Goal: Task Accomplishment & Management: Manage account settings

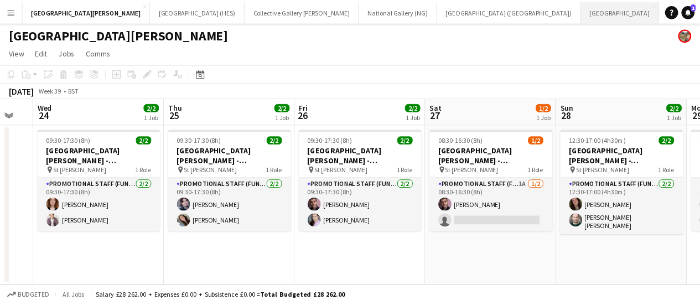
scroll to position [0, 41]
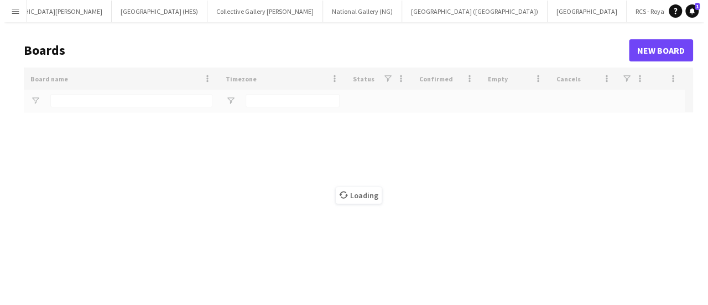
scroll to position [0, 39]
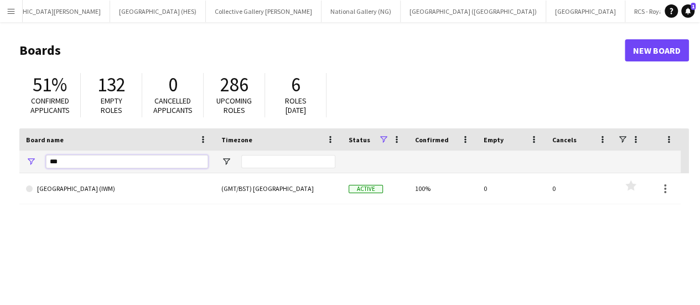
click at [106, 168] on input "***" at bounding box center [127, 161] width 162 height 13
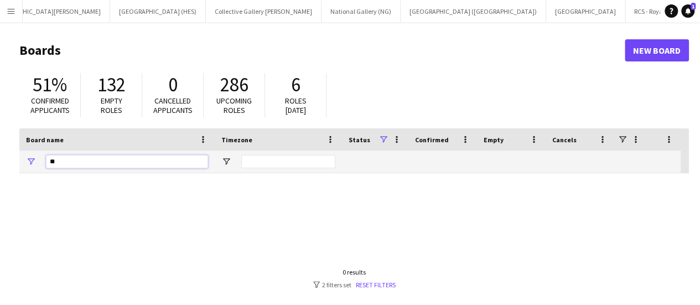
type input "*"
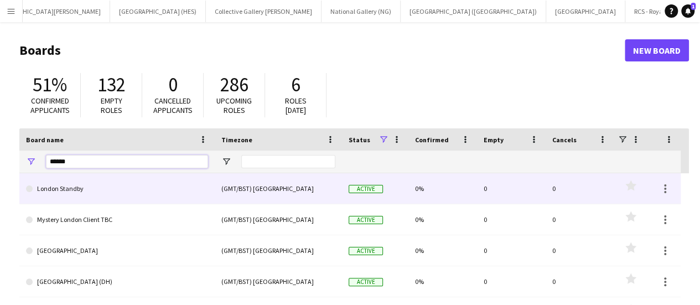
type input "******"
click at [104, 201] on link "London Standby" at bounding box center [117, 188] width 182 height 31
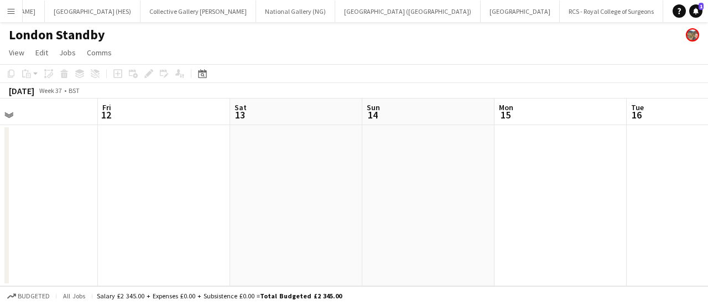
scroll to position [0, 299]
click at [167, 198] on app-date-cell at bounding box center [163, 205] width 132 height 161
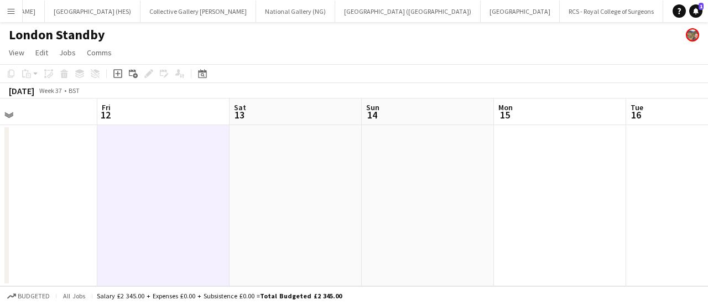
click at [119, 66] on app-toolbar "Copy Paste Paste Ctrl+V Paste with crew Ctrl+Shift+V Paste linked Job [GEOGRAPH…" at bounding box center [354, 73] width 708 height 19
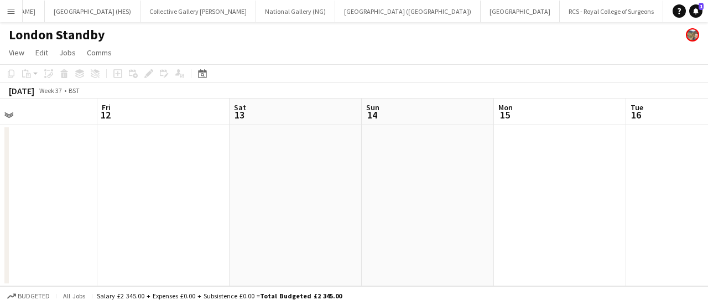
click at [123, 187] on app-date-cell at bounding box center [163, 205] width 132 height 161
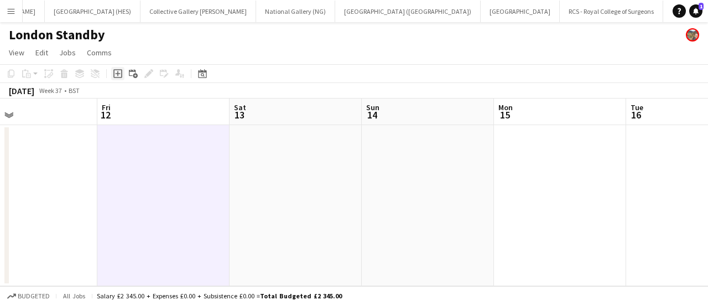
click at [116, 77] on icon at bounding box center [117, 73] width 9 height 9
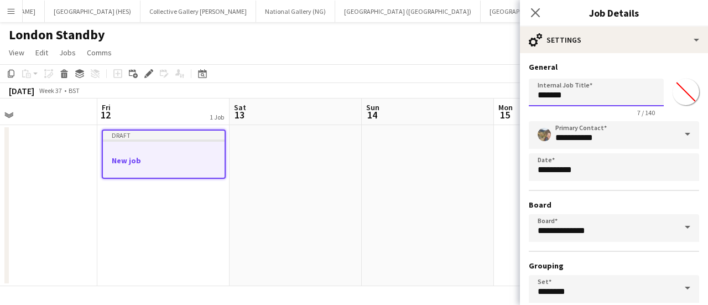
click at [597, 101] on input "*******" at bounding box center [596, 93] width 135 height 28
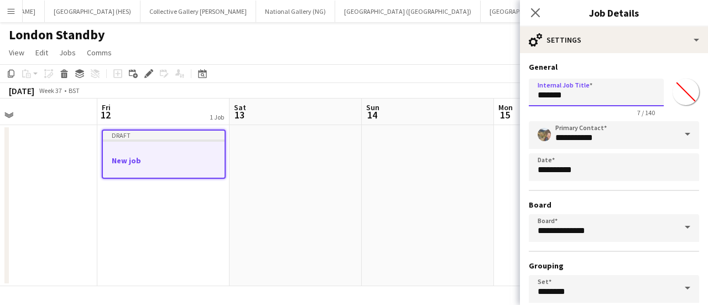
click at [597, 101] on input "*******" at bounding box center [596, 93] width 135 height 28
type input "**********"
click at [613, 149] on div "**********" at bounding box center [614, 227] width 170 height 213
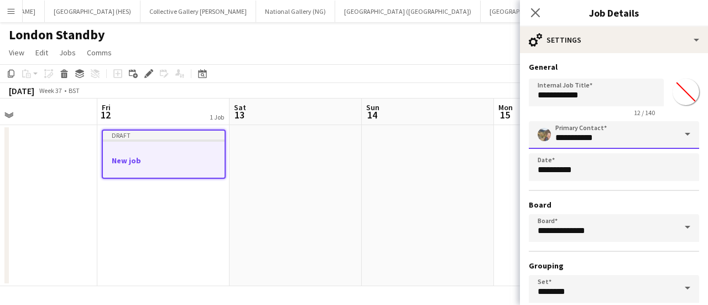
click at [613, 145] on input "**********" at bounding box center [614, 135] width 170 height 28
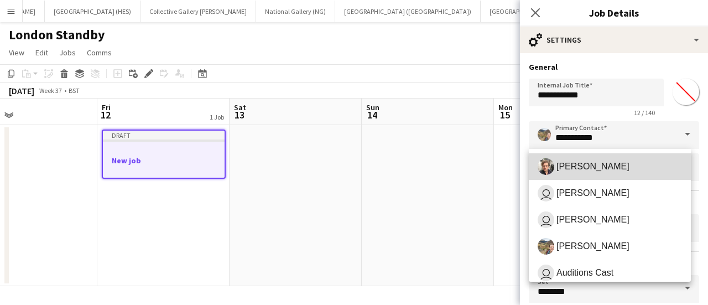
click at [634, 164] on span "[PERSON_NAME]" at bounding box center [609, 166] width 144 height 17
type input "**********"
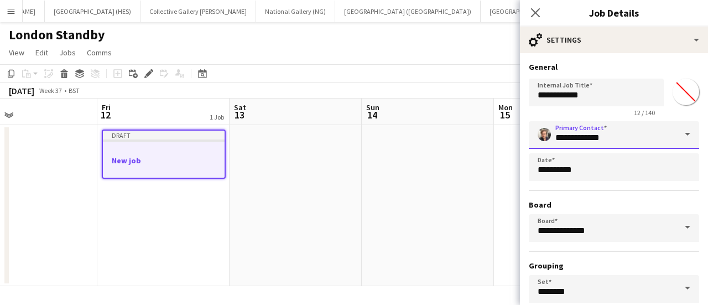
scroll to position [92, 0]
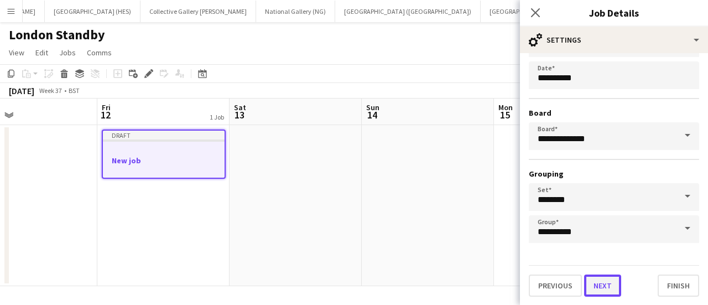
click at [608, 292] on button "Next" at bounding box center [602, 285] width 37 height 22
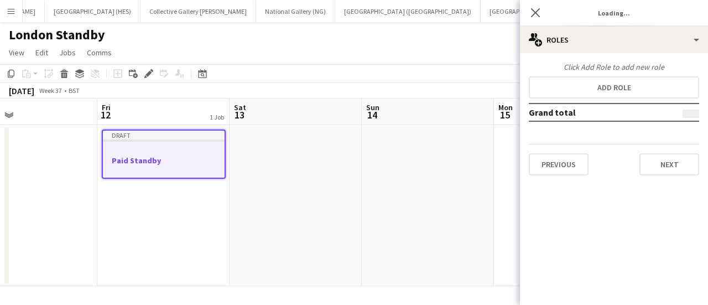
scroll to position [0, 0]
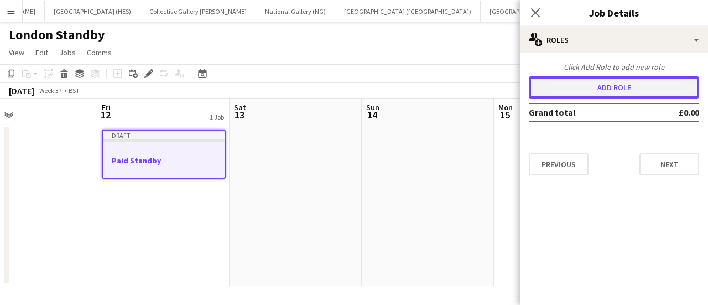
click at [580, 86] on button "Add role" at bounding box center [614, 87] width 170 height 22
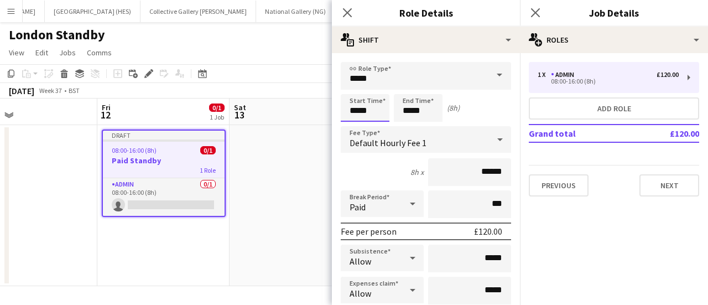
click at [361, 103] on input "*****" at bounding box center [365, 108] width 49 height 28
click at [413, 103] on input "*****" at bounding box center [418, 108] width 49 height 28
click at [412, 92] on div at bounding box center [407, 88] width 22 height 11
click at [409, 127] on div at bounding box center [407, 127] width 22 height 11
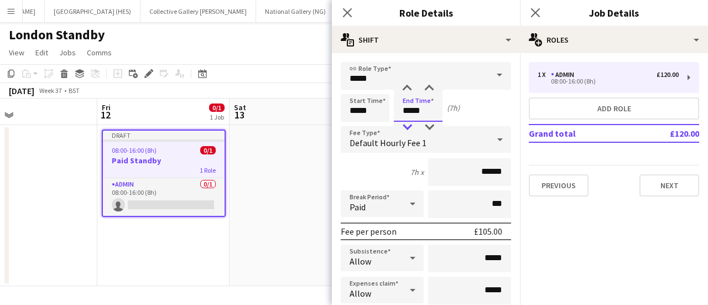
click at [409, 127] on div at bounding box center [407, 127] width 22 height 11
type input "*****"
click at [409, 127] on div at bounding box center [407, 127] width 22 height 11
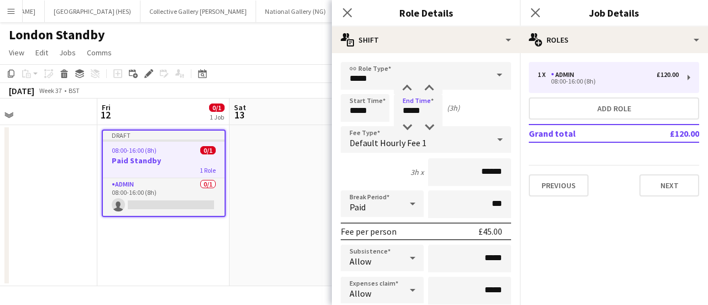
click at [479, 142] on div "Default Hourly Fee 1" at bounding box center [415, 139] width 148 height 27
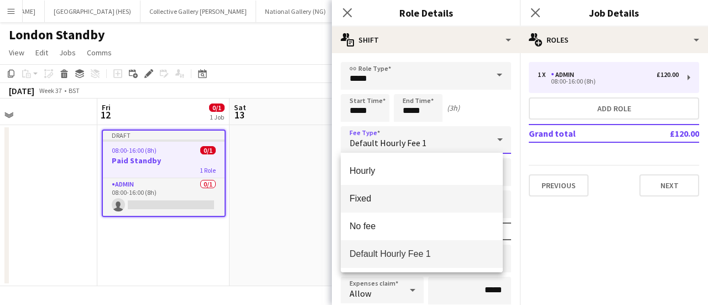
click at [423, 191] on mat-option "Fixed" at bounding box center [422, 199] width 162 height 28
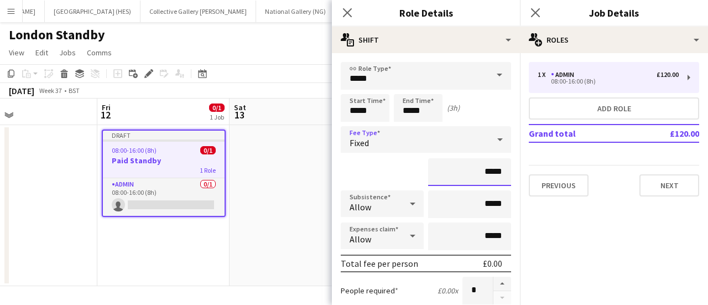
click at [480, 172] on input "*****" at bounding box center [469, 172] width 83 height 28
type input "******"
click at [382, 169] on div "******" at bounding box center [426, 172] width 170 height 28
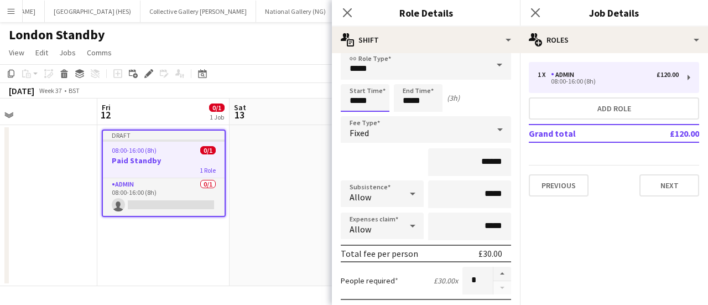
click at [368, 107] on input "*****" at bounding box center [365, 98] width 49 height 28
click at [356, 120] on div at bounding box center [354, 117] width 22 height 11
type input "*****"
click at [352, 78] on div at bounding box center [354, 78] width 22 height 11
click at [378, 164] on div "******" at bounding box center [426, 162] width 170 height 28
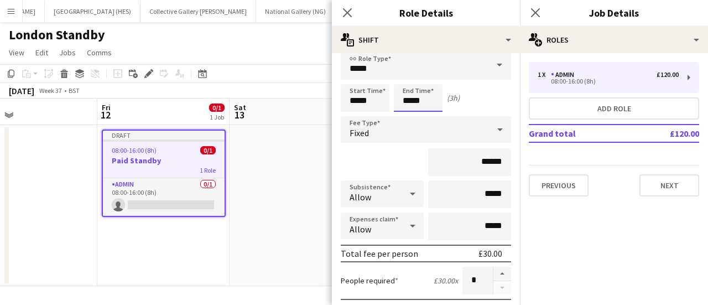
click at [413, 103] on input "*****" at bounding box center [418, 98] width 49 height 28
click at [410, 111] on input "*****" at bounding box center [418, 98] width 49 height 28
click at [408, 113] on div at bounding box center [407, 117] width 22 height 11
click at [461, 98] on div "Start Time ***** End Time ***** (2h)" at bounding box center [426, 98] width 170 height 28
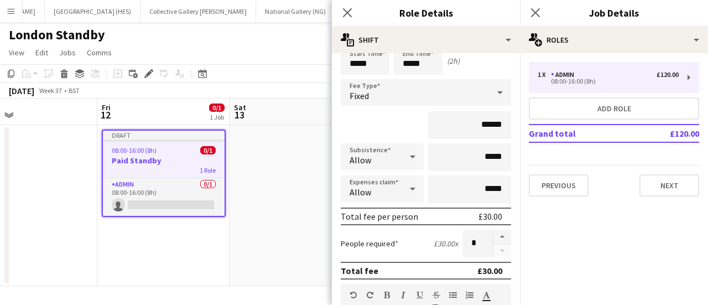
scroll to position [0, 0]
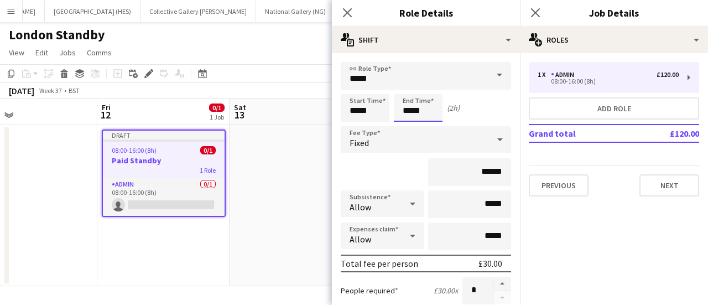
click at [407, 111] on input "*****" at bounding box center [418, 108] width 49 height 28
type input "*****"
click at [410, 91] on div at bounding box center [407, 88] width 22 height 11
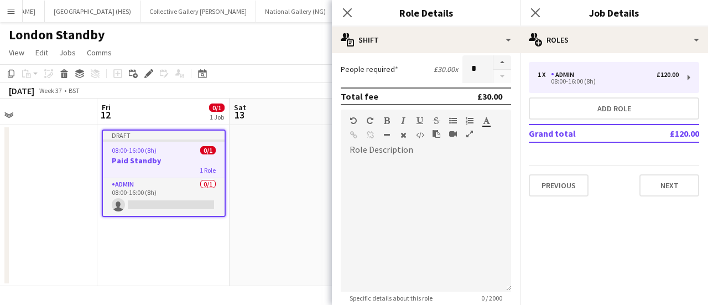
scroll to position [389, 0]
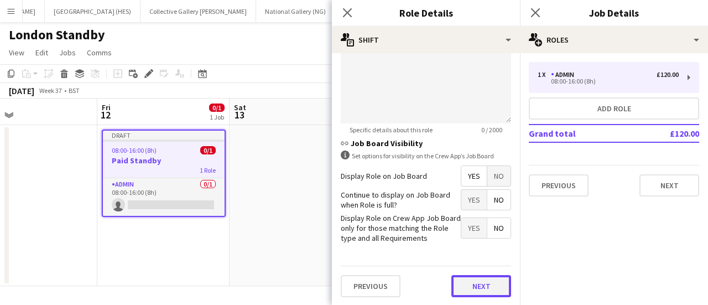
click at [465, 285] on button "Next" at bounding box center [481, 286] width 60 height 22
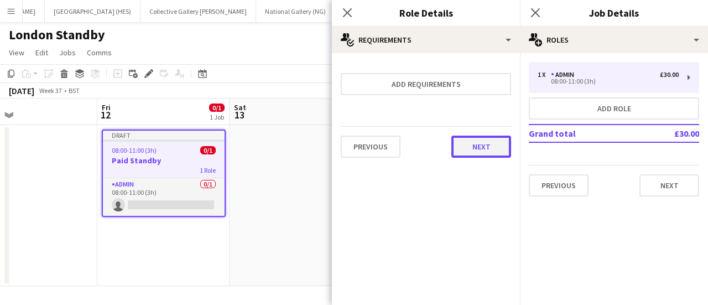
click at [477, 135] on button "Next" at bounding box center [481, 146] width 60 height 22
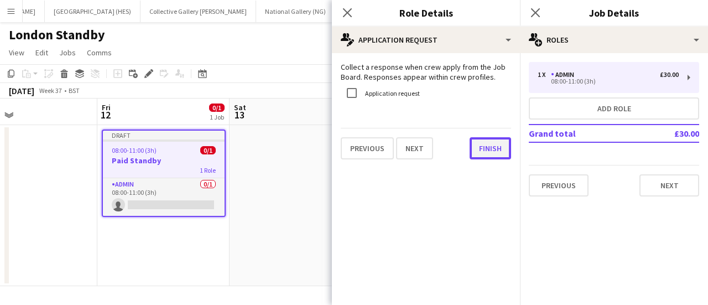
click at [481, 145] on button "Finish" at bounding box center [489, 148] width 41 height 22
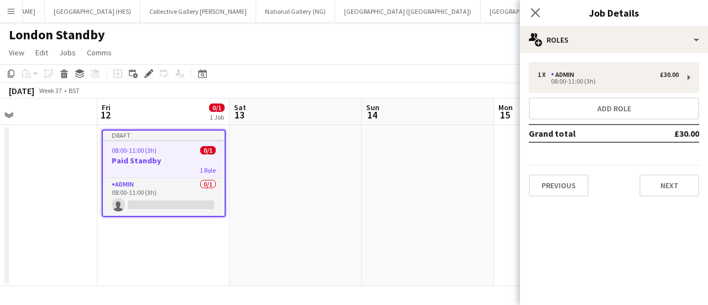
click at [125, 157] on h3 "Paid Standby" at bounding box center [164, 160] width 122 height 10
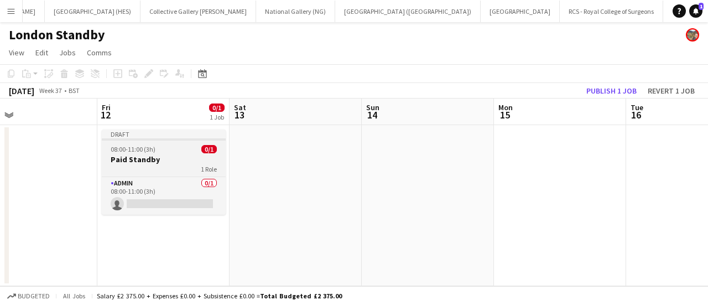
click at [151, 159] on h3 "Paid Standby" at bounding box center [164, 159] width 124 height 10
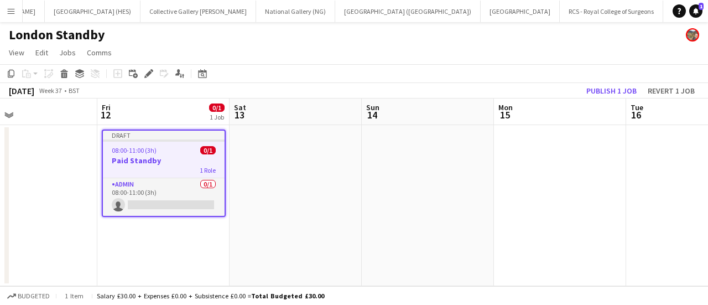
click at [258, 163] on app-date-cell at bounding box center [295, 205] width 132 height 161
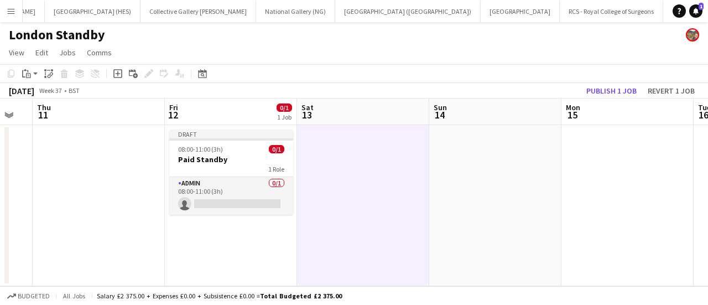
drag, startPoint x: 258, startPoint y: 163, endPoint x: 326, endPoint y: 156, distance: 67.8
click at [326, 156] on app-calendar-viewport "Mon 8 Tue 9 Wed 10 Thu 11 Fri 12 0/1 1 Job Sat 13 Sun 14 Mon 15 Tue 16 Wed 17 T…" at bounding box center [354, 191] width 708 height 187
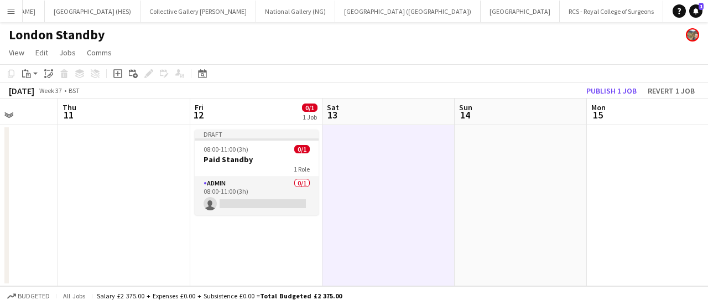
drag, startPoint x: 326, startPoint y: 156, endPoint x: 348, endPoint y: 160, distance: 23.0
click at [348, 160] on app-calendar-viewport "Mon 8 Tue 9 Wed 10 Thu 11 Fri 12 0/1 1 Job Sat 13 Sun 14 Mon 15 Tue 16 Wed 17 T…" at bounding box center [354, 191] width 708 height 187
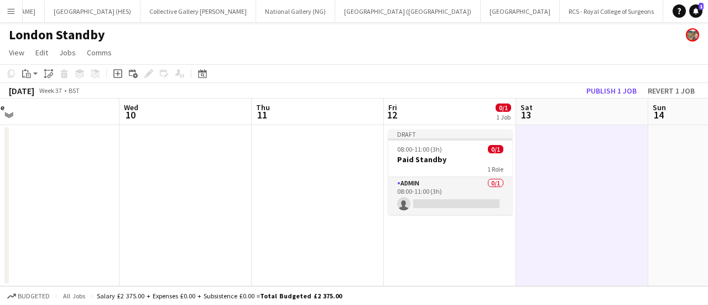
drag, startPoint x: 348, startPoint y: 160, endPoint x: 544, endPoint y: 190, distance: 197.4
click at [544, 190] on app-calendar-viewport "Sun 7 Mon 8 Tue 9 Wed 10 Thu 11 Fri 12 0/1 1 Job Sat 13 Sun 14 Mon 15 Tue 16 We…" at bounding box center [354, 191] width 708 height 187
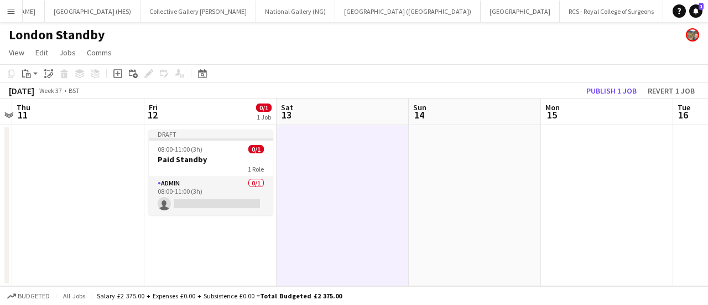
scroll to position [0, 516]
click at [384, 164] on app-date-cell at bounding box center [343, 205] width 132 height 161
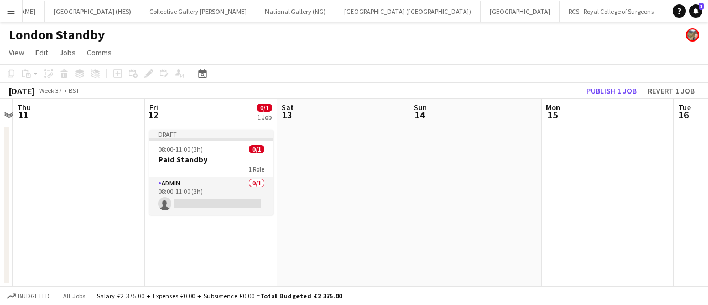
click at [379, 164] on app-date-cell at bounding box center [343, 205] width 132 height 161
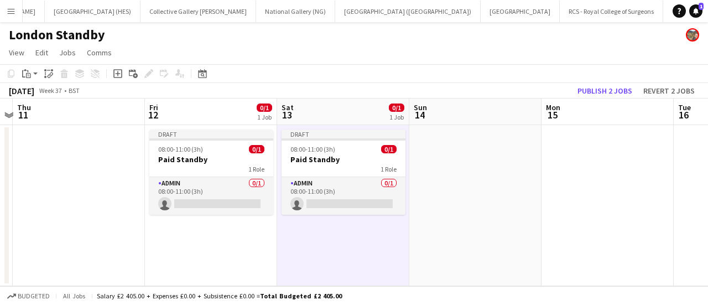
click at [449, 181] on app-date-cell at bounding box center [475, 205] width 132 height 161
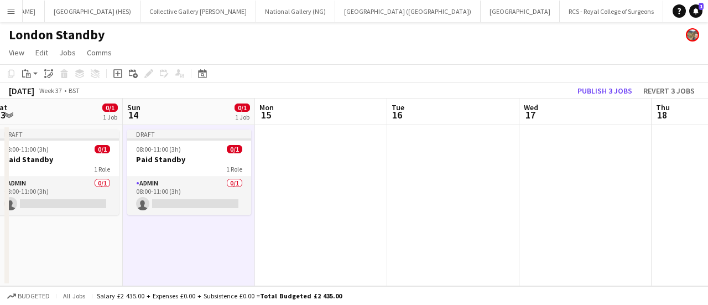
scroll to position [0, 274]
click at [319, 173] on app-date-cell at bounding box center [321, 205] width 132 height 161
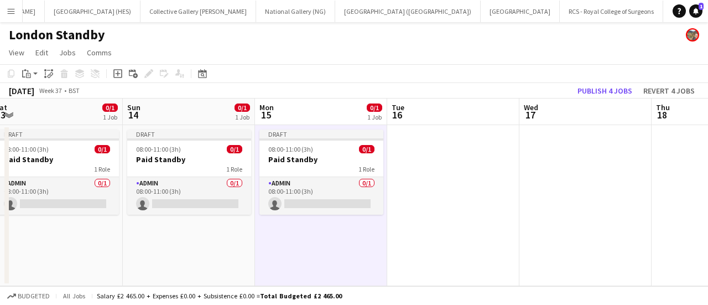
click at [458, 186] on app-date-cell at bounding box center [453, 205] width 132 height 161
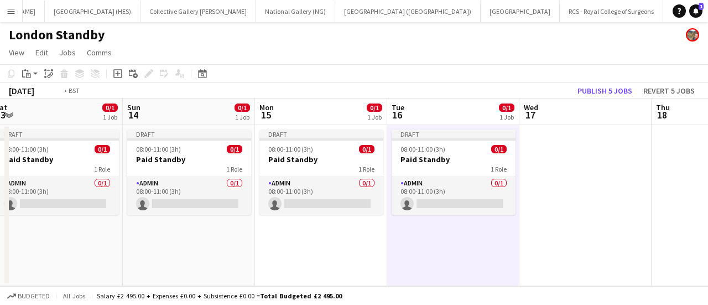
scroll to position [0, 295]
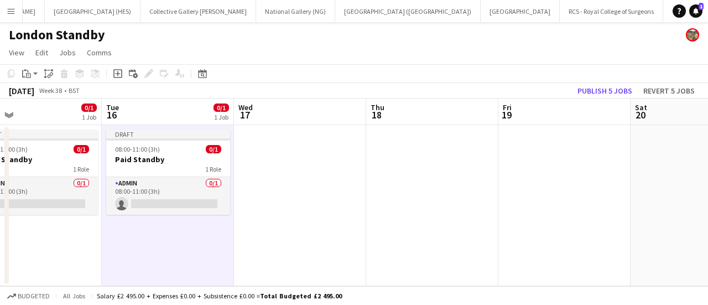
click at [269, 150] on app-date-cell at bounding box center [300, 205] width 132 height 161
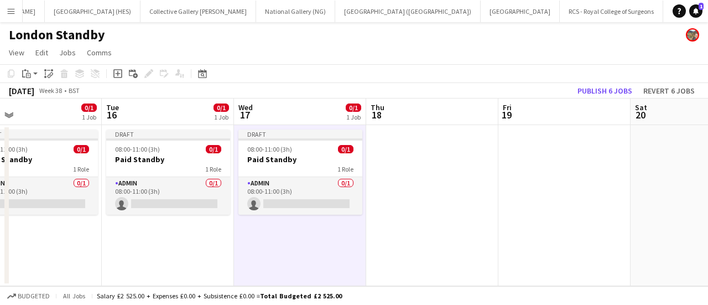
click at [455, 161] on app-date-cell at bounding box center [432, 205] width 132 height 161
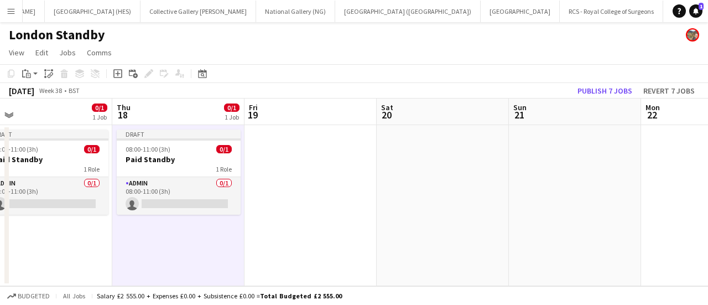
scroll to position [0, 289]
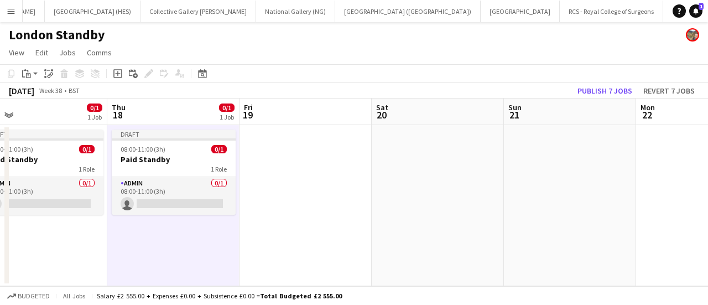
click at [342, 174] on app-date-cell at bounding box center [305, 205] width 132 height 161
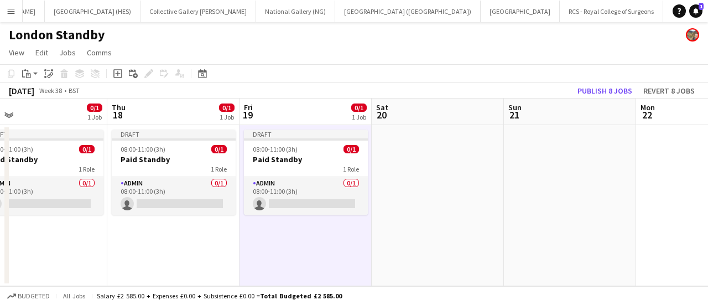
click at [443, 185] on app-date-cell at bounding box center [438, 205] width 132 height 161
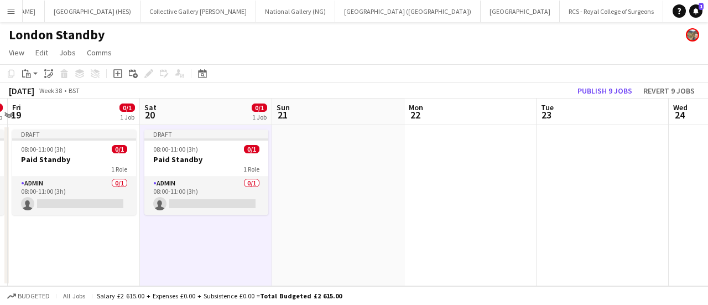
scroll to position [0, 521]
click at [397, 170] on app-date-cell at bounding box center [338, 205] width 132 height 161
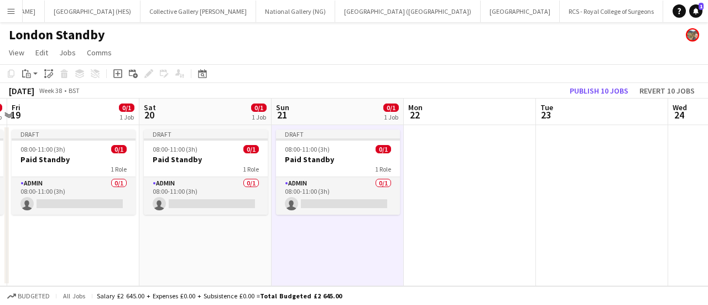
click at [462, 171] on app-date-cell at bounding box center [470, 205] width 132 height 161
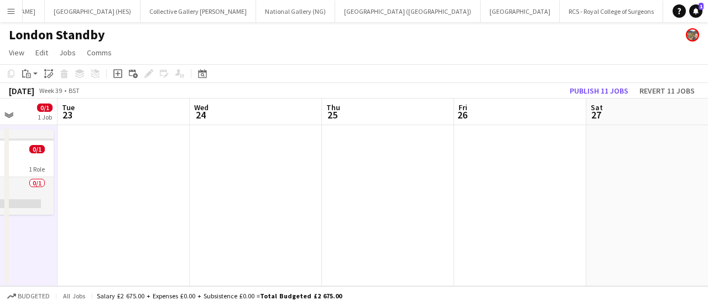
scroll to position [0, 473]
click at [108, 158] on app-date-cell at bounding box center [121, 205] width 132 height 161
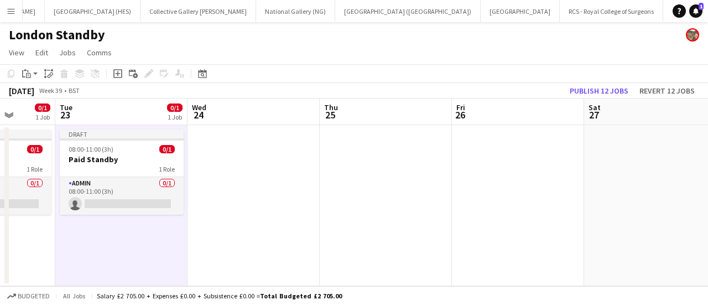
click at [221, 182] on app-date-cell at bounding box center [253, 205] width 132 height 161
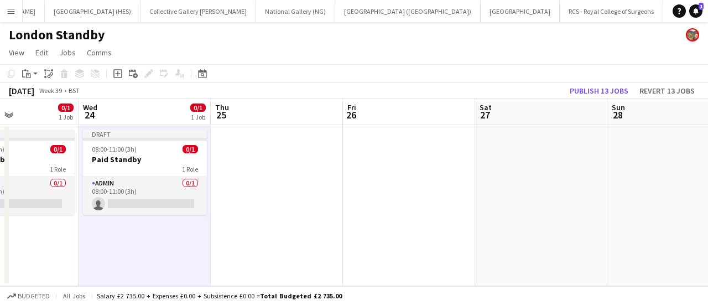
scroll to position [0, 317]
click at [241, 187] on app-date-cell at bounding box center [277, 205] width 132 height 161
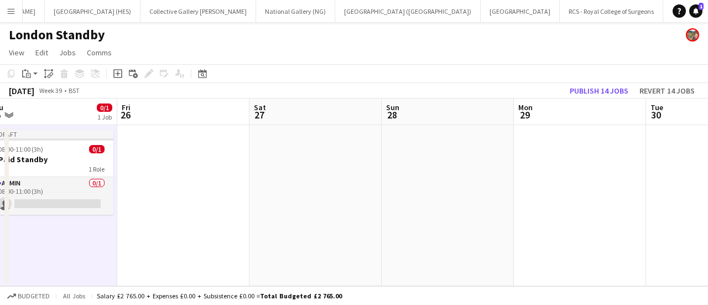
scroll to position [0, 282]
click at [241, 187] on app-date-cell at bounding box center [180, 205] width 132 height 161
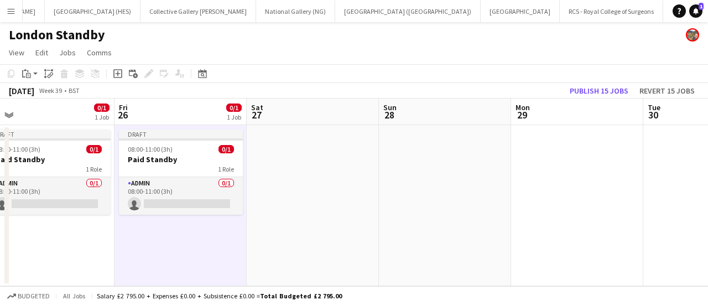
click at [286, 182] on app-date-cell at bounding box center [313, 205] width 132 height 161
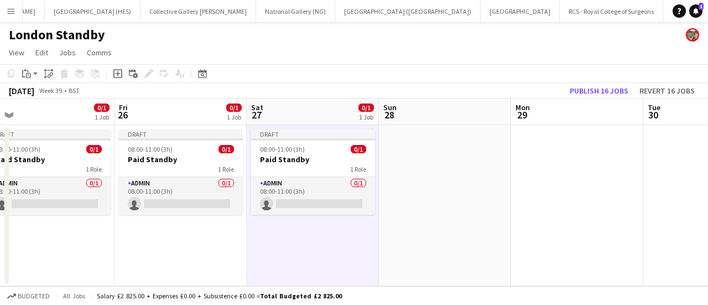
click at [419, 161] on app-date-cell at bounding box center [445, 205] width 132 height 161
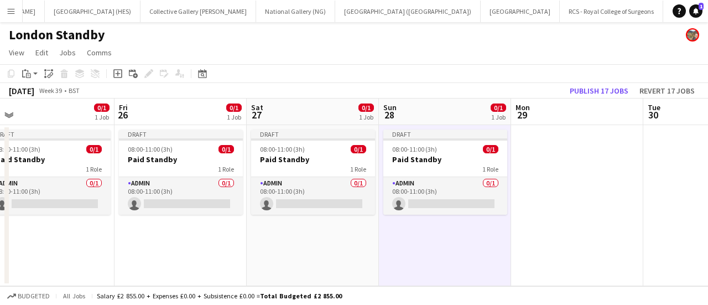
click at [566, 184] on app-date-cell at bounding box center [577, 205] width 132 height 161
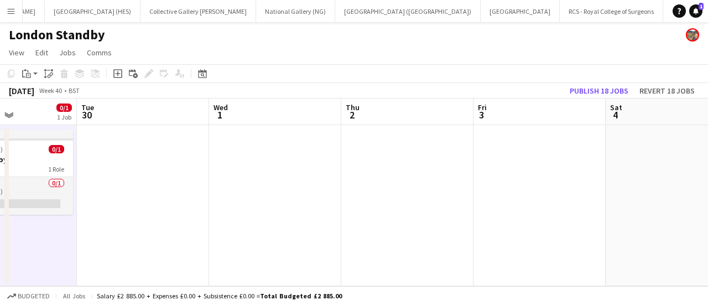
scroll to position [0, 320]
click at [59, 175] on app-job-card "Draft 08:00-11:00 (3h) 0/1 Paid Standby 1 Role Admin 0/1 08:00-11:00 (3h) singl…" at bounding box center [11, 171] width 124 height 85
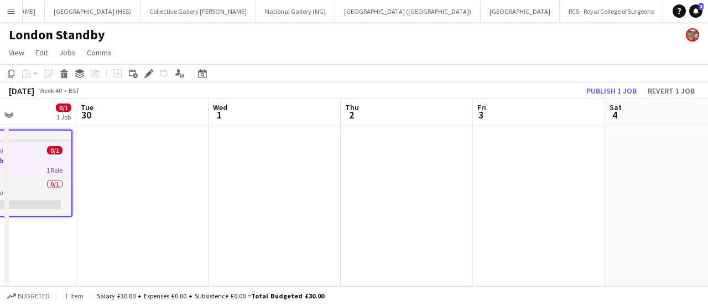
click at [137, 173] on app-date-cell at bounding box center [142, 205] width 132 height 161
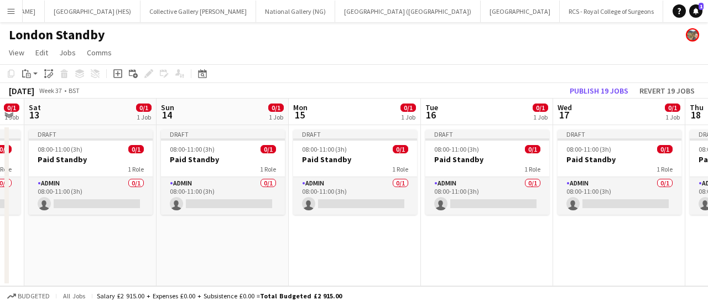
scroll to position [0, 313]
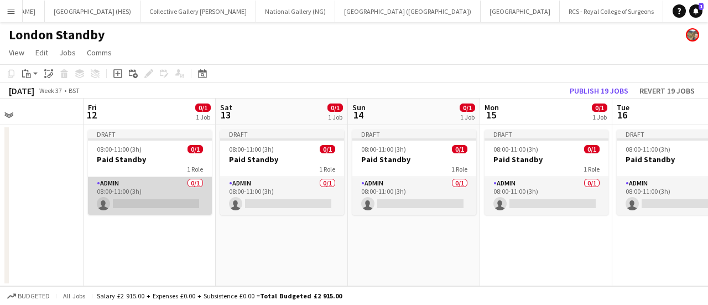
click at [145, 191] on app-card-role "Admin 0/1 08:00-11:00 (3h) single-neutral-actions" at bounding box center [150, 196] width 124 height 38
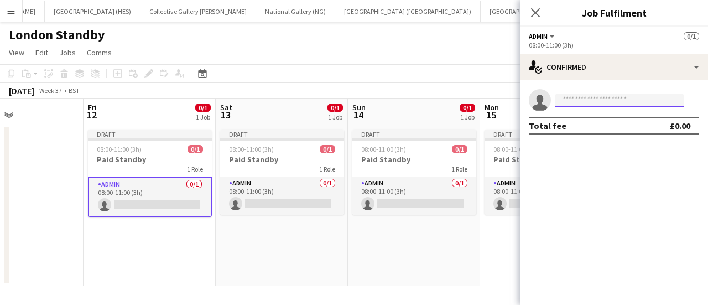
click at [620, 102] on input at bounding box center [619, 99] width 128 height 13
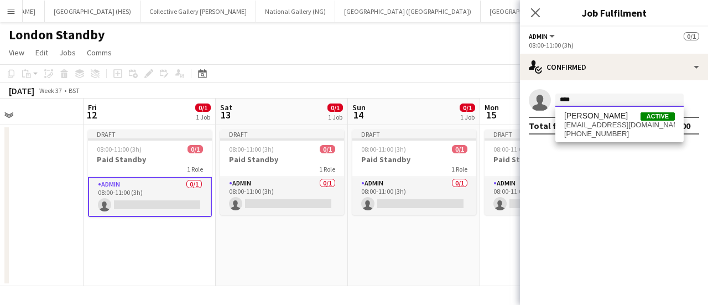
type input "****"
click at [599, 141] on div "[PERSON_NAME] Active [EMAIL_ADDRESS][DOMAIN_NAME] [PHONE_NUMBER]" at bounding box center [619, 124] width 128 height 35
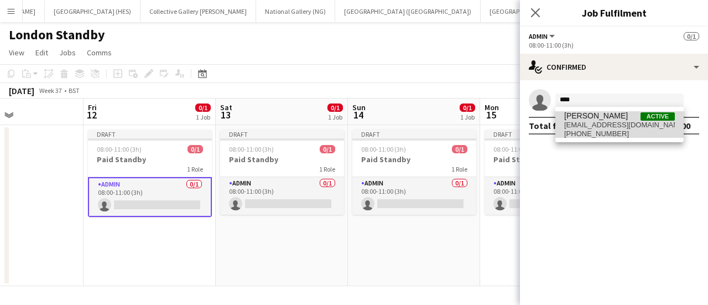
click at [599, 132] on span "[PHONE_NUMBER]" at bounding box center [619, 133] width 111 height 9
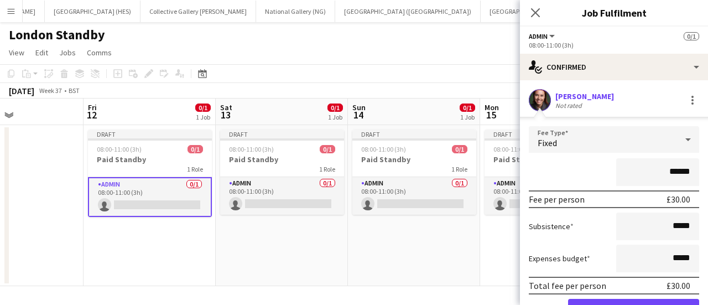
scroll to position [57, 0]
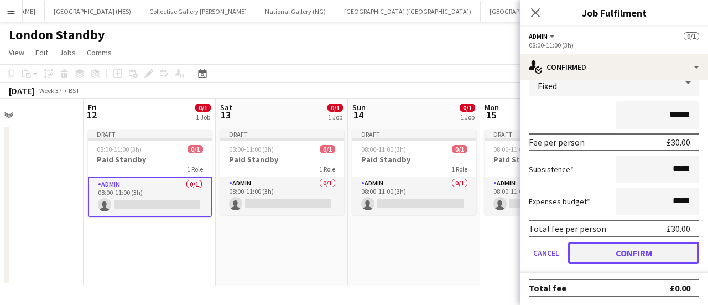
click at [593, 250] on button "Confirm" at bounding box center [633, 253] width 131 height 22
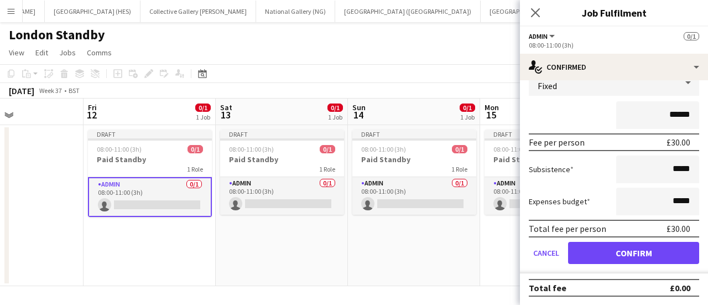
scroll to position [0, 0]
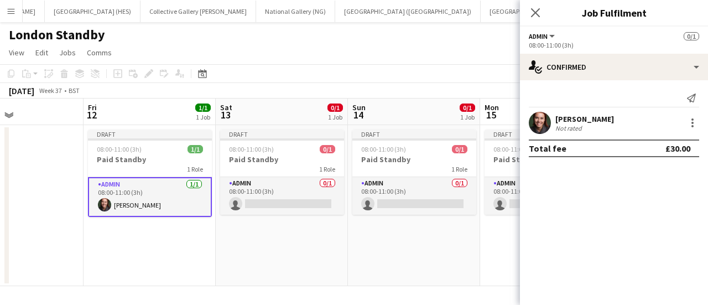
click at [396, 46] on app-page-menu "View Day view expanded Day view collapsed Month view Date picker Jump to [DATE]…" at bounding box center [354, 53] width 708 height 21
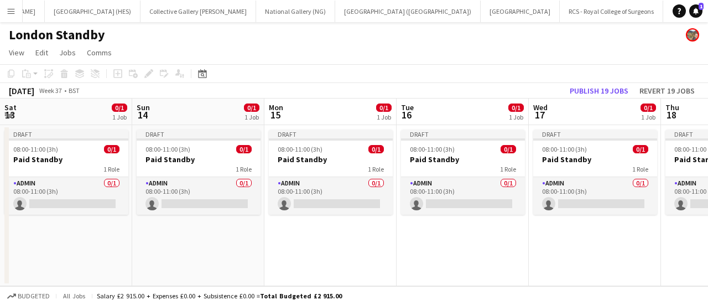
scroll to position [0, 530]
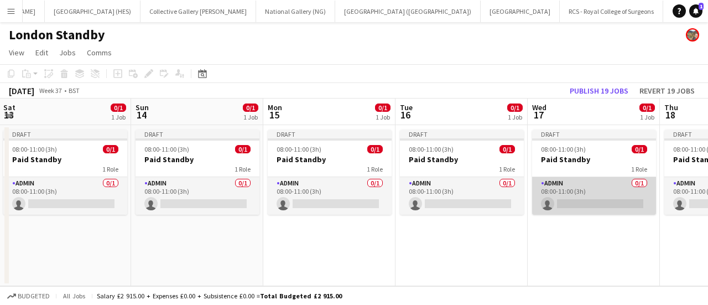
click at [559, 194] on app-card-role "Admin 0/1 08:00-11:00 (3h) single-neutral-actions" at bounding box center [594, 196] width 124 height 38
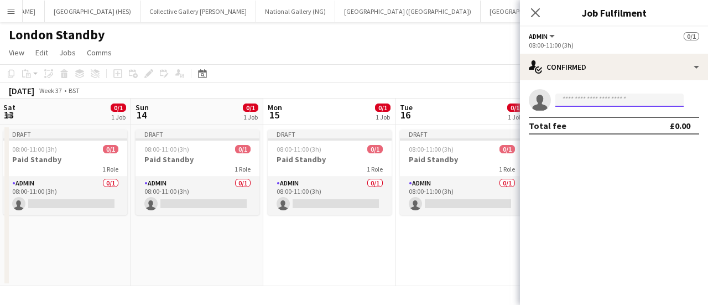
click at [571, 103] on input at bounding box center [619, 99] width 128 height 13
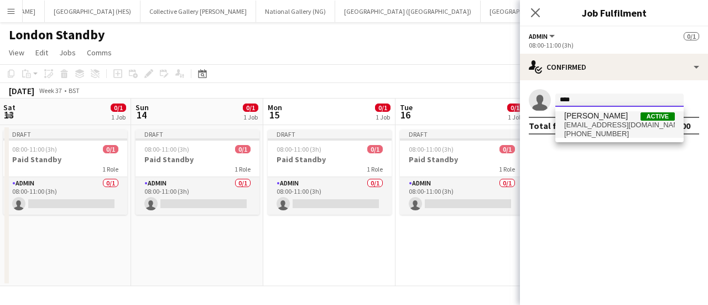
type input "****"
click at [580, 126] on span "[EMAIL_ADDRESS][DOMAIN_NAME]" at bounding box center [619, 125] width 111 height 9
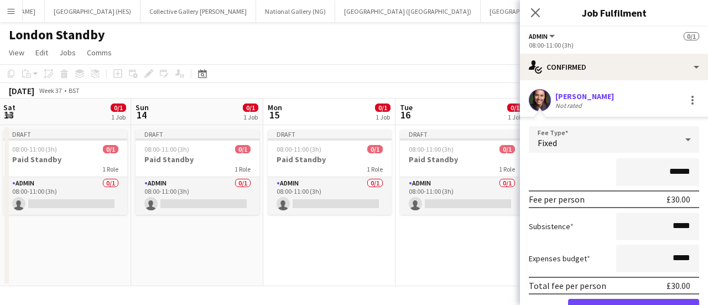
scroll to position [57, 0]
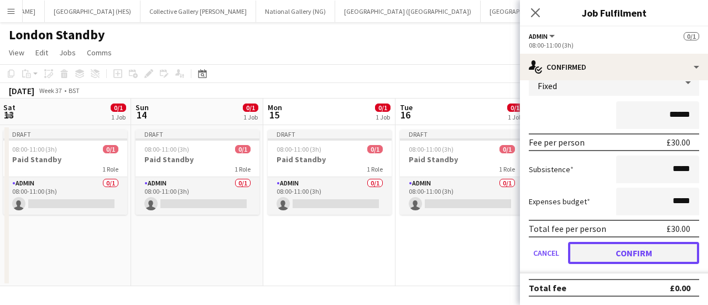
click at [608, 250] on button "Confirm" at bounding box center [633, 253] width 131 height 22
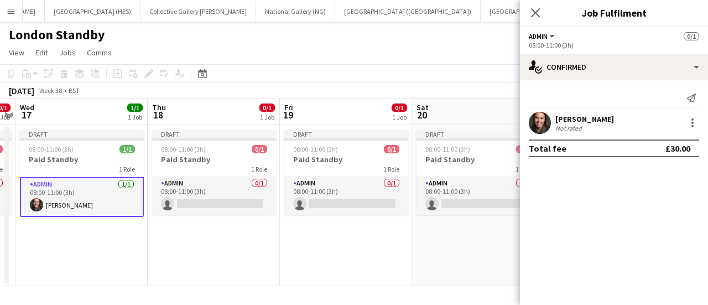
scroll to position [0, 337]
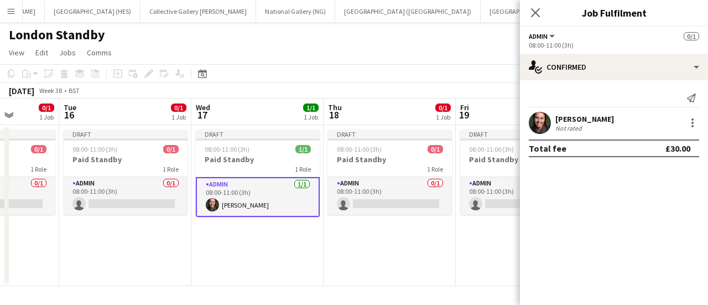
click at [395, 70] on app-toolbar "Copy Paste Paste Ctrl+V Paste with crew Ctrl+Shift+V Paste linked Job [GEOGRAPH…" at bounding box center [354, 73] width 708 height 19
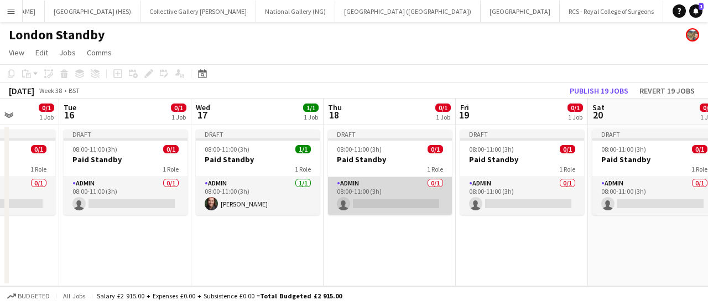
scroll to position [0, 365]
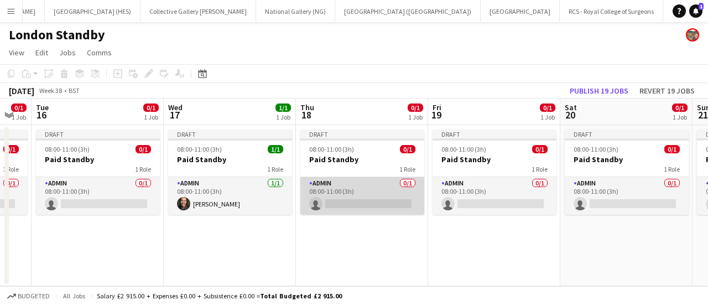
click at [373, 197] on app-card-role "Admin 0/1 08:00-11:00 (3h) single-neutral-actions" at bounding box center [362, 196] width 124 height 38
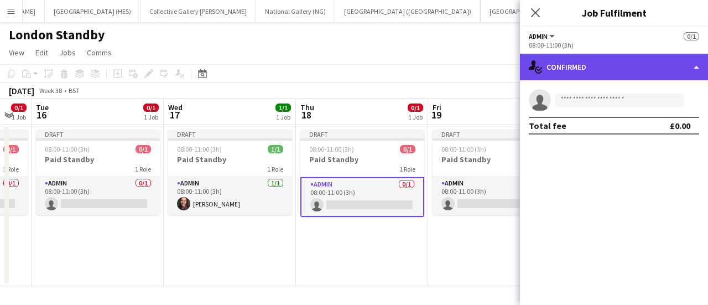
click at [596, 63] on div "single-neutral-actions-check-2 Confirmed" at bounding box center [614, 67] width 188 height 27
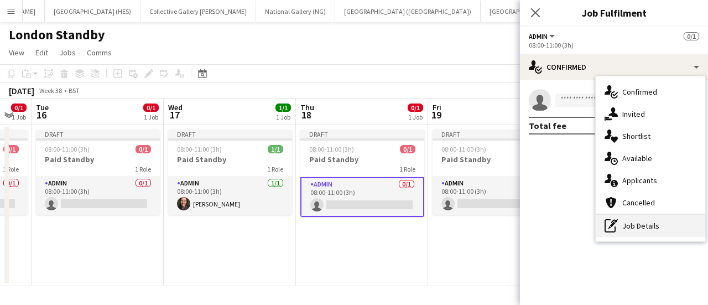
click at [625, 227] on div "pen-write Job Details" at bounding box center [650, 226] width 109 height 22
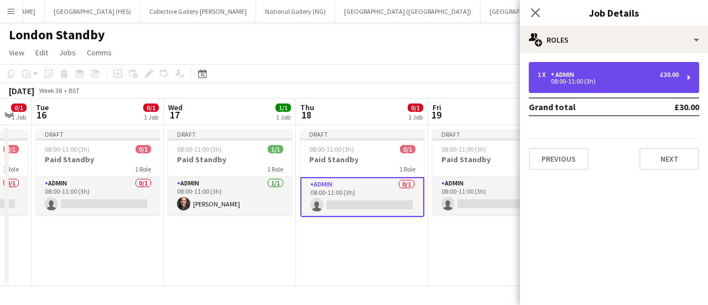
click at [589, 69] on div "1 x Admin £30.00 08:00-11:00 (3h)" at bounding box center [614, 77] width 170 height 31
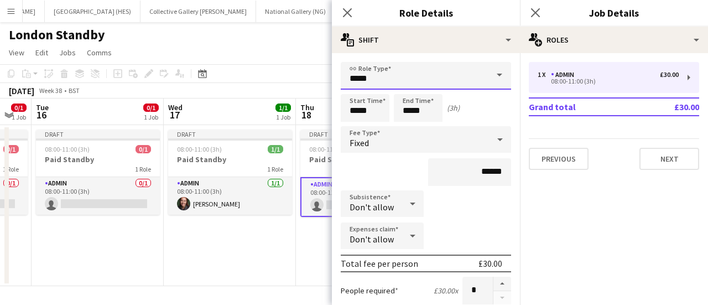
click at [441, 81] on input "*****" at bounding box center [426, 76] width 170 height 28
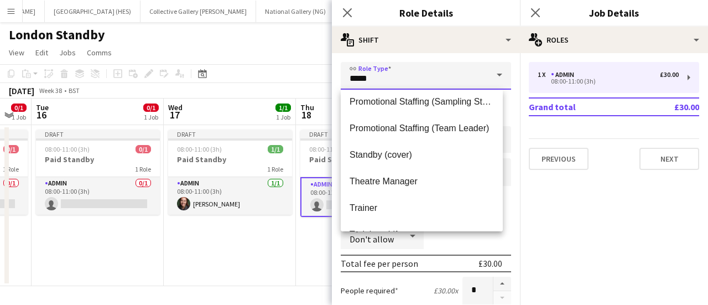
scroll to position [776, 0]
click at [288, 64] on app-toolbar "Copy Paste Paste Ctrl+V Paste with crew Ctrl+Shift+V Paste linked Job [GEOGRAPH…" at bounding box center [354, 73] width 708 height 19
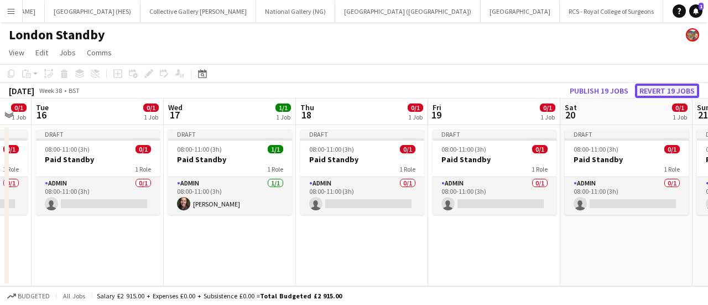
click at [663, 87] on button "Revert 19 jobs" at bounding box center [667, 90] width 64 height 14
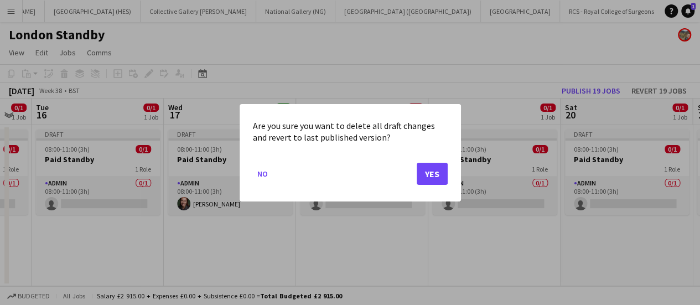
drag, startPoint x: 663, startPoint y: 87, endPoint x: 436, endPoint y: 172, distance: 242.7
click at [436, 172] on div "Are you sure you want to delete all draft changes and revert to last published …" at bounding box center [350, 152] width 700 height 305
click at [436, 172] on button "Yes" at bounding box center [431, 173] width 31 height 22
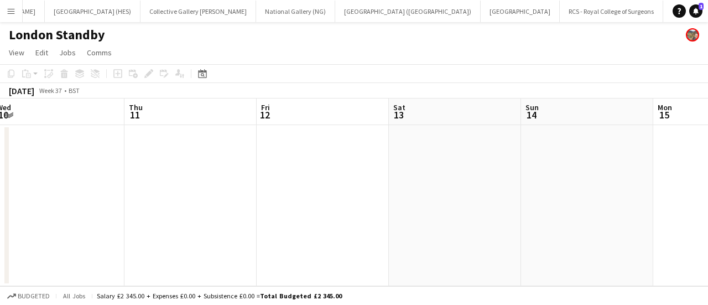
scroll to position [0, 319]
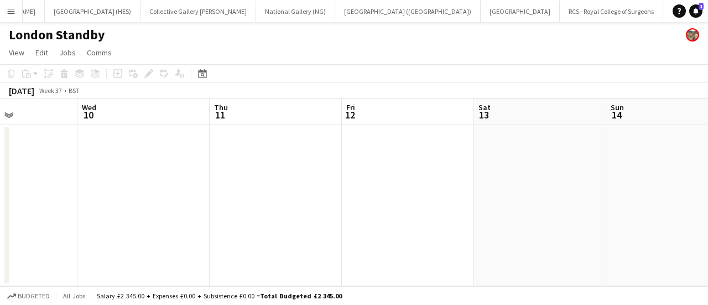
click at [412, 155] on app-date-cell at bounding box center [408, 205] width 132 height 161
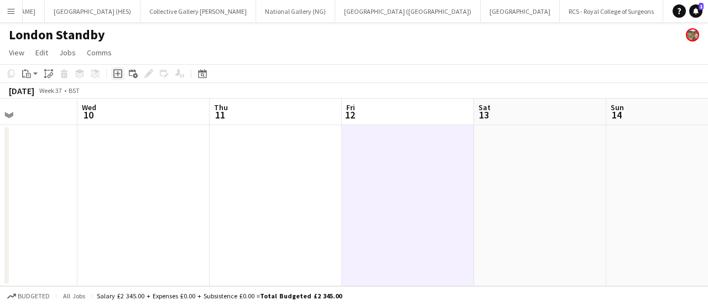
click at [119, 78] on div "Add job" at bounding box center [117, 73] width 13 height 13
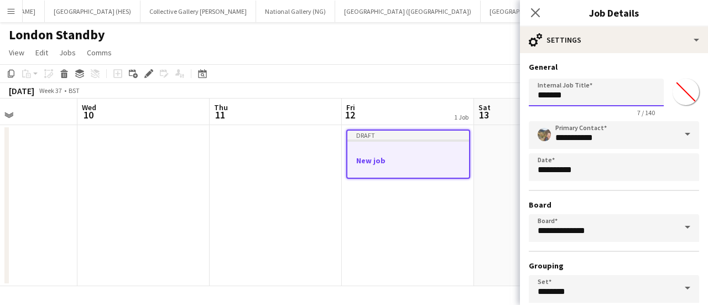
click at [615, 91] on input "*******" at bounding box center [596, 93] width 135 height 28
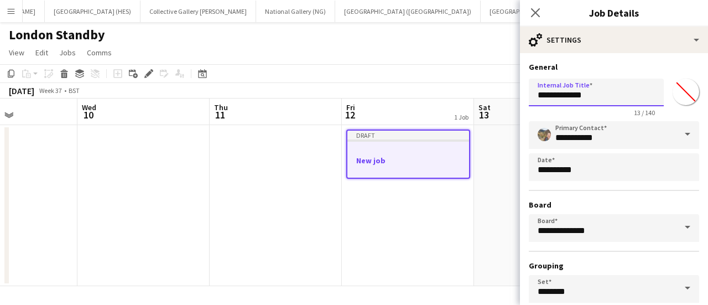
scroll to position [92, 0]
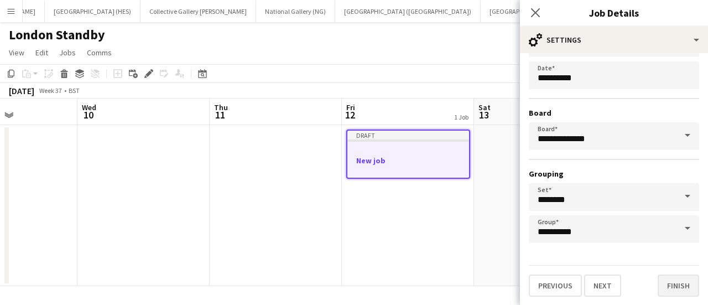
type input "**********"
click at [667, 281] on button "Finish" at bounding box center [677, 285] width 41 height 22
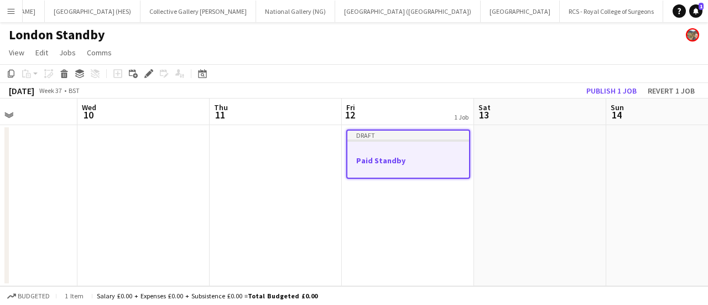
click at [425, 176] on app-job-card "Draft Paid Standby" at bounding box center [408, 153] width 124 height 49
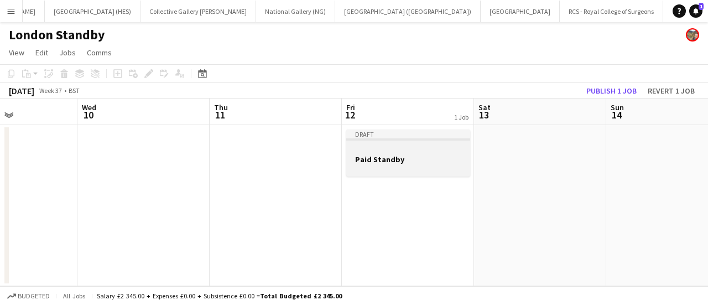
click at [419, 169] on div at bounding box center [408, 168] width 124 height 9
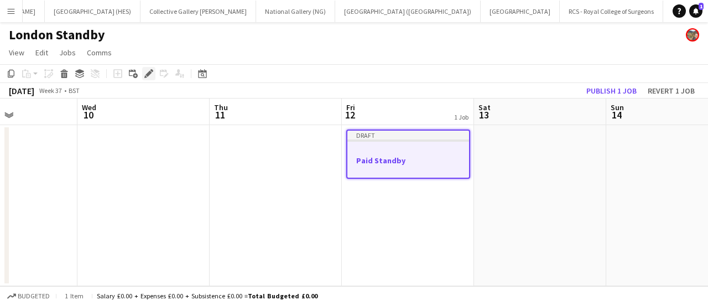
click at [148, 72] on icon at bounding box center [148, 74] width 6 height 6
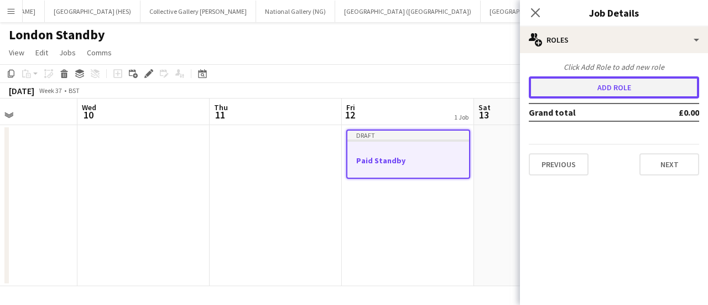
click at [591, 78] on button "Add role" at bounding box center [614, 87] width 170 height 22
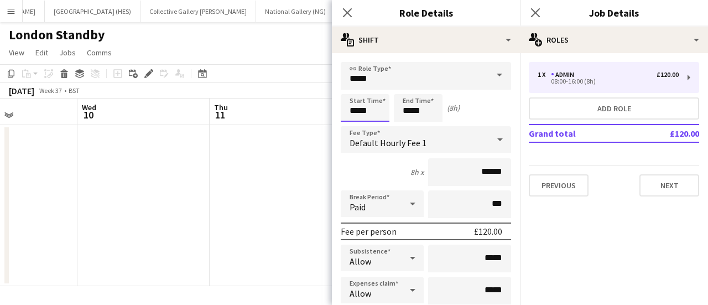
click at [357, 110] on input "*****" at bounding box center [365, 108] width 49 height 28
click at [401, 113] on input "*****" at bounding box center [418, 108] width 49 height 28
click at [410, 129] on div at bounding box center [407, 127] width 22 height 11
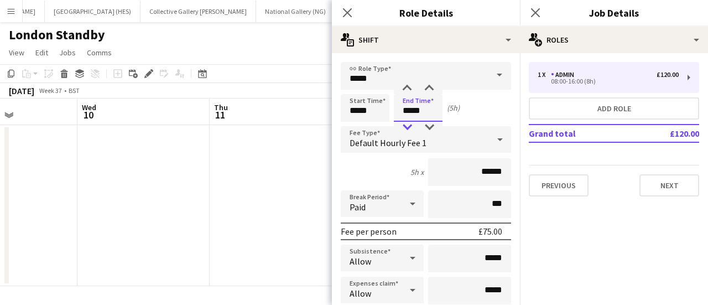
click at [410, 129] on div at bounding box center [407, 127] width 22 height 11
type input "*****"
click at [410, 129] on div at bounding box center [407, 127] width 22 height 11
click at [400, 168] on div "2h x ******" at bounding box center [426, 172] width 170 height 28
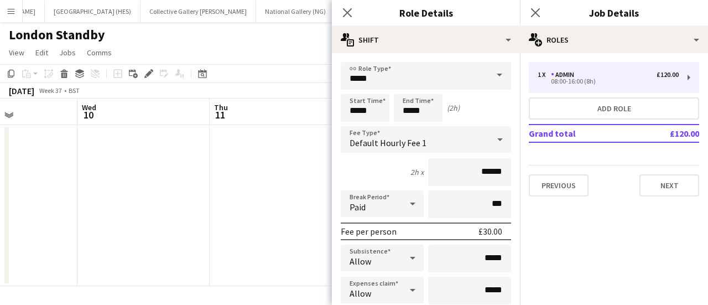
click at [456, 99] on div "Start Time ***** End Time ***** (2h)" at bounding box center [426, 108] width 170 height 28
click at [464, 86] on input "*****" at bounding box center [426, 76] width 170 height 28
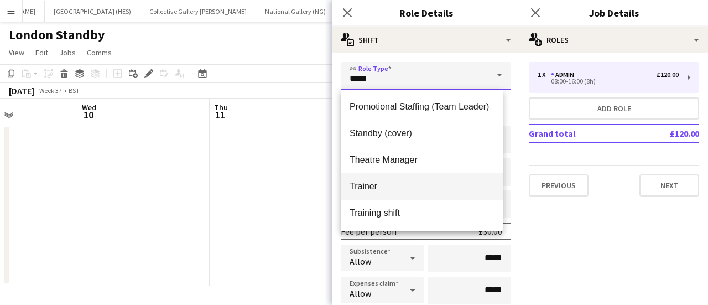
scroll to position [796, 0]
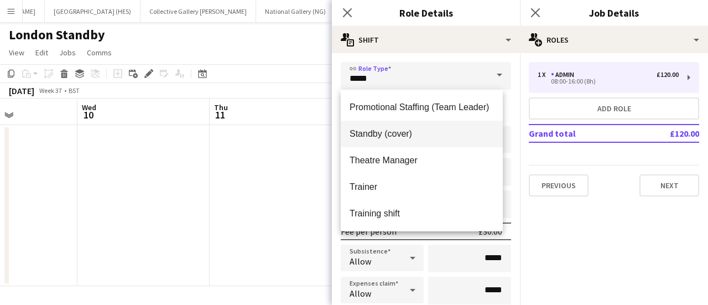
click at [398, 134] on span "Standby (cover)" at bounding box center [421, 133] width 144 height 11
type input "**********"
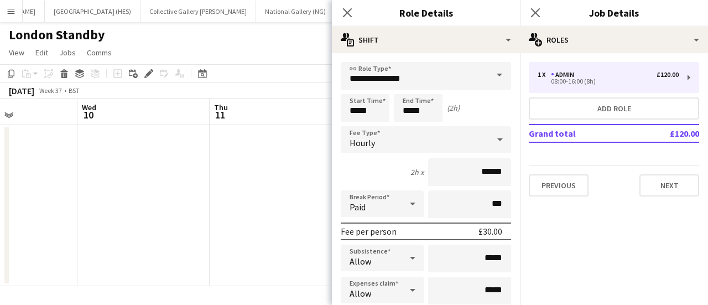
click at [272, 67] on app-toolbar "Copy Paste Paste Ctrl+V Paste with crew Ctrl+Shift+V Paste linked Job [GEOGRAPH…" at bounding box center [354, 73] width 708 height 19
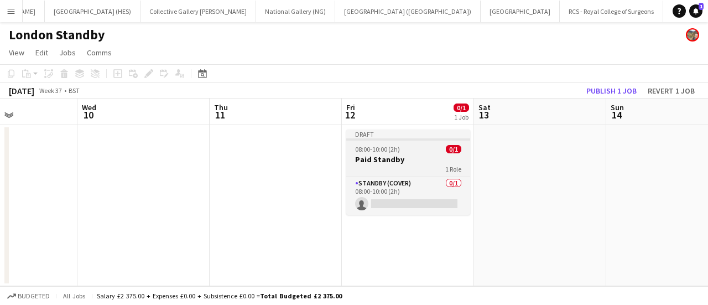
click at [419, 165] on div "1 Role" at bounding box center [408, 168] width 124 height 9
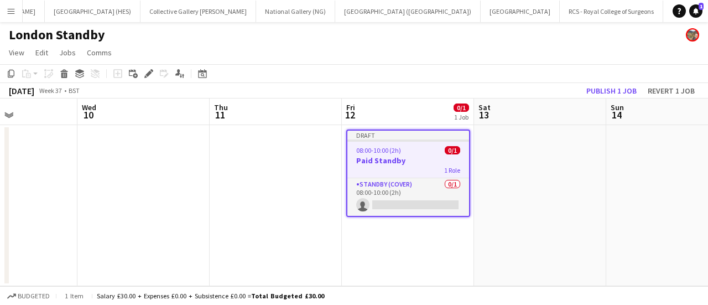
click at [491, 184] on app-date-cell at bounding box center [540, 205] width 132 height 161
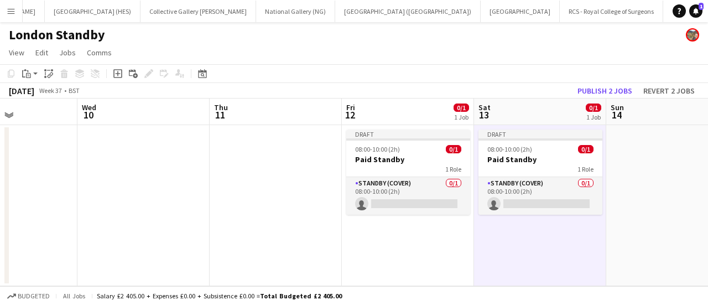
scroll to position [0, 275]
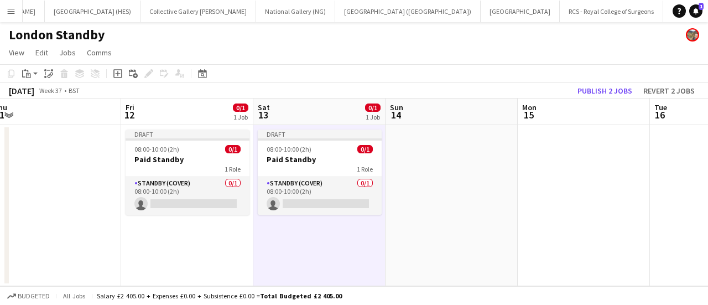
click at [458, 176] on app-date-cell at bounding box center [451, 205] width 132 height 161
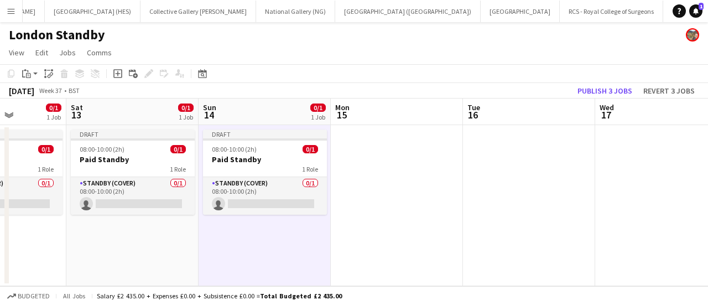
scroll to position [0, 462]
click at [401, 178] on app-date-cell at bounding box center [397, 205] width 132 height 161
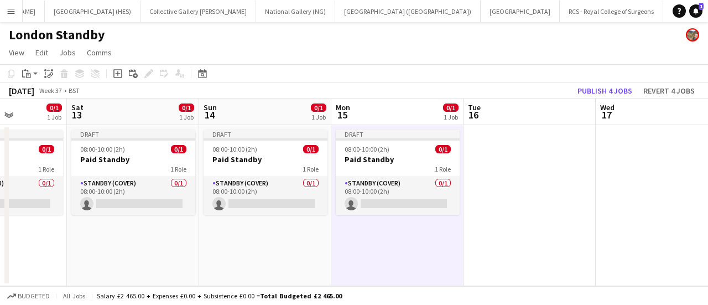
scroll to position [0, 310]
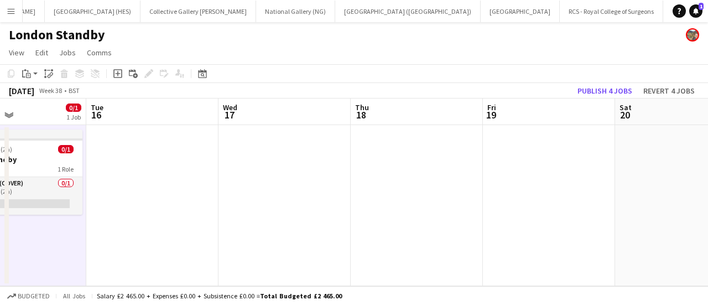
click at [110, 171] on app-date-cell at bounding box center [152, 205] width 132 height 161
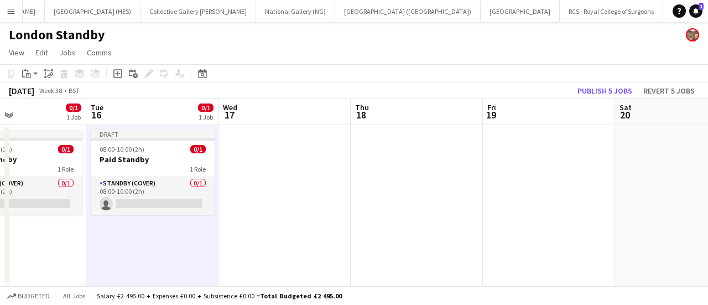
click at [309, 153] on app-date-cell at bounding box center [284, 205] width 132 height 161
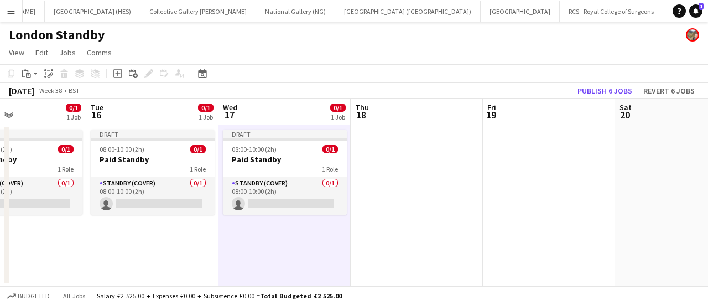
scroll to position [0, 506]
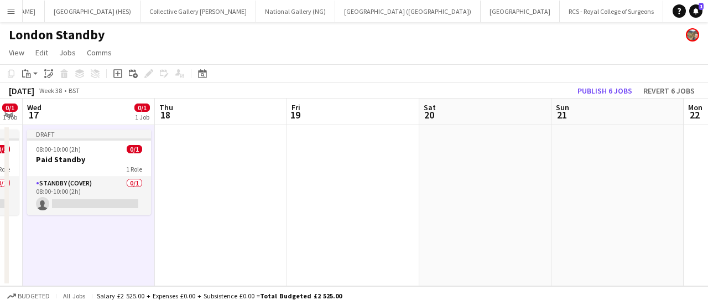
click at [233, 156] on app-date-cell at bounding box center [221, 205] width 132 height 161
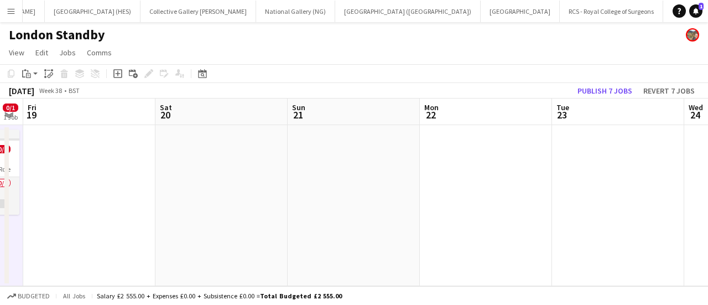
scroll to position [0, 510]
click at [124, 163] on app-date-cell at bounding box center [84, 205] width 132 height 161
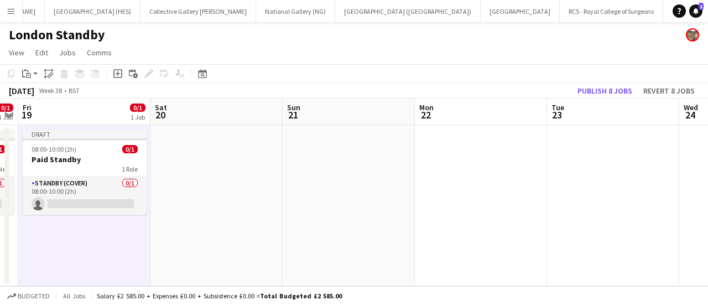
click at [218, 153] on app-date-cell at bounding box center [216, 205] width 132 height 161
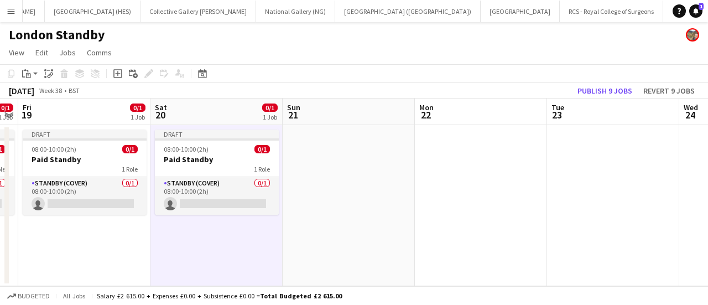
click at [330, 161] on app-date-cell at bounding box center [349, 205] width 132 height 161
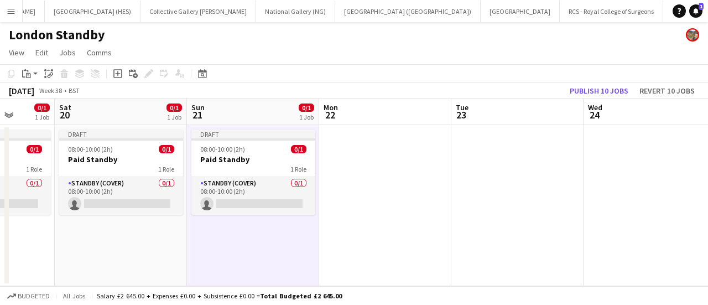
scroll to position [0, 342]
click at [397, 166] on app-date-cell at bounding box center [385, 205] width 132 height 161
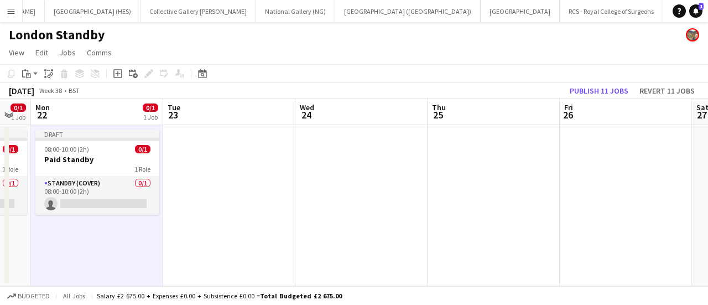
scroll to position [0, 370]
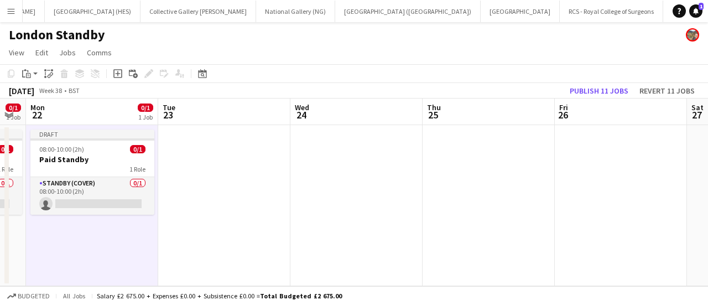
click at [250, 183] on app-date-cell at bounding box center [224, 205] width 132 height 161
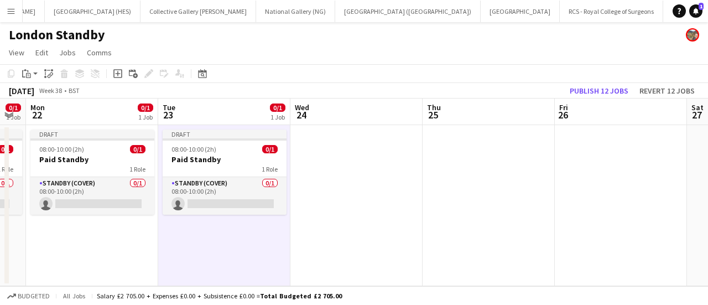
click at [354, 174] on app-date-cell at bounding box center [356, 205] width 132 height 161
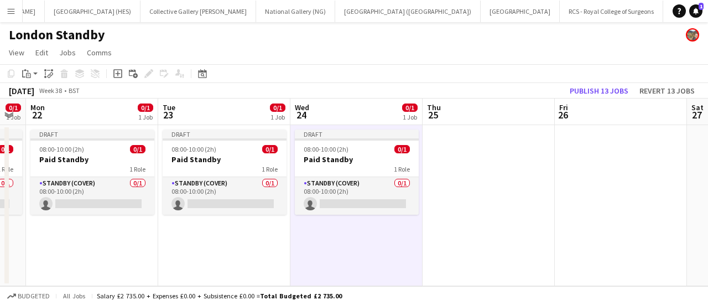
click at [509, 178] on app-date-cell at bounding box center [488, 205] width 132 height 161
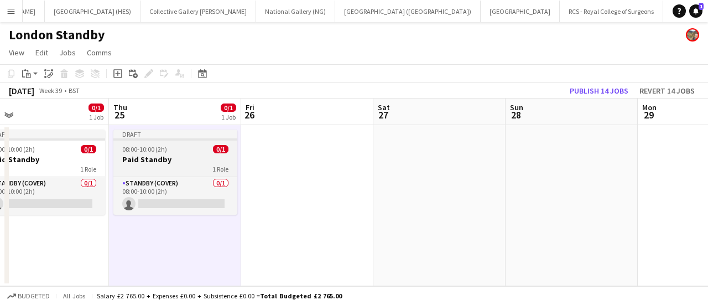
scroll to position [0, 444]
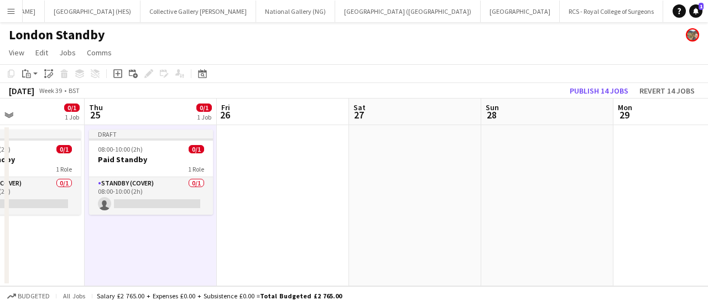
click at [231, 186] on app-date-cell at bounding box center [283, 205] width 132 height 161
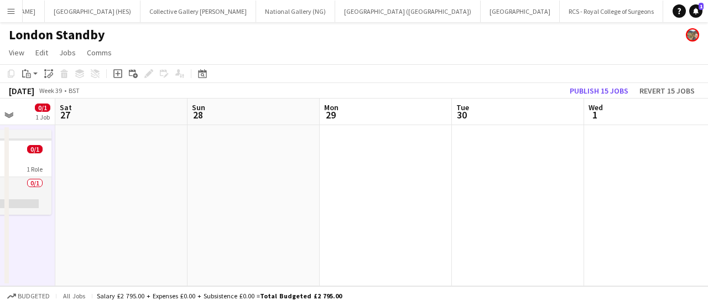
scroll to position [0, 484]
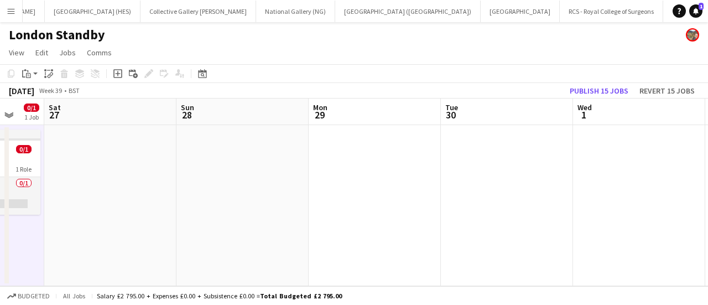
click at [165, 178] on app-date-cell at bounding box center [110, 205] width 132 height 161
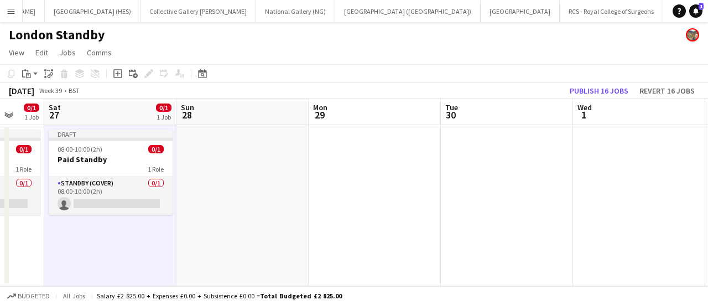
click at [236, 172] on app-date-cell at bounding box center [242, 205] width 132 height 161
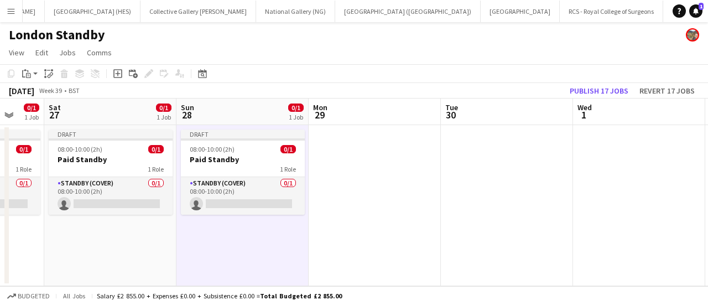
click at [378, 203] on app-date-cell at bounding box center [375, 205] width 132 height 161
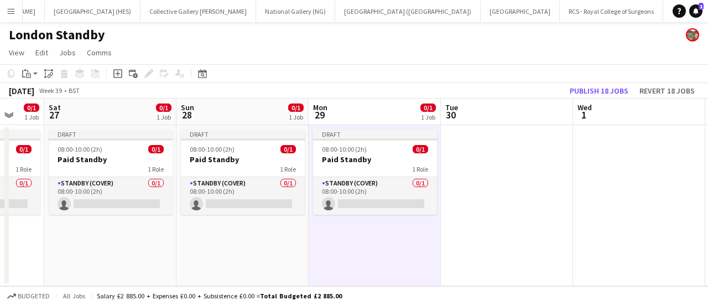
click at [481, 190] on app-date-cell at bounding box center [507, 205] width 132 height 161
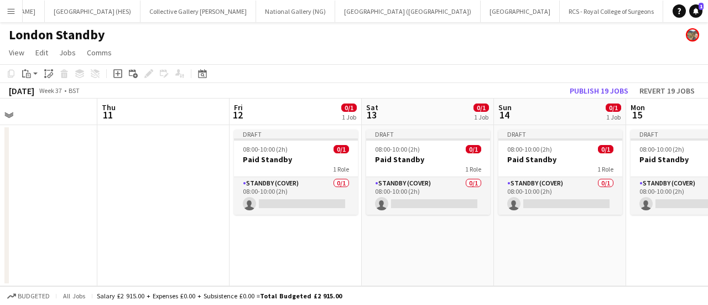
scroll to position [0, 436]
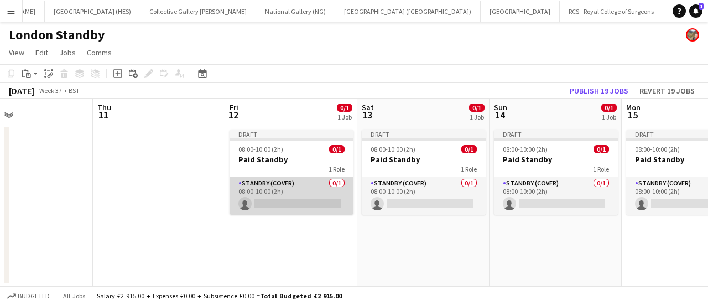
click at [296, 202] on app-card-role "Standby (cover) 0/1 08:00-10:00 (2h) single-neutral-actions" at bounding box center [291, 196] width 124 height 38
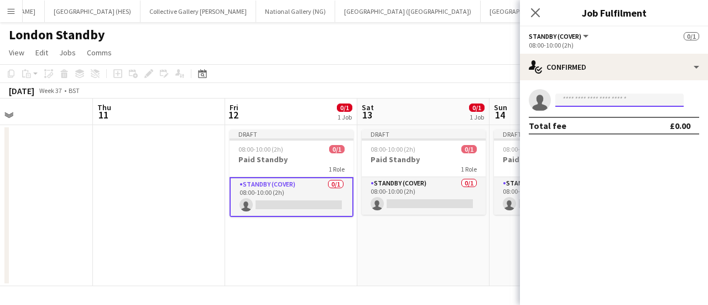
click at [601, 96] on input at bounding box center [619, 99] width 128 height 13
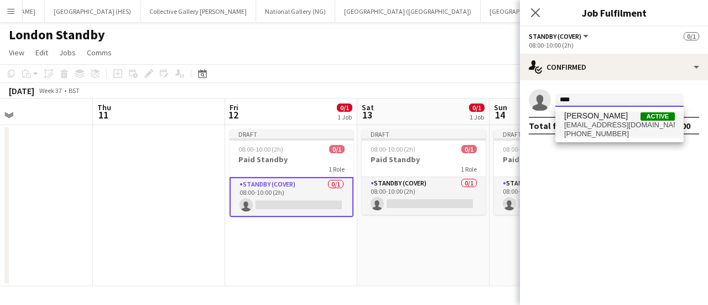
type input "****"
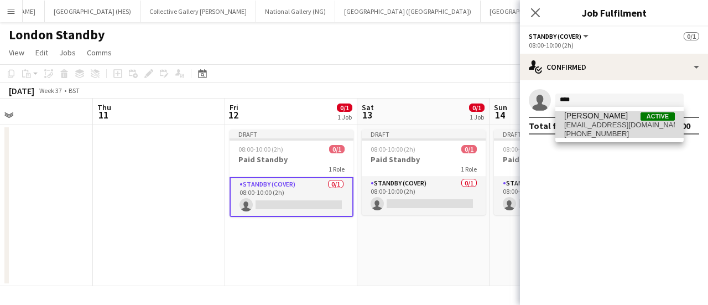
click at [596, 128] on span "[EMAIL_ADDRESS][DOMAIN_NAME]" at bounding box center [619, 125] width 111 height 9
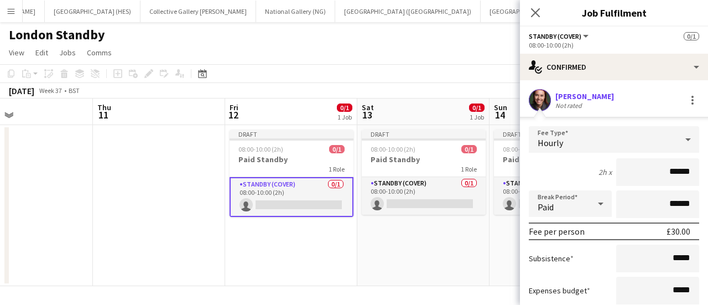
scroll to position [89, 0]
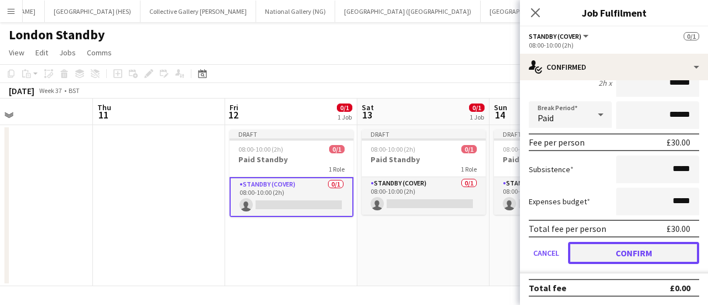
click at [586, 250] on button "Confirm" at bounding box center [633, 253] width 131 height 22
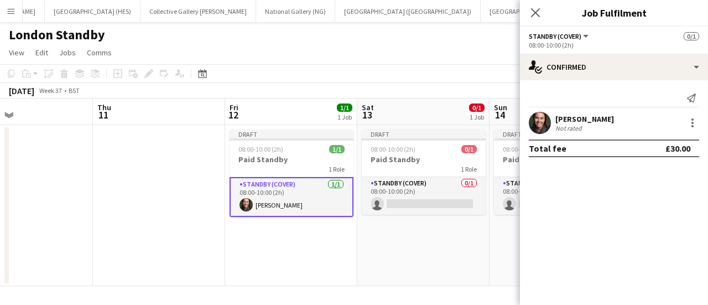
scroll to position [0, 0]
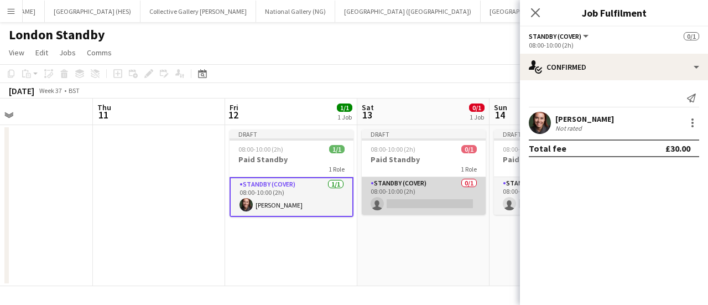
click at [435, 201] on app-card-role "Standby (cover) 0/1 08:00-10:00 (2h) single-neutral-actions" at bounding box center [424, 196] width 124 height 38
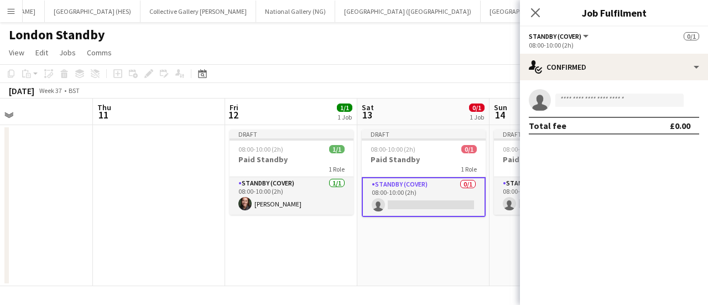
click at [575, 108] on app-invite-slot "single-neutral-actions" at bounding box center [614, 100] width 188 height 22
click at [573, 100] on input at bounding box center [619, 99] width 128 height 13
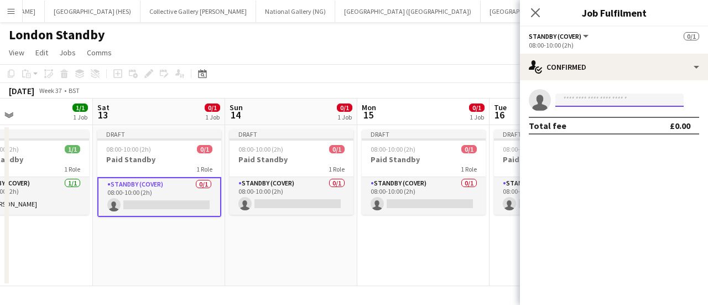
scroll to position [0, 386]
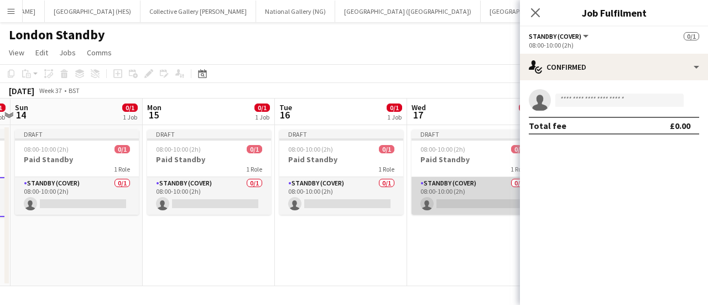
click at [443, 201] on app-card-role "Standby (cover) 0/1 08:00-10:00 (2h) single-neutral-actions" at bounding box center [473, 196] width 124 height 38
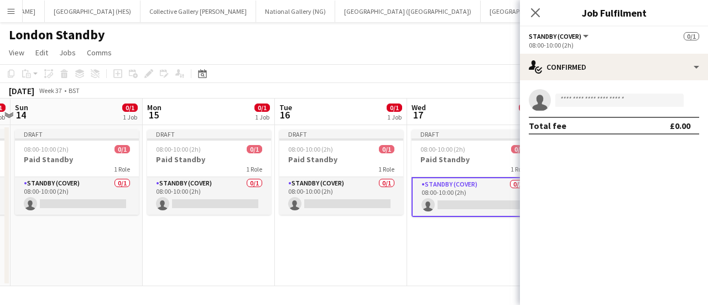
click at [624, 107] on app-invite-slot "single-neutral-actions" at bounding box center [614, 100] width 188 height 22
click at [623, 103] on input at bounding box center [619, 99] width 128 height 13
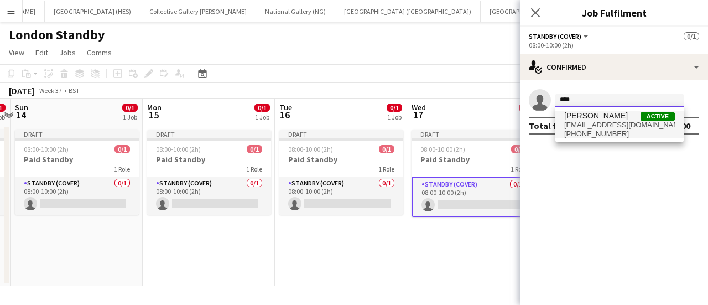
type input "****"
click at [619, 121] on span "[EMAIL_ADDRESS][DOMAIN_NAME]" at bounding box center [619, 125] width 111 height 9
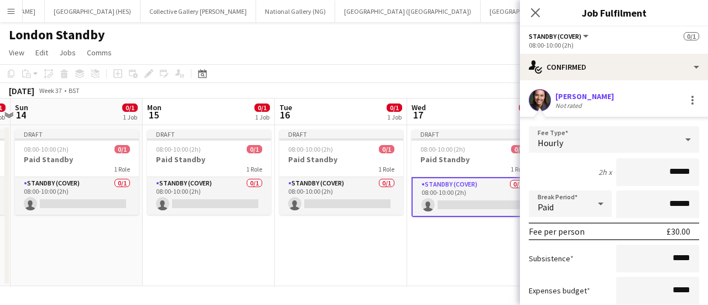
scroll to position [89, 0]
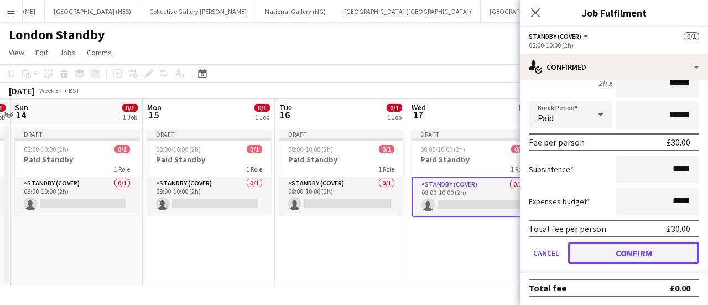
click at [602, 258] on button "Confirm" at bounding box center [633, 253] width 131 height 22
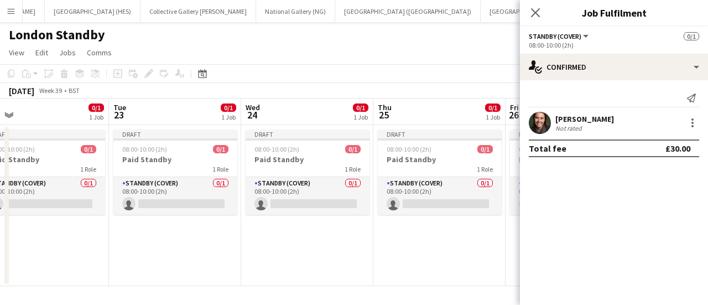
scroll to position [0, 452]
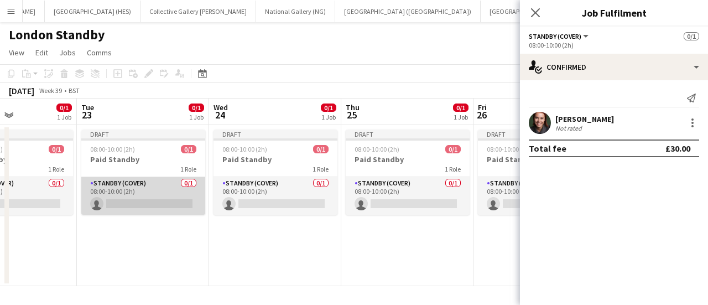
click at [171, 200] on app-card-role "Standby (cover) 0/1 08:00-10:00 (2h) single-neutral-actions" at bounding box center [143, 196] width 124 height 38
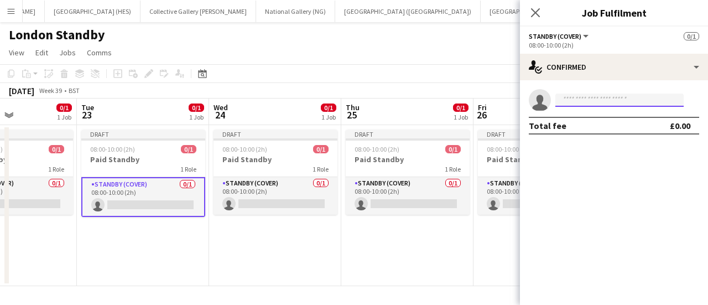
click at [606, 103] on input at bounding box center [619, 99] width 128 height 13
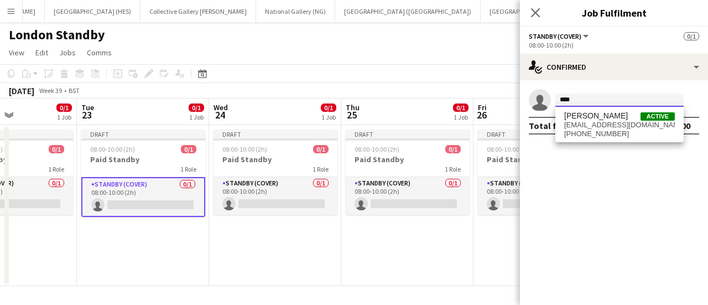
type input "****"
click at [587, 139] on div "[PERSON_NAME] Active [EMAIL_ADDRESS][DOMAIN_NAME] [PHONE_NUMBER]" at bounding box center [619, 124] width 128 height 35
click at [587, 137] on span "[PHONE_NUMBER]" at bounding box center [619, 133] width 111 height 9
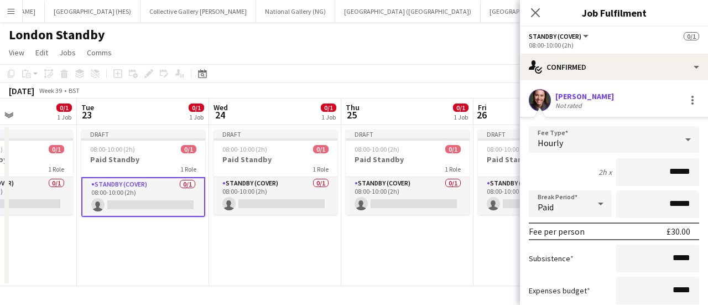
scroll to position [89, 0]
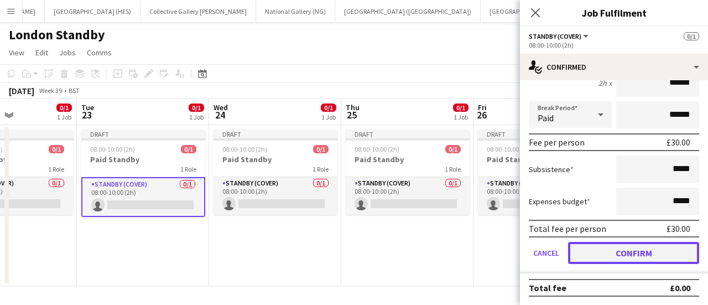
click at [637, 254] on button "Confirm" at bounding box center [633, 253] width 131 height 22
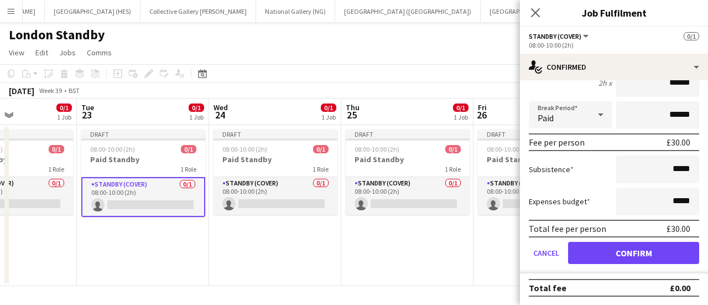
scroll to position [0, 0]
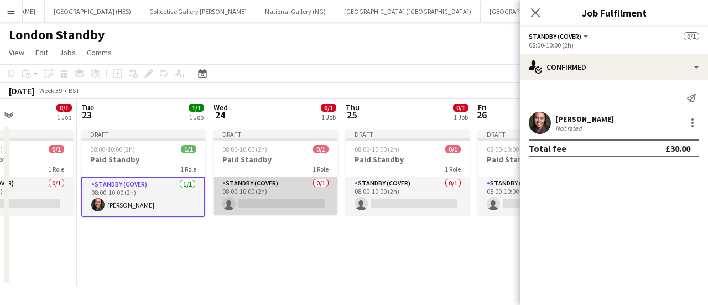
click at [302, 205] on app-card-role "Standby (cover) 0/1 08:00-10:00 (2h) single-neutral-actions" at bounding box center [275, 196] width 124 height 38
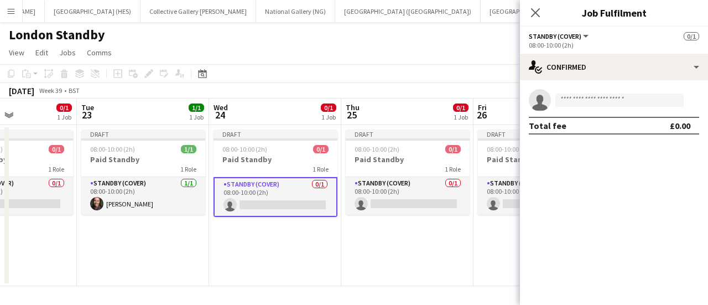
click at [629, 111] on app-confirmed-crew "single-neutral-actions Total fee £0.00" at bounding box center [614, 111] width 188 height 45
click at [619, 103] on input at bounding box center [619, 99] width 128 height 13
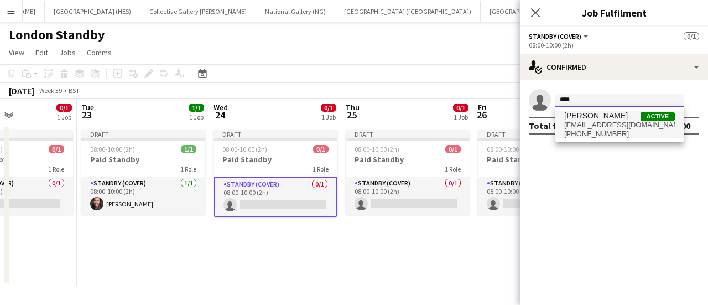
type input "****"
click at [622, 116] on span "[PERSON_NAME] Active" at bounding box center [619, 115] width 111 height 9
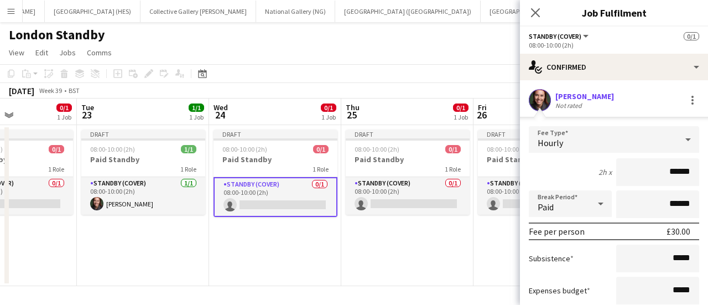
scroll to position [89, 0]
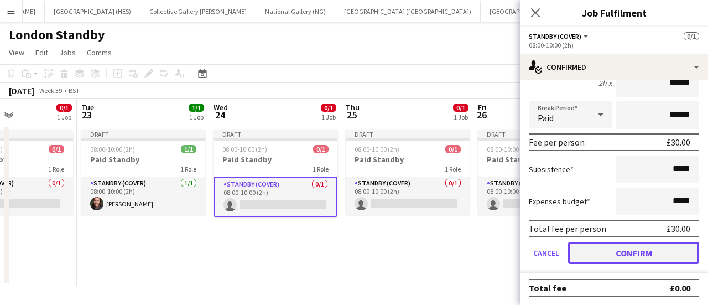
click at [608, 253] on button "Confirm" at bounding box center [633, 253] width 131 height 22
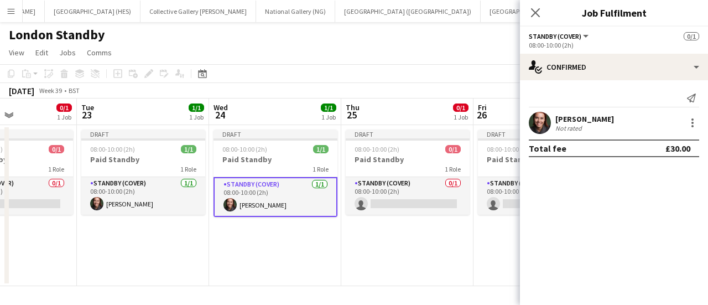
scroll to position [0, 0]
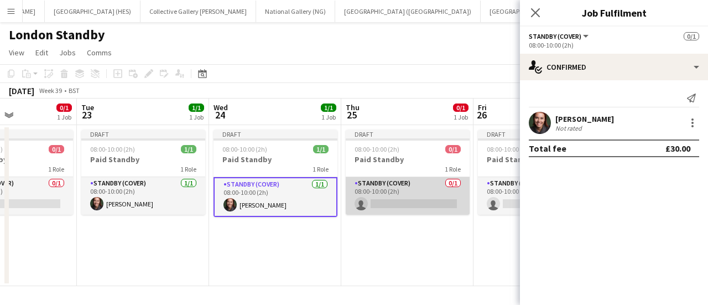
click at [431, 210] on app-card-role "Standby (cover) 0/1 08:00-10:00 (2h) single-neutral-actions" at bounding box center [408, 196] width 124 height 38
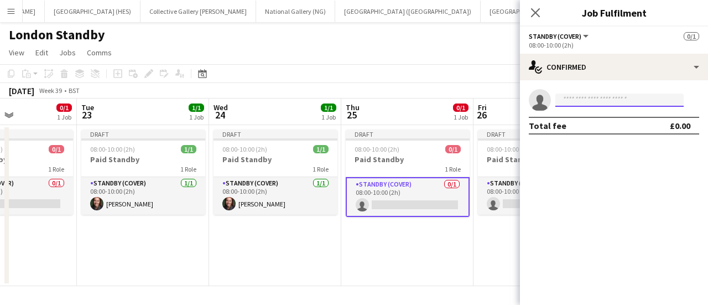
click at [601, 106] on input at bounding box center [619, 99] width 128 height 13
type input "*"
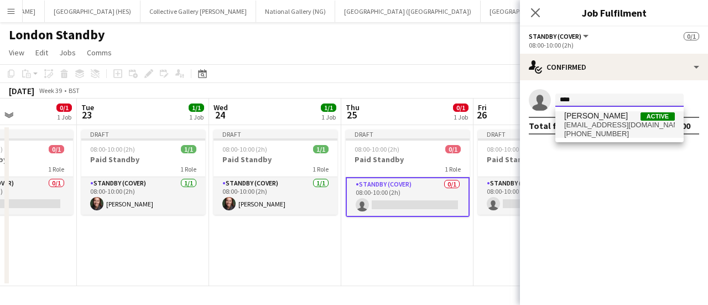
type input "****"
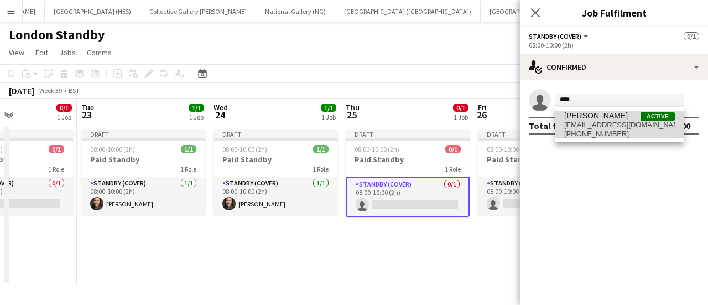
click at [603, 113] on span "[PERSON_NAME]" at bounding box center [596, 115] width 64 height 9
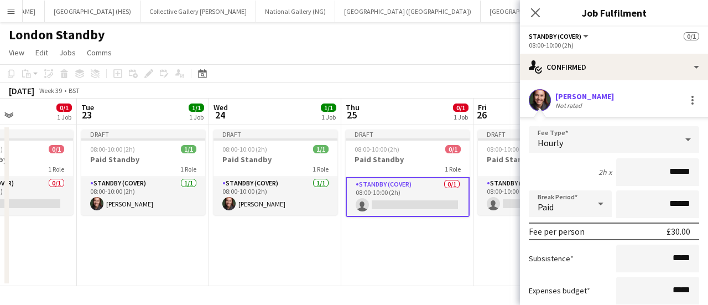
scroll to position [89, 0]
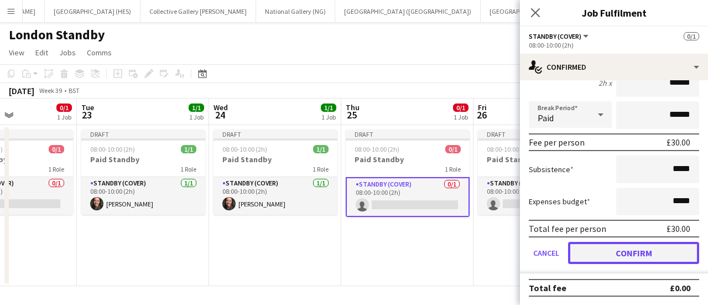
click at [612, 250] on button "Confirm" at bounding box center [633, 253] width 131 height 22
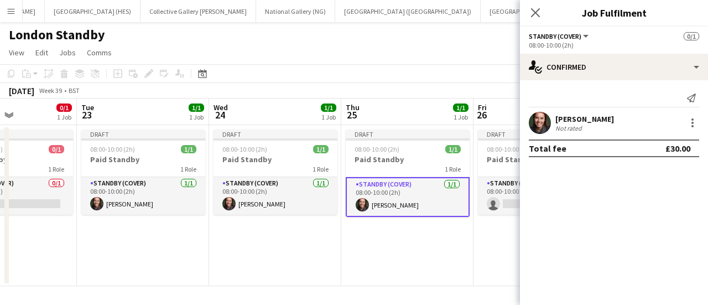
scroll to position [0, 0]
click at [394, 70] on app-toolbar "Copy Paste Paste Ctrl+V Paste with crew Ctrl+Shift+V Paste linked Job [GEOGRAPH…" at bounding box center [354, 73] width 708 height 19
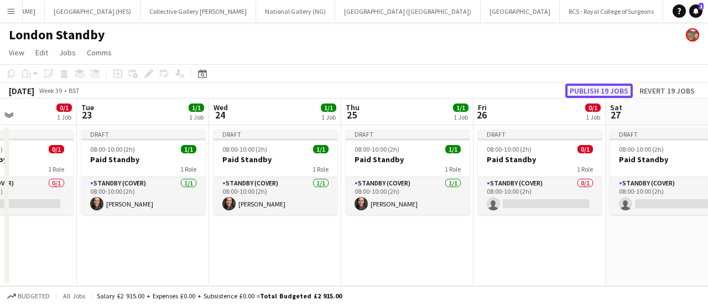
click at [593, 92] on button "Publish 19 jobs" at bounding box center [598, 90] width 67 height 14
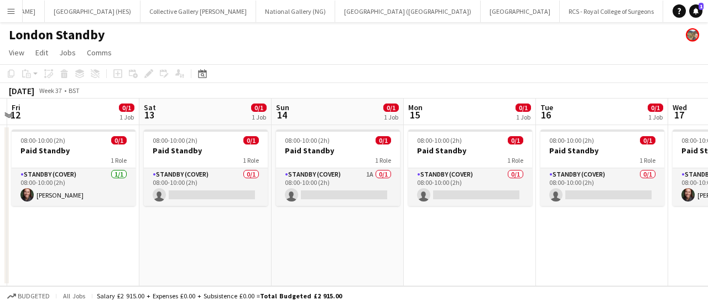
scroll to position [0, 257]
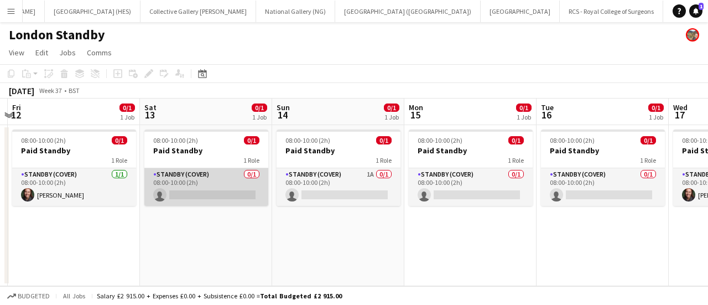
click at [171, 194] on app-card-role "Standby (cover) 0/1 08:00-10:00 (2h) single-neutral-actions" at bounding box center [206, 187] width 124 height 38
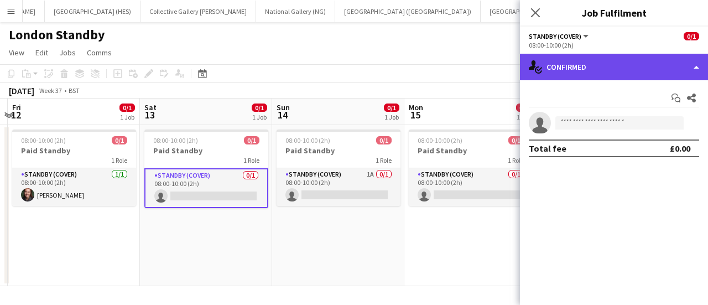
click at [604, 76] on div "single-neutral-actions-check-2 Confirmed" at bounding box center [614, 67] width 188 height 27
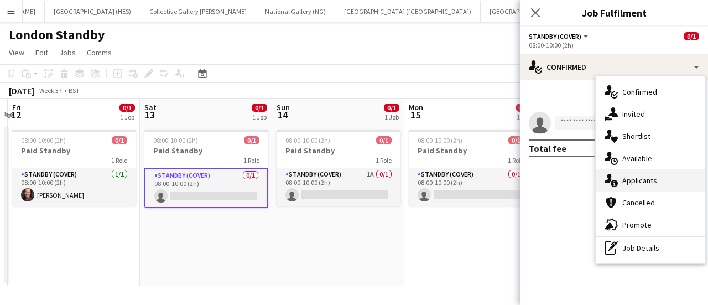
click at [633, 183] on span "Applicants" at bounding box center [639, 180] width 35 height 10
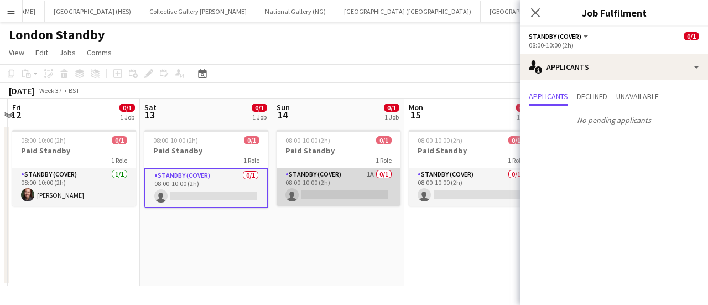
click at [314, 192] on app-card-role "Standby (cover) 1A 0/1 08:00-10:00 (2h) single-neutral-actions" at bounding box center [338, 187] width 124 height 38
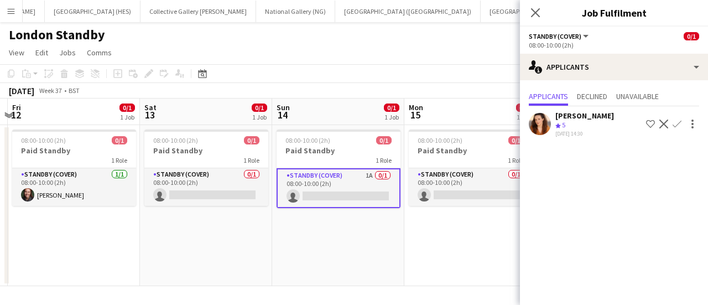
click at [677, 122] on app-icon "Confirm" at bounding box center [676, 123] width 9 height 9
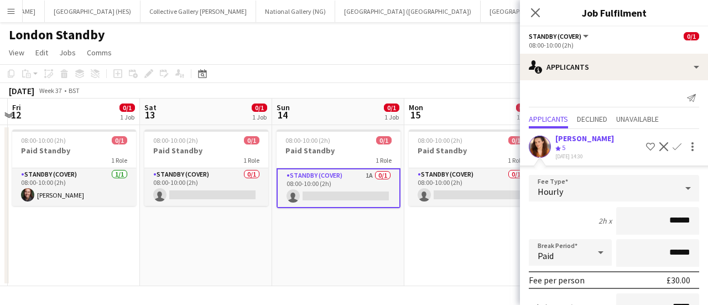
scroll to position [116, 0]
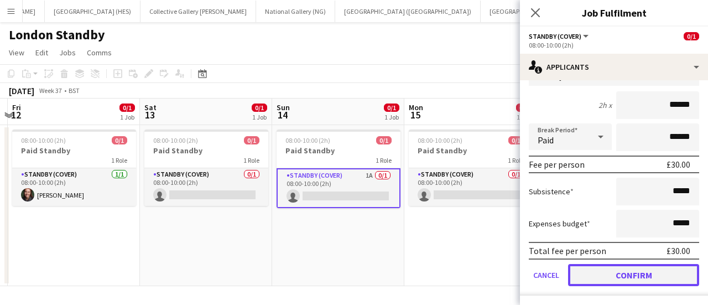
click at [621, 277] on button "Confirm" at bounding box center [633, 275] width 131 height 22
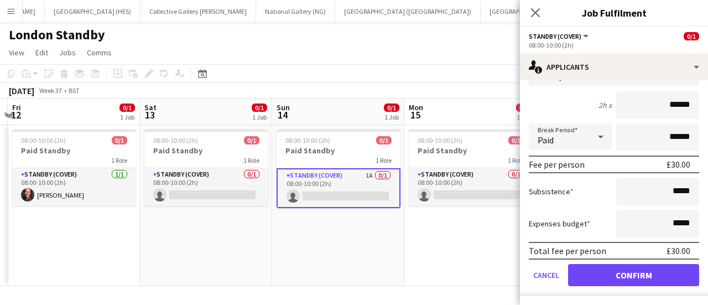
scroll to position [0, 0]
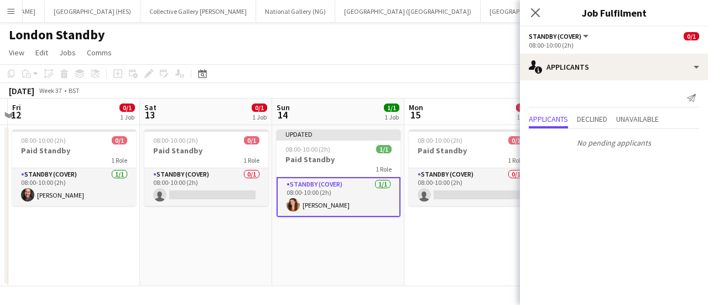
click at [342, 53] on app-page-menu "View Day view expanded Day view collapsed Month view Date picker Jump to [DATE]…" at bounding box center [354, 53] width 708 height 21
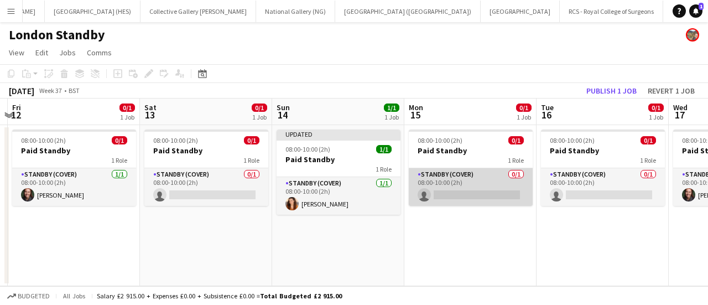
click at [446, 190] on app-card-role "Standby (cover) 0/1 08:00-10:00 (2h) single-neutral-actions" at bounding box center [471, 187] width 124 height 38
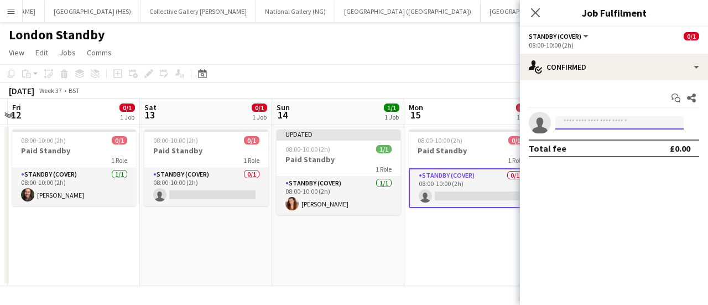
click at [573, 119] on input at bounding box center [619, 122] width 128 height 13
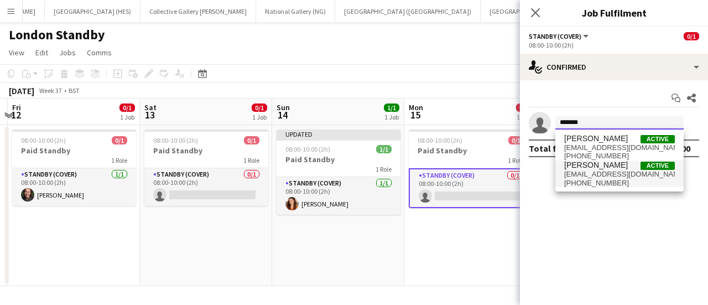
type input "*******"
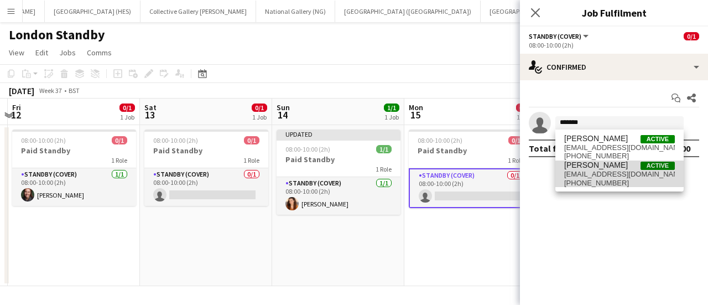
click at [606, 161] on span "[PERSON_NAME]" at bounding box center [596, 164] width 64 height 9
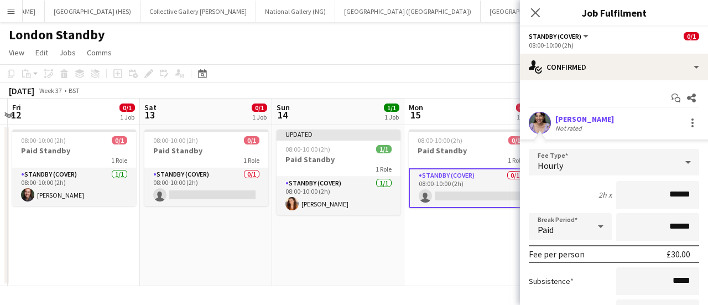
scroll to position [112, 0]
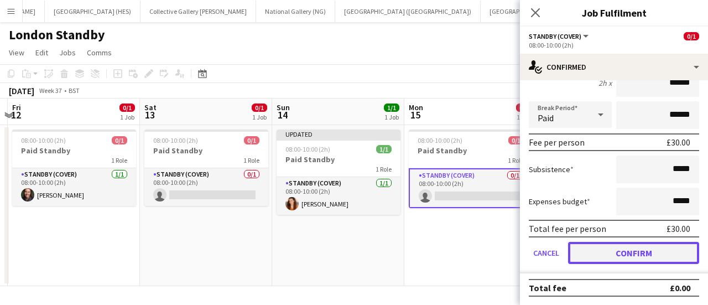
click at [645, 250] on button "Confirm" at bounding box center [633, 253] width 131 height 22
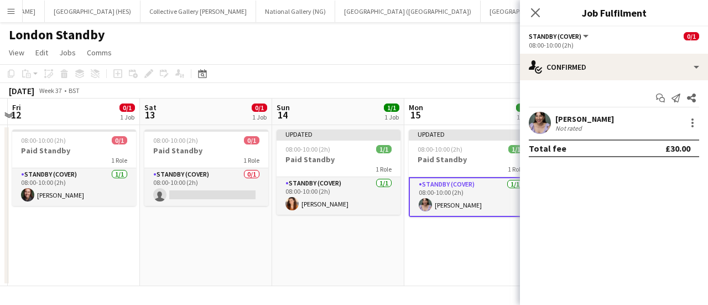
scroll to position [0, 0]
click at [481, 257] on app-date-cell "Updated 08:00-10:00 (2h) 1/1 Paid Standby 1 Role Standby (cover) [DATE] 08:00-1…" at bounding box center [470, 205] width 132 height 161
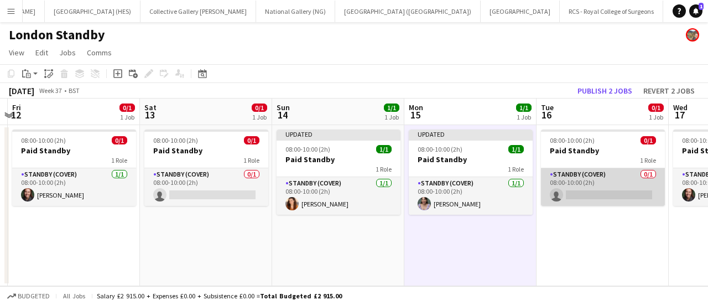
click at [587, 194] on app-card-role "Standby (cover) 0/1 08:00-10:00 (2h) single-neutral-actions" at bounding box center [603, 187] width 124 height 38
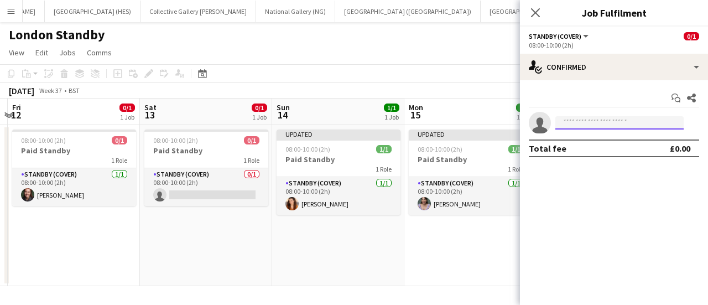
click at [610, 117] on input at bounding box center [619, 122] width 128 height 13
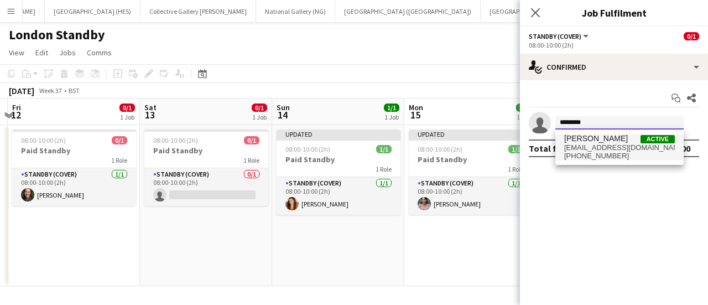
type input "********"
click at [604, 150] on span "[EMAIL_ADDRESS][DOMAIN_NAME]" at bounding box center [619, 147] width 111 height 9
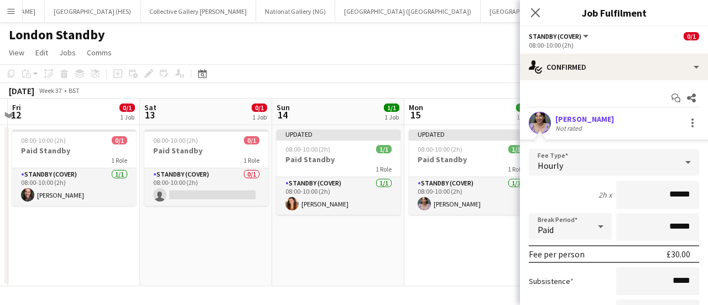
scroll to position [112, 0]
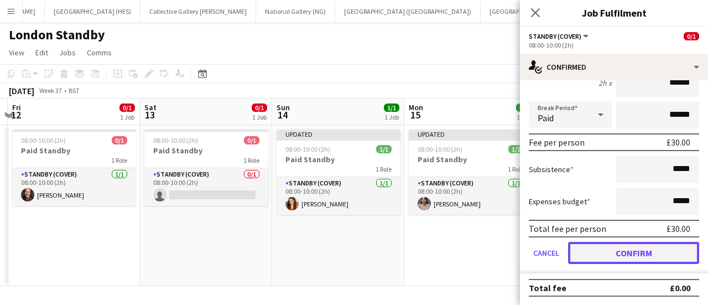
click at [618, 250] on button "Confirm" at bounding box center [633, 253] width 131 height 22
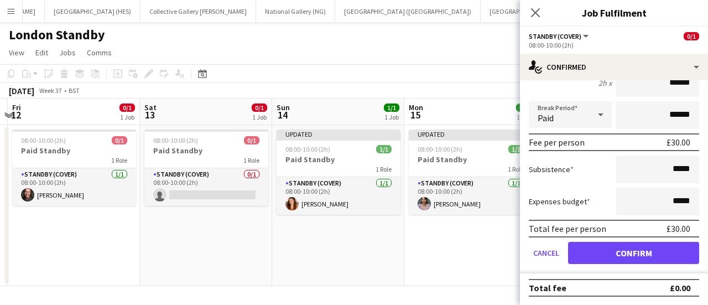
scroll to position [0, 0]
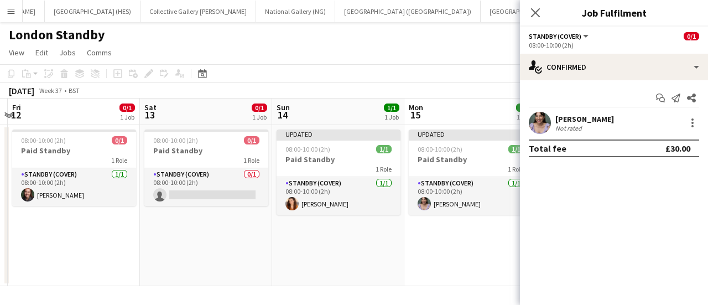
click at [432, 58] on app-page-menu "View Day view expanded Day view collapsed Month view Date picker Jump to [DATE]…" at bounding box center [354, 53] width 708 height 21
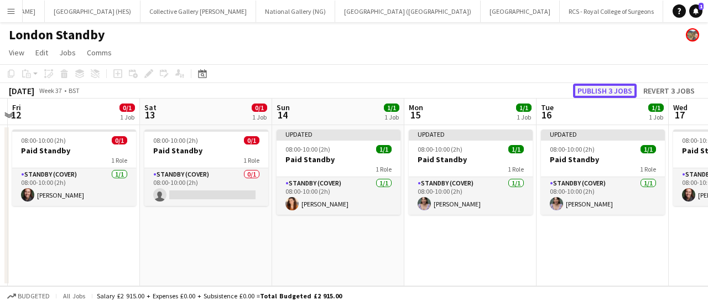
click at [615, 90] on button "Publish 3 jobs" at bounding box center [605, 90] width 64 height 14
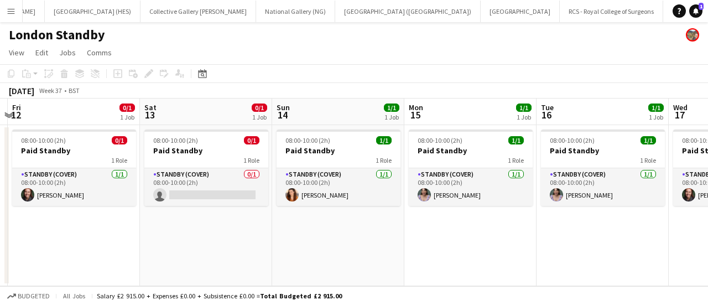
click at [9, 3] on button "Menu" at bounding box center [11, 11] width 22 height 22
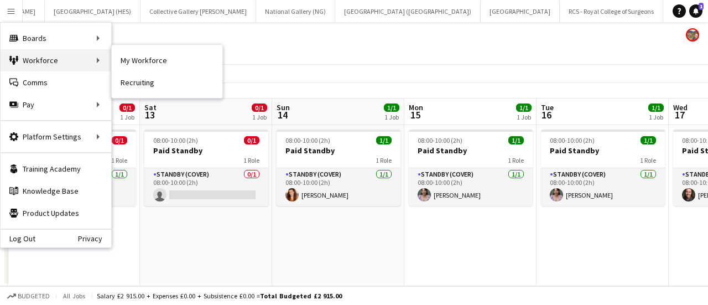
click at [46, 59] on div "Workforce Workforce" at bounding box center [56, 60] width 111 height 22
click at [56, 58] on div "Workforce Workforce" at bounding box center [56, 60] width 111 height 22
click at [147, 63] on link "My Workforce" at bounding box center [167, 60] width 111 height 22
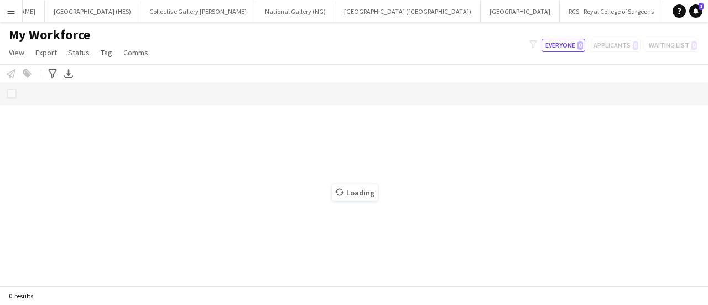
scroll to position [0, 103]
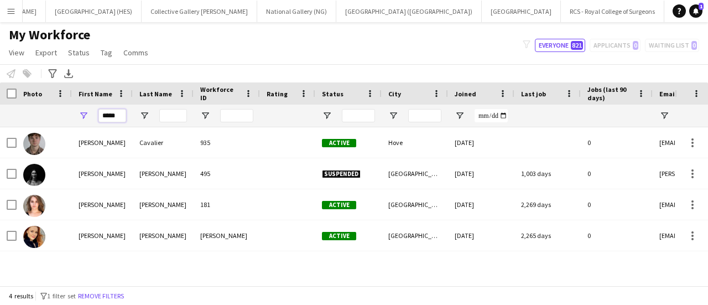
click at [104, 113] on input "*****" at bounding box center [112, 115] width 28 height 13
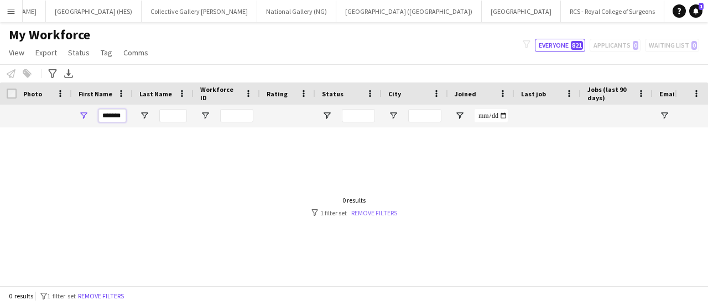
type input "*******"
click at [370, 213] on link "Remove filters" at bounding box center [374, 212] width 46 height 8
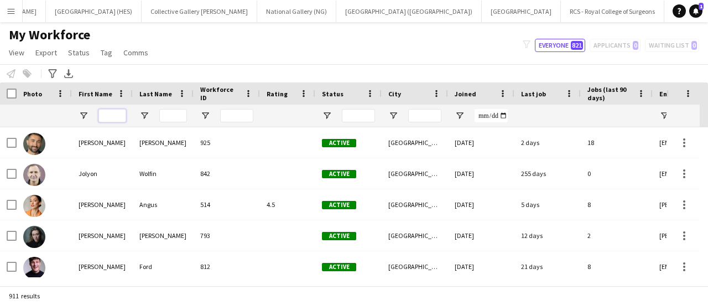
click at [108, 116] on input "First Name Filter Input" at bounding box center [112, 115] width 28 height 13
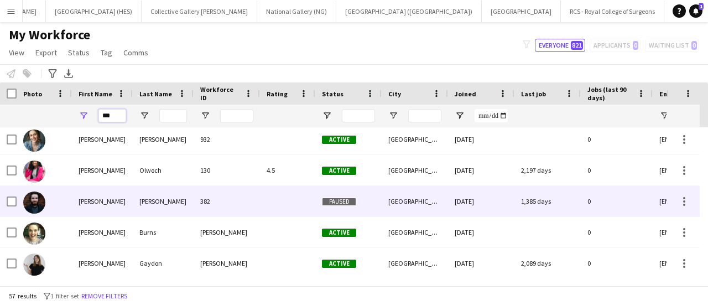
scroll to position [0, 0]
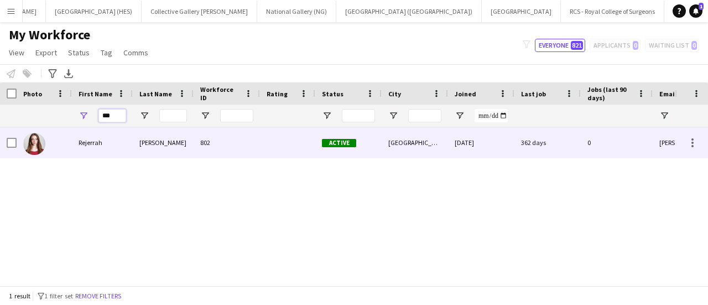
type input "***"
click at [134, 147] on div "[PERSON_NAME]" at bounding box center [163, 142] width 61 height 30
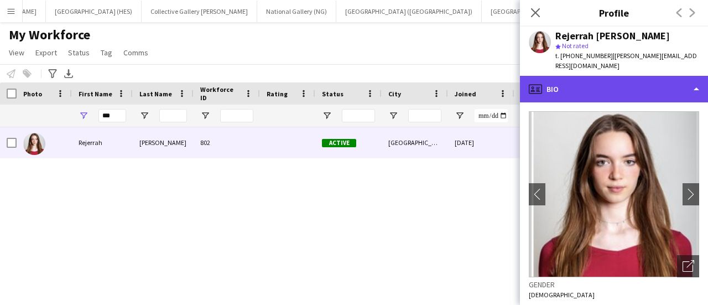
click at [620, 79] on div "profile Bio" at bounding box center [614, 89] width 188 height 27
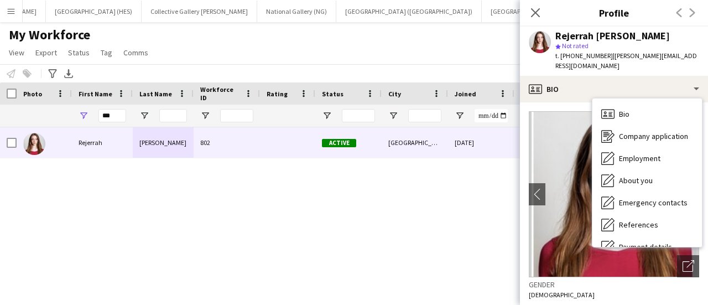
click at [634, 57] on span "| [PERSON_NAME][EMAIL_ADDRESS][DOMAIN_NAME]" at bounding box center [626, 60] width 142 height 18
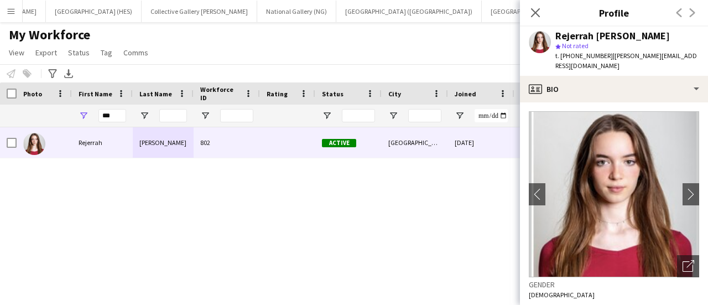
click at [677, 58] on div "[PERSON_NAME] star Not rated t. [PHONE_NUMBER] | [PERSON_NAME][EMAIL_ADDRESS][D…" at bounding box center [614, 51] width 188 height 49
drag, startPoint x: 673, startPoint y: 56, endPoint x: 604, endPoint y: 56, distance: 68.6
click at [604, 56] on span "| [PERSON_NAME][EMAIL_ADDRESS][DOMAIN_NAME]" at bounding box center [626, 60] width 142 height 18
click at [676, 56] on div "[PERSON_NAME] star Not rated t. [PHONE_NUMBER] | [PERSON_NAME][EMAIL_ADDRESS][D…" at bounding box center [614, 51] width 188 height 49
drag, startPoint x: 676, startPoint y: 56, endPoint x: 607, endPoint y: 56, distance: 68.6
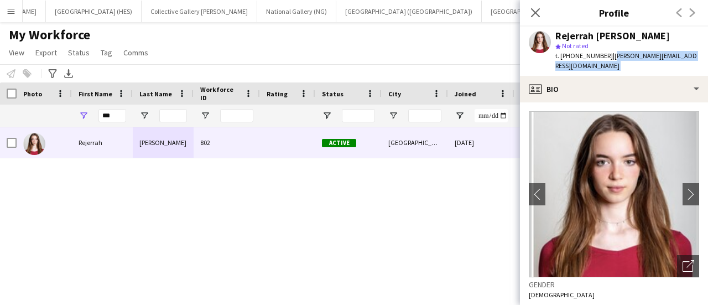
click at [607, 56] on div "[PERSON_NAME] star Not rated t. [PHONE_NUMBER] | [PERSON_NAME][EMAIL_ADDRESS][D…" at bounding box center [614, 51] width 188 height 49
click at [369, 50] on div "My Workforce View Views Default view New view Update view Delete view Edit name…" at bounding box center [354, 46] width 708 height 38
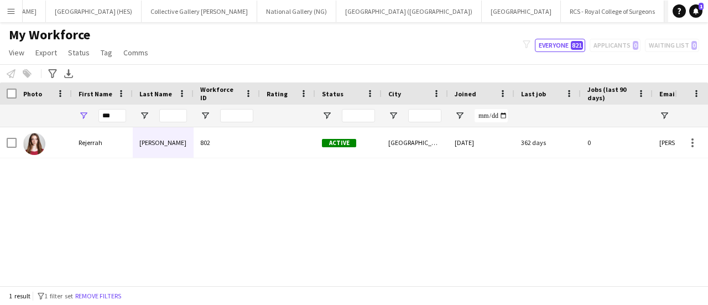
click at [664, 3] on button "London Standby Close" at bounding box center [696, 12] width 65 height 22
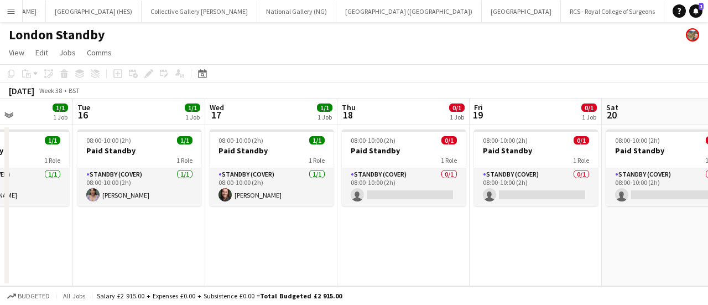
scroll to position [0, 463]
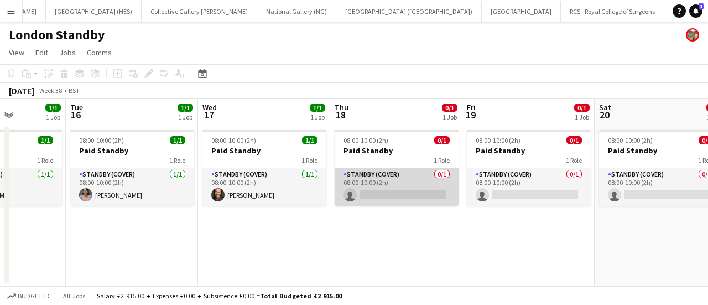
click at [392, 201] on app-card-role "Standby (cover) 0/1 08:00-10:00 (2h) single-neutral-actions" at bounding box center [397, 187] width 124 height 38
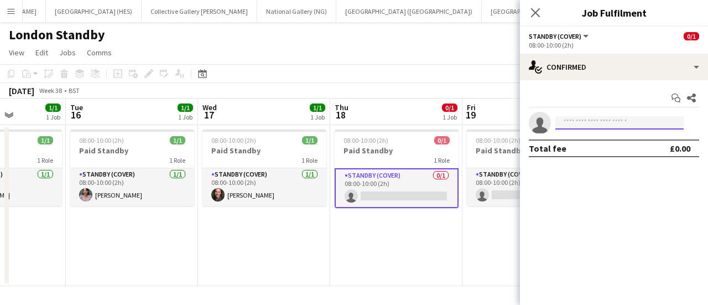
click at [583, 129] on input at bounding box center [619, 122] width 128 height 13
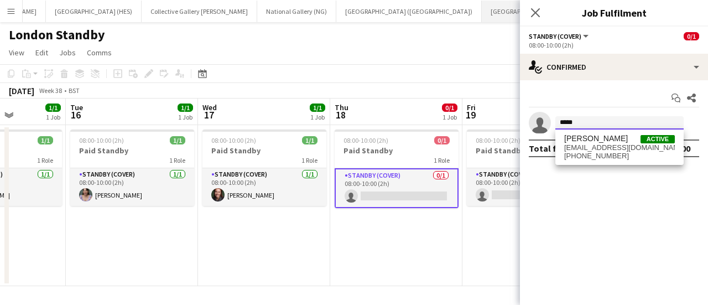
type input "*****"
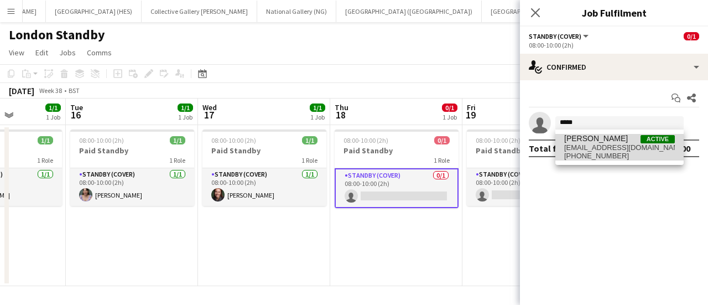
click at [607, 157] on span "[PHONE_NUMBER]" at bounding box center [619, 156] width 111 height 9
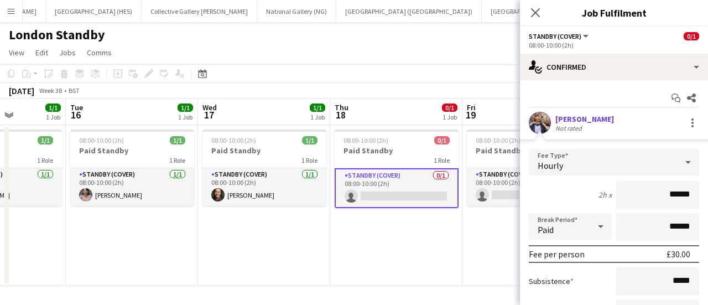
scroll to position [112, 0]
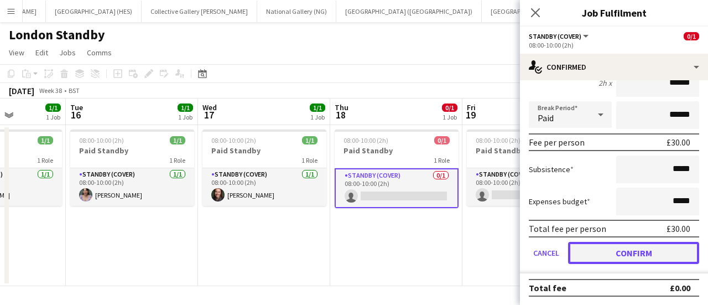
click at [610, 250] on button "Confirm" at bounding box center [633, 253] width 131 height 22
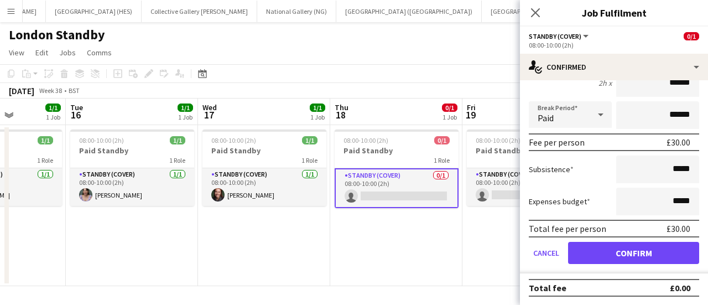
scroll to position [0, 0]
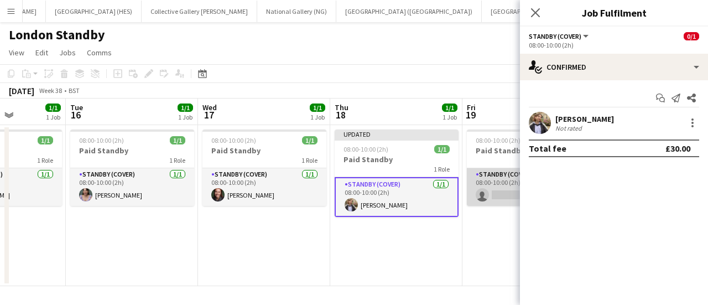
click at [502, 190] on app-card-role "Standby (cover) 0/1 08:00-10:00 (2h) single-neutral-actions" at bounding box center [529, 187] width 124 height 38
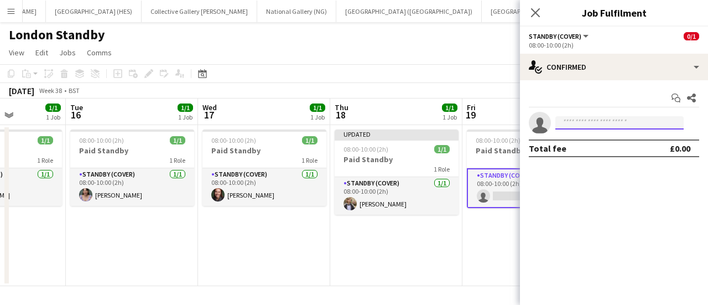
click at [604, 121] on input at bounding box center [619, 122] width 128 height 13
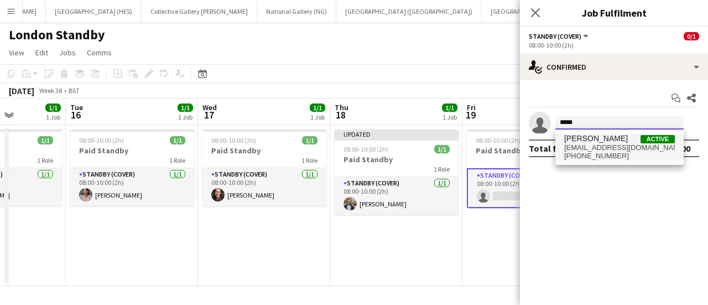
type input "*****"
click at [600, 141] on span "[PERSON_NAME]" at bounding box center [596, 138] width 64 height 9
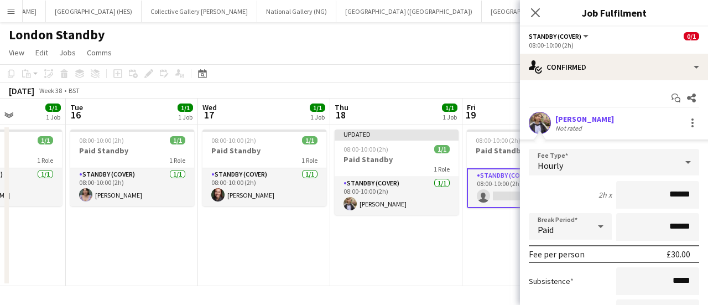
scroll to position [112, 0]
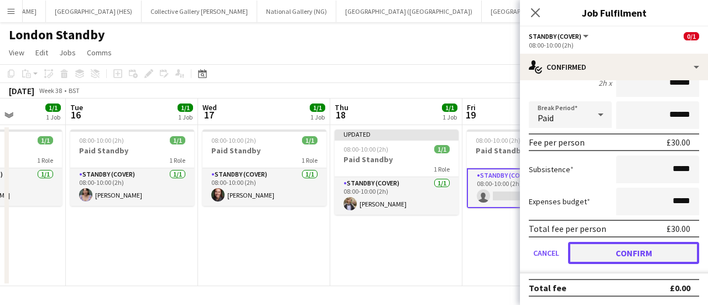
click at [608, 252] on button "Confirm" at bounding box center [633, 253] width 131 height 22
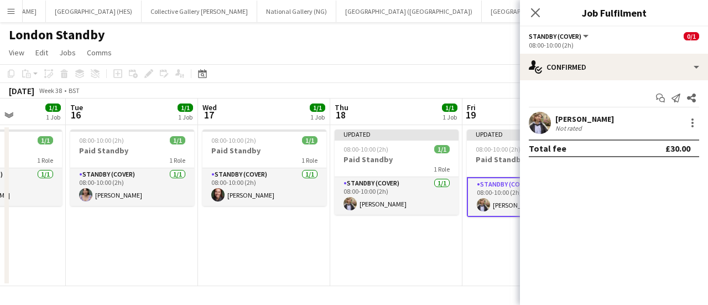
scroll to position [0, 0]
click at [443, 50] on app-page-menu "View Day view expanded Day view collapsed Month view Date picker Jump to [DATE]…" at bounding box center [354, 53] width 708 height 21
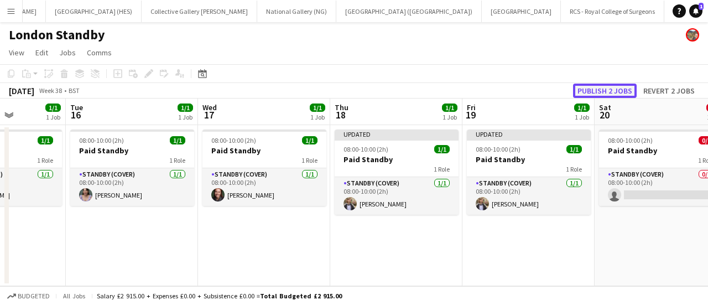
click at [602, 87] on button "Publish 2 jobs" at bounding box center [605, 90] width 64 height 14
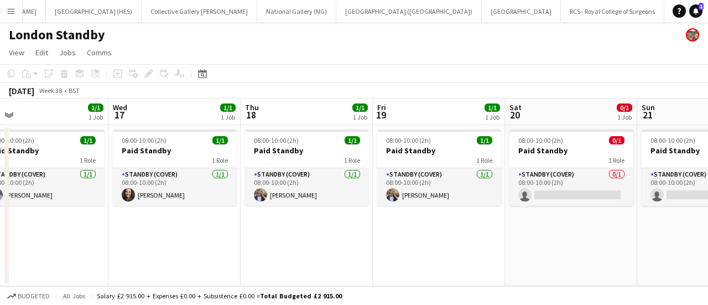
scroll to position [0, 288]
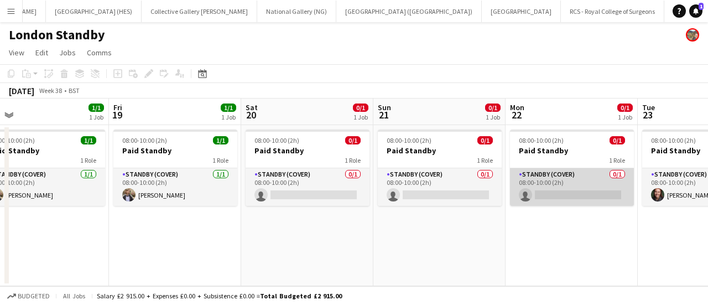
click at [629, 199] on app-card-role "Standby (cover) 0/1 08:00-10:00 (2h) single-neutral-actions" at bounding box center [572, 187] width 124 height 38
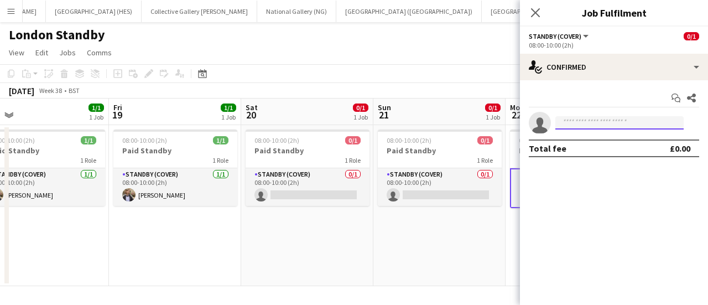
click at [616, 128] on input at bounding box center [619, 122] width 128 height 13
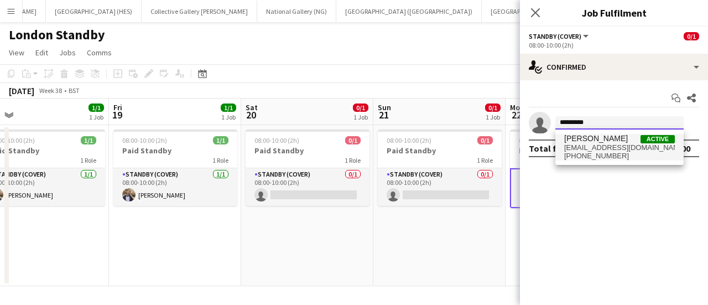
type input "*********"
click at [603, 153] on span "[PHONE_NUMBER]" at bounding box center [619, 156] width 111 height 9
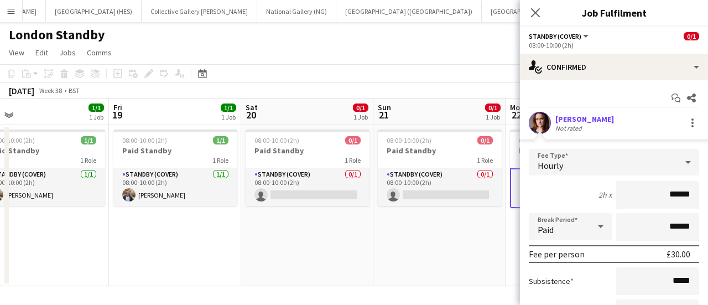
scroll to position [112, 0]
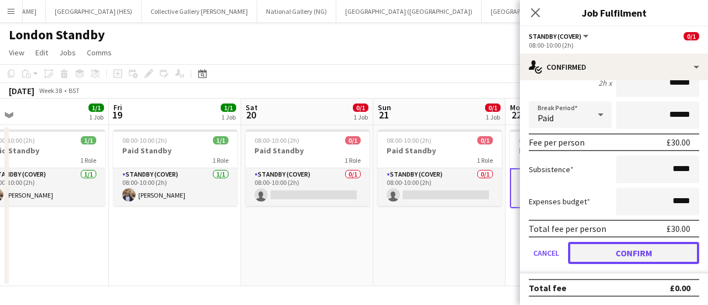
click at [595, 256] on button "Confirm" at bounding box center [633, 253] width 131 height 22
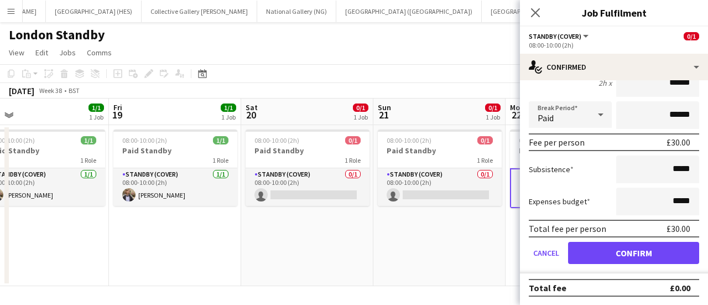
scroll to position [0, 0]
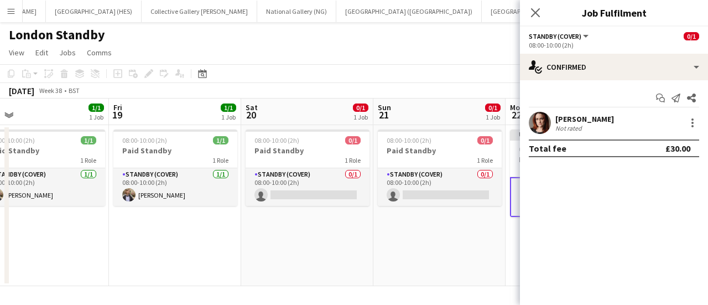
click at [367, 239] on app-date-cell "08:00-10:00 (2h) 0/1 Paid Standby 1 Role Standby (cover) 0/1 08:00-10:00 (2h) s…" at bounding box center [307, 205] width 132 height 161
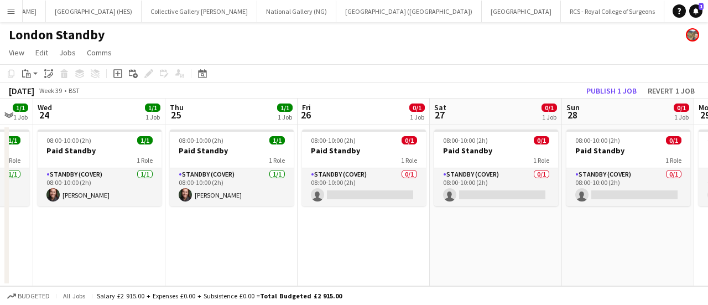
scroll to position [0, 229]
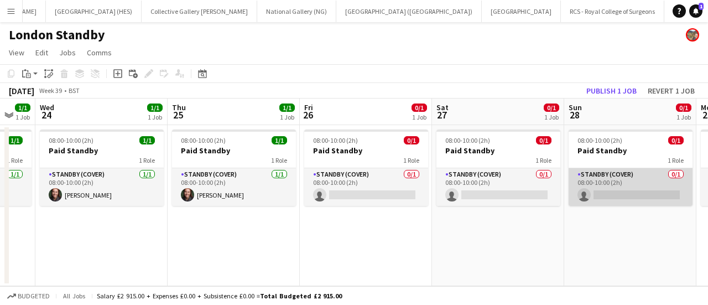
click at [620, 189] on app-card-role "Standby (cover) 0/1 08:00-10:00 (2h) single-neutral-actions" at bounding box center [630, 187] width 124 height 38
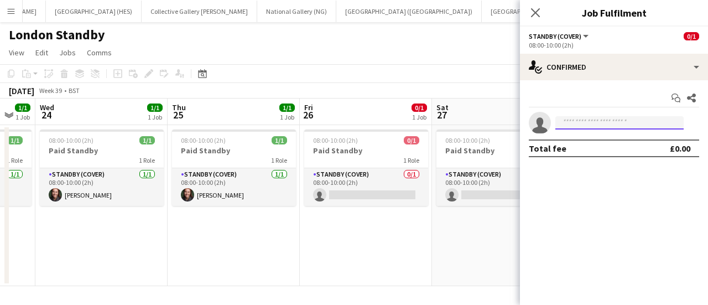
click at [635, 128] on input at bounding box center [619, 122] width 128 height 13
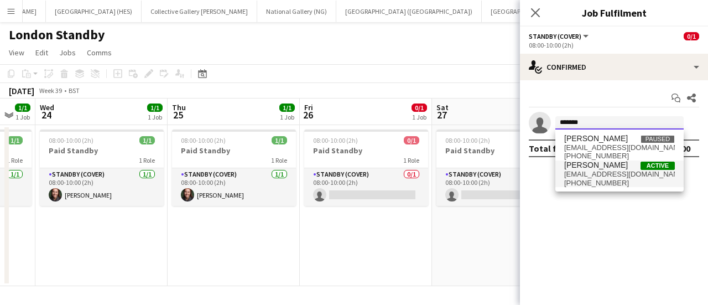
type input "*******"
click at [604, 170] on span "[EMAIL_ADDRESS][DOMAIN_NAME]" at bounding box center [619, 174] width 111 height 9
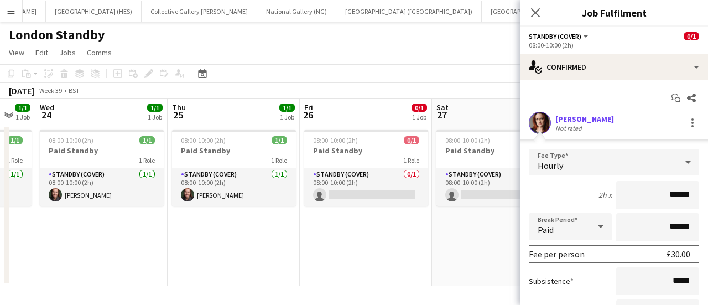
scroll to position [112, 0]
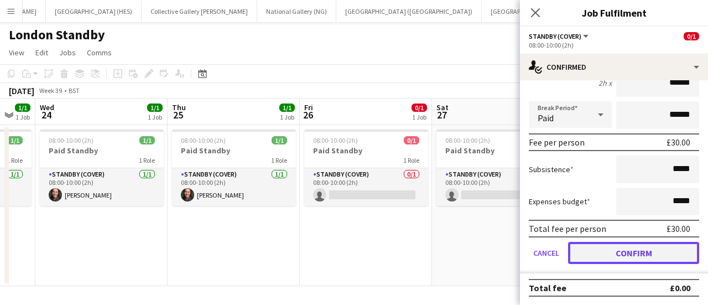
click at [658, 258] on button "Confirm" at bounding box center [633, 253] width 131 height 22
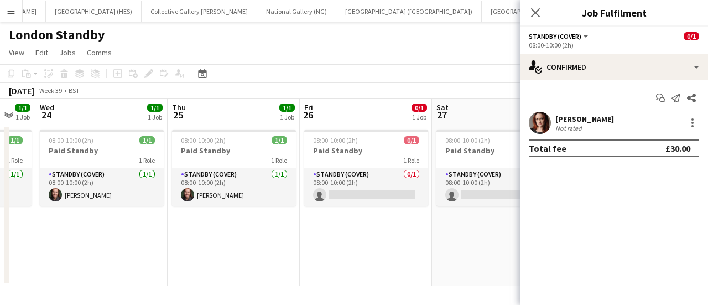
scroll to position [0, 0]
click at [490, 77] on app-toolbar "Copy Paste Paste Ctrl+V Paste with crew Ctrl+Shift+V Paste linked Job [GEOGRAPH…" at bounding box center [354, 73] width 708 height 19
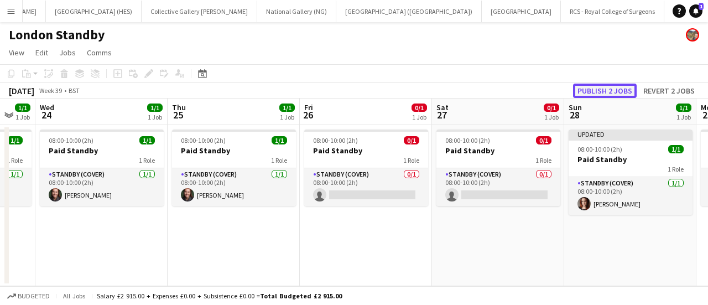
click at [597, 89] on button "Publish 2 jobs" at bounding box center [605, 90] width 64 height 14
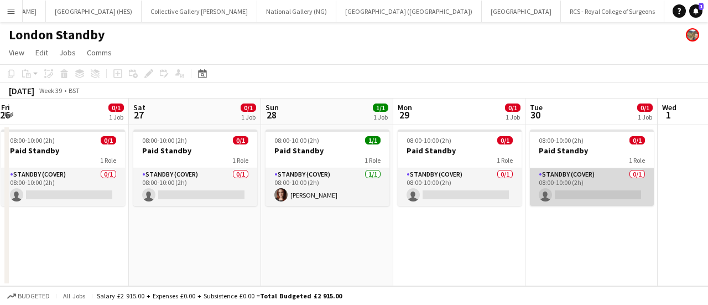
scroll to position [0, 532]
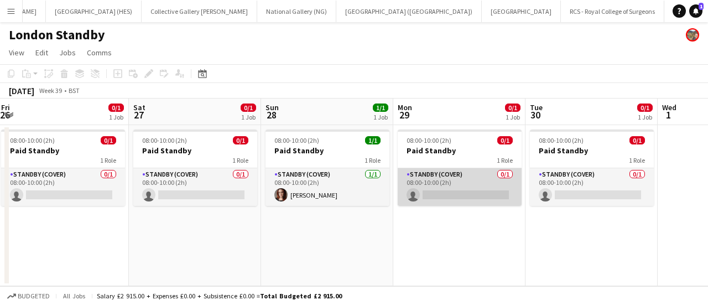
click at [500, 194] on app-card-role "Standby (cover) 0/1 08:00-10:00 (2h) single-neutral-actions" at bounding box center [460, 187] width 124 height 38
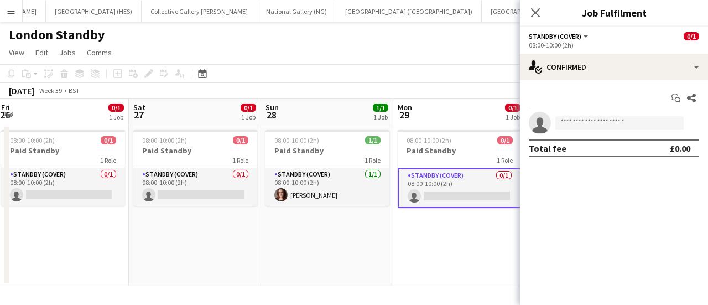
click at [582, 114] on app-invite-slot "single-neutral-actions" at bounding box center [614, 123] width 188 height 22
click at [584, 131] on app-invite-slot "single-neutral-actions" at bounding box center [614, 123] width 188 height 22
click at [583, 122] on input at bounding box center [619, 122] width 128 height 13
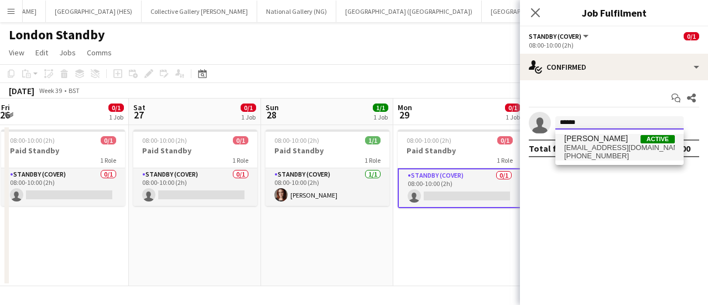
type input "******"
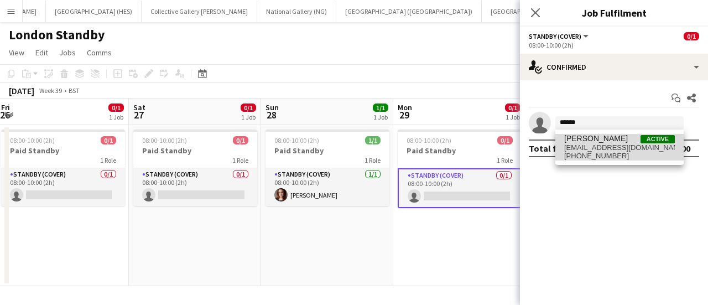
click at [586, 142] on span "[PERSON_NAME]" at bounding box center [596, 138] width 64 height 9
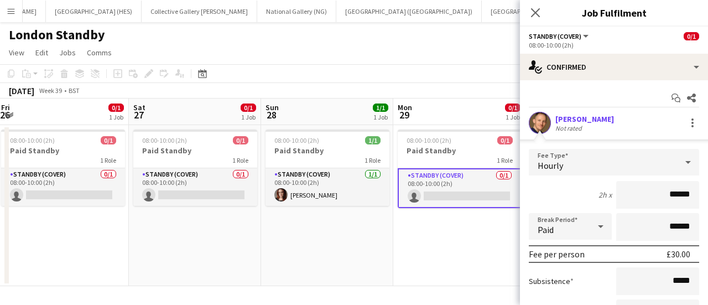
scroll to position [112, 0]
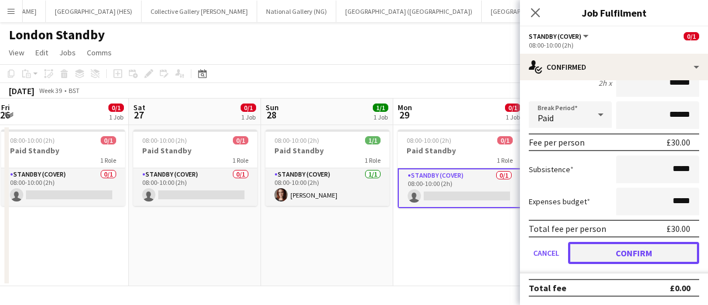
click at [589, 246] on button "Confirm" at bounding box center [633, 253] width 131 height 22
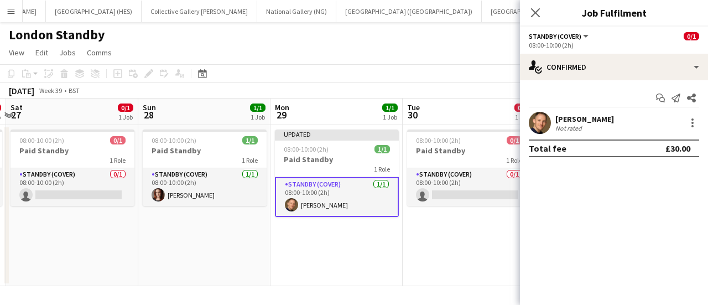
scroll to position [0, 392]
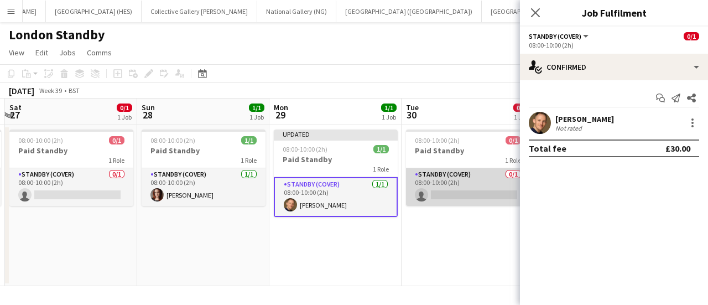
click at [466, 191] on app-card-role "Standby (cover) 0/1 08:00-10:00 (2h) single-neutral-actions" at bounding box center [468, 187] width 124 height 38
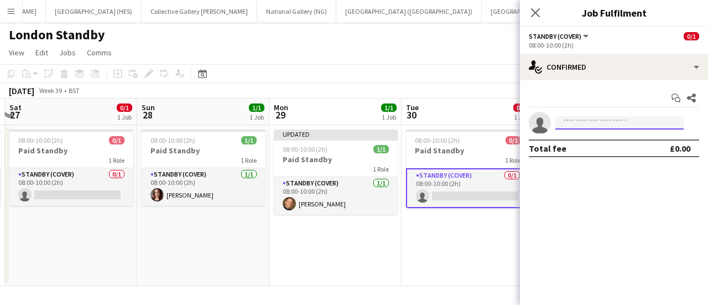
click at [599, 126] on input at bounding box center [619, 122] width 128 height 13
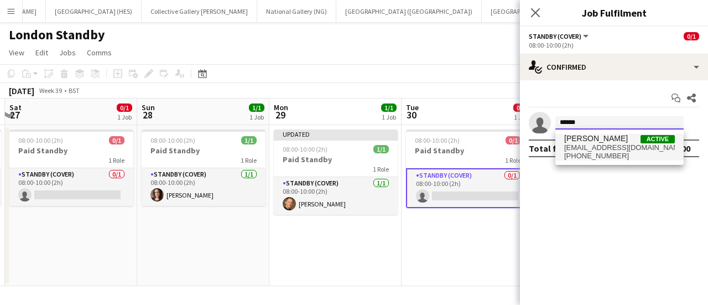
type input "******"
click at [615, 160] on span "[PHONE_NUMBER]" at bounding box center [619, 156] width 111 height 9
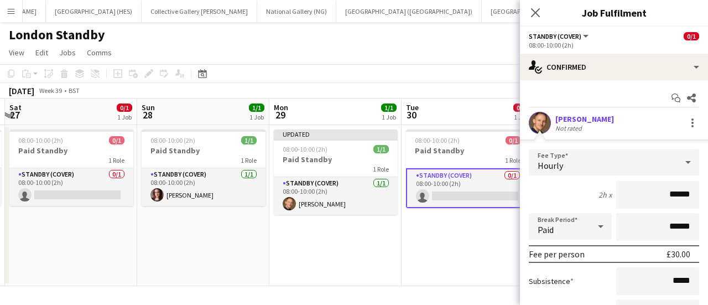
scroll to position [112, 0]
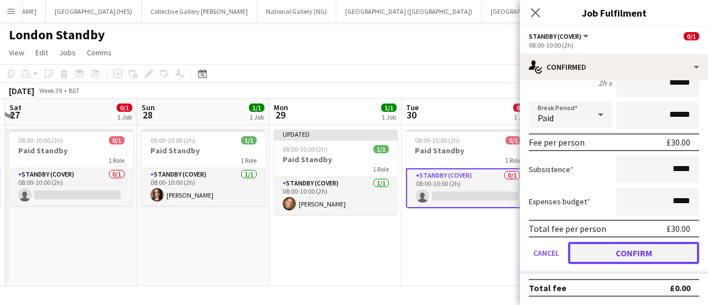
click at [617, 256] on button "Confirm" at bounding box center [633, 253] width 131 height 22
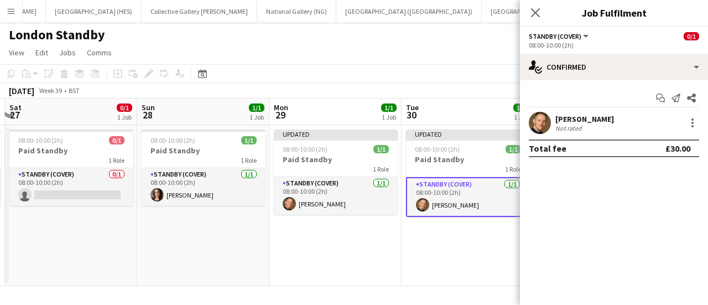
scroll to position [0, 0]
click at [452, 263] on app-date-cell "Updated 08:00-10:00 (2h) 1/1 Paid Standby 1 Role Standby (cover) [DATE] 08:00-1…" at bounding box center [467, 205] width 132 height 161
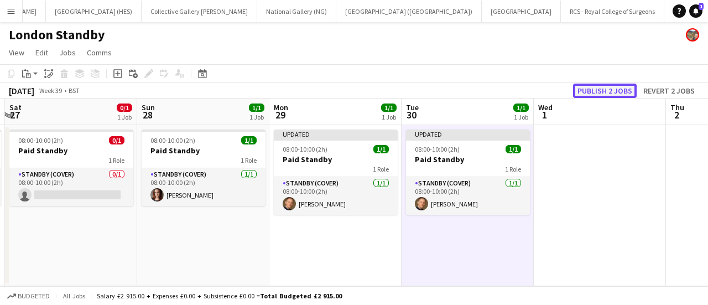
click at [597, 88] on button "Publish 2 jobs" at bounding box center [605, 90] width 64 height 14
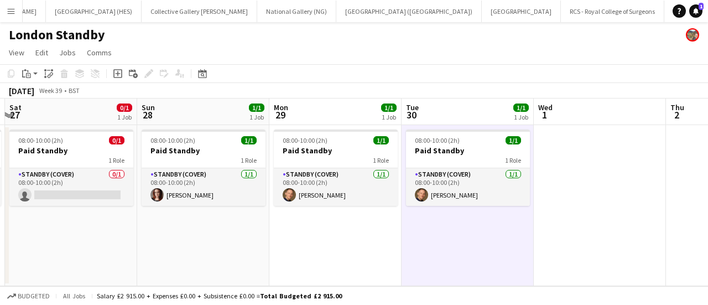
click at [3, 19] on button "Menu" at bounding box center [11, 11] width 22 height 22
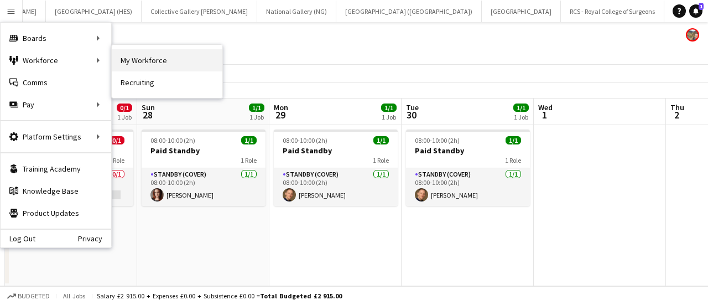
click at [123, 57] on link "My Workforce" at bounding box center [167, 60] width 111 height 22
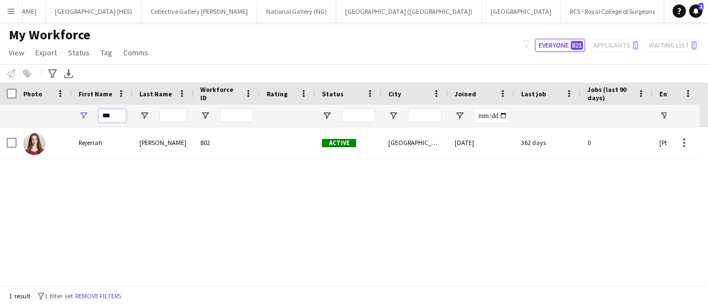
click at [108, 113] on input "***" at bounding box center [112, 115] width 28 height 13
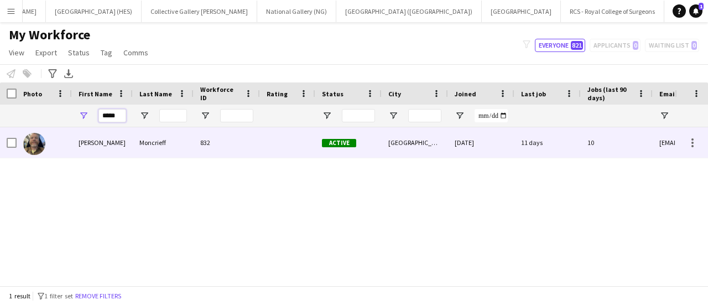
type input "*****"
click at [116, 146] on div "[PERSON_NAME]" at bounding box center [102, 142] width 61 height 30
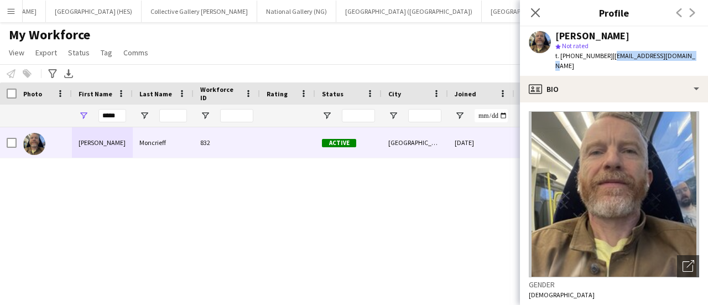
drag, startPoint x: 678, startPoint y: 55, endPoint x: 608, endPoint y: 60, distance: 69.9
click at [608, 60] on div "t. [PHONE_NUMBER] | [EMAIL_ADDRESS][DOMAIN_NAME]" at bounding box center [627, 61] width 144 height 20
copy span "[EMAIL_ADDRESS][DOMAIN_NAME]"
click at [380, 39] on div "My Workforce View Views Default view New view Update view Delete view Edit name…" at bounding box center [354, 46] width 708 height 38
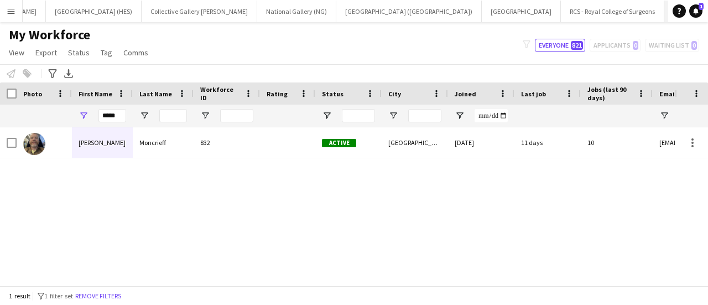
click at [664, 13] on button "London Standby Close" at bounding box center [696, 12] width 65 height 22
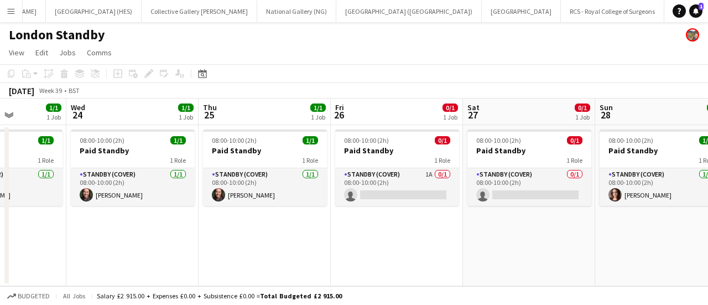
scroll to position [0, 343]
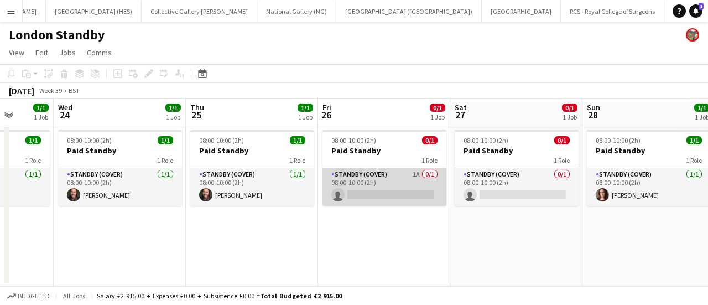
click at [390, 192] on app-card-role "Standby (cover) 1A 0/1 08:00-10:00 (2h) single-neutral-actions" at bounding box center [384, 187] width 124 height 38
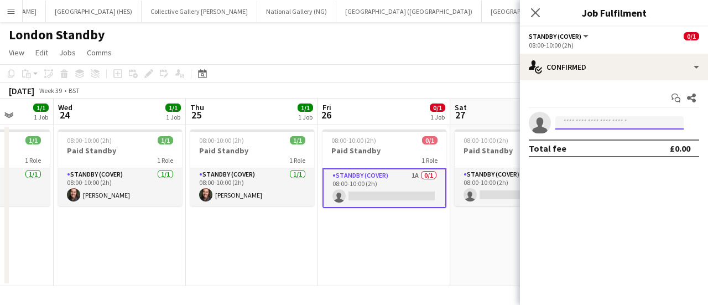
click at [584, 122] on input at bounding box center [619, 122] width 128 height 13
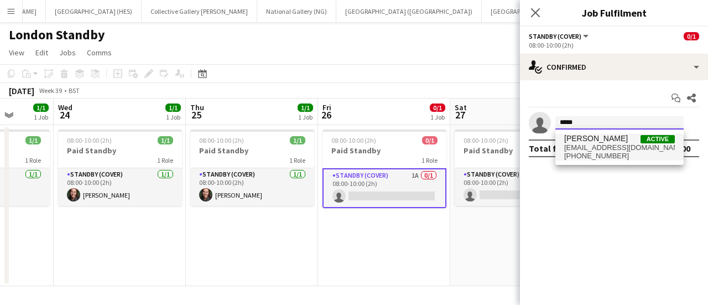
type input "*****"
click at [585, 138] on span "[PERSON_NAME]" at bounding box center [596, 138] width 64 height 9
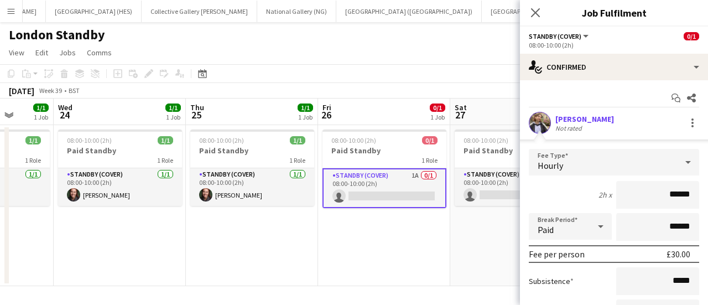
scroll to position [112, 0]
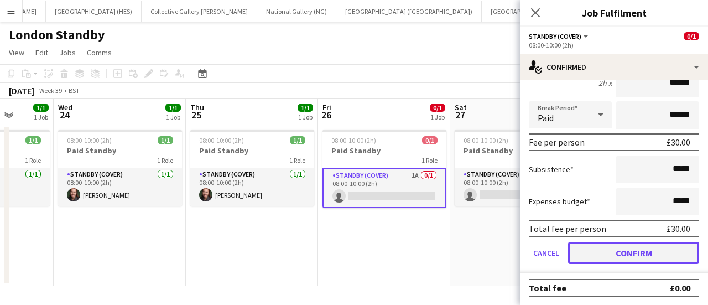
click at [602, 246] on button "Confirm" at bounding box center [633, 253] width 131 height 22
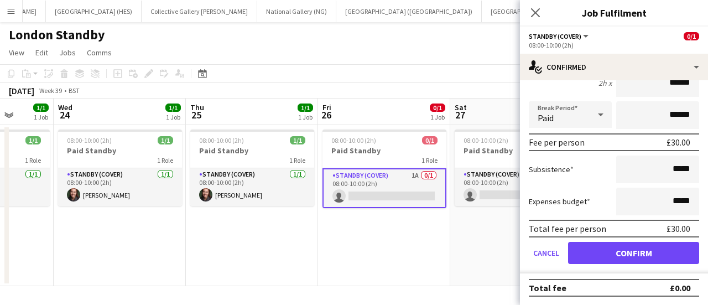
scroll to position [0, 0]
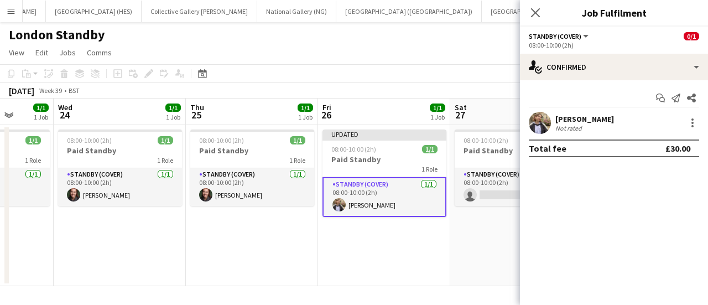
click at [469, 62] on app-page-menu "View Day view expanded Day view collapsed Month view Date picker Jump to [DATE]…" at bounding box center [354, 53] width 708 height 21
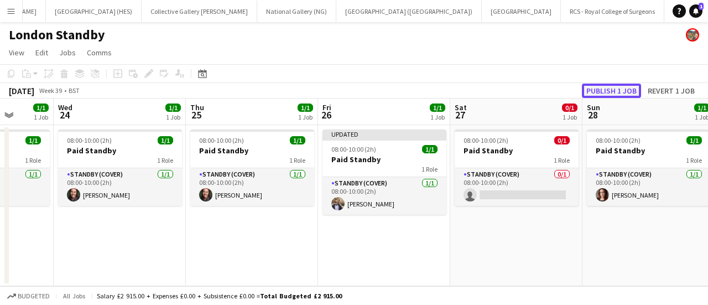
click at [633, 88] on button "Publish 1 job" at bounding box center [611, 90] width 59 height 14
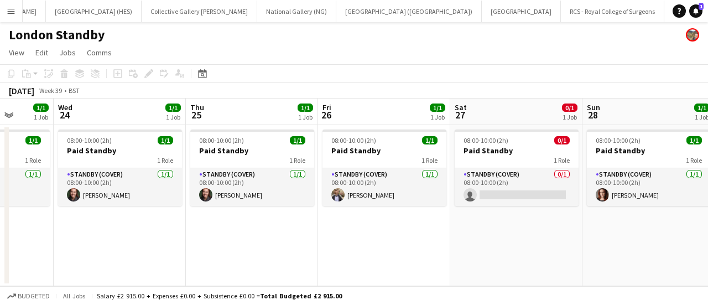
click at [17, 9] on button "Menu" at bounding box center [11, 11] width 22 height 22
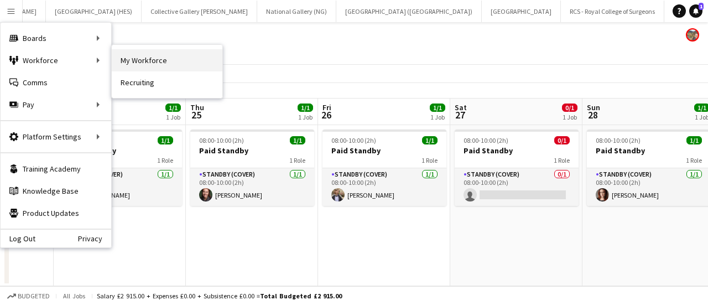
click at [128, 54] on link "My Workforce" at bounding box center [167, 60] width 111 height 22
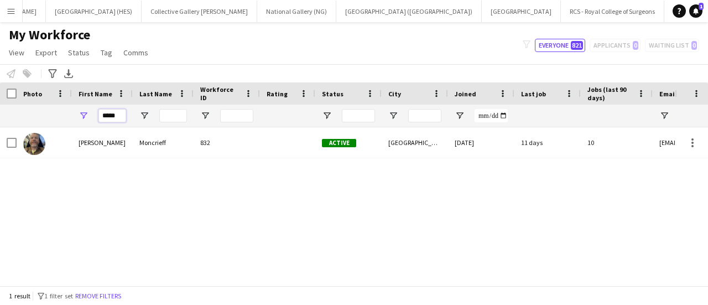
click at [119, 118] on input "*****" at bounding box center [112, 115] width 28 height 13
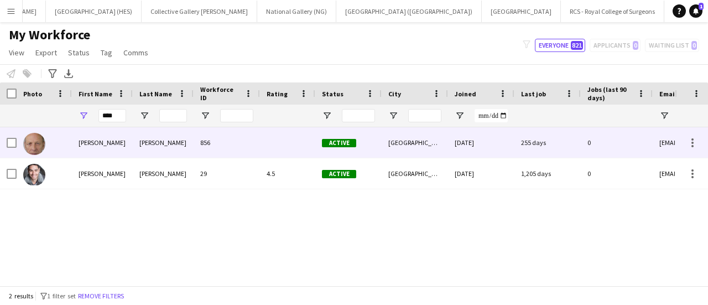
click at [145, 132] on div "[PERSON_NAME]" at bounding box center [163, 142] width 61 height 30
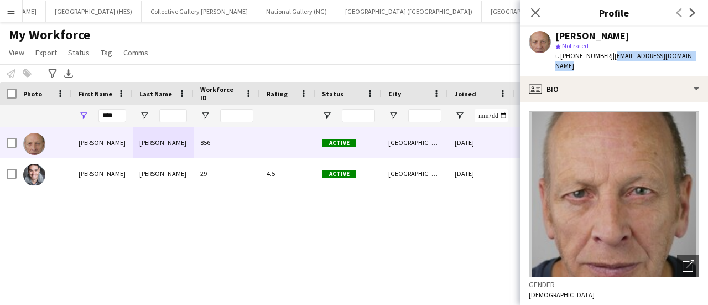
drag, startPoint x: 690, startPoint y: 55, endPoint x: 612, endPoint y: 57, distance: 78.6
click at [612, 57] on span "| [EMAIL_ADDRESS][DOMAIN_NAME]" at bounding box center [625, 60] width 140 height 18
copy span "[EMAIL_ADDRESS][DOMAIN_NAME]"
click at [114, 117] on input "****" at bounding box center [112, 115] width 28 height 13
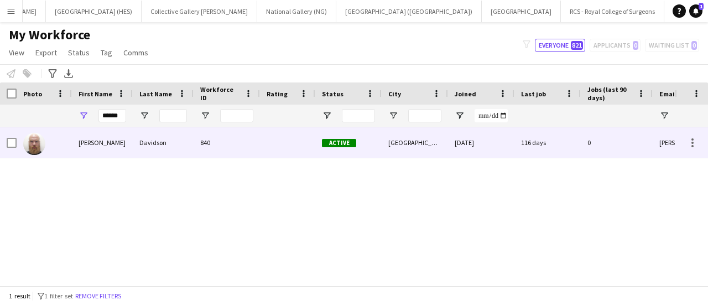
click at [123, 151] on div "[PERSON_NAME]" at bounding box center [102, 142] width 61 height 30
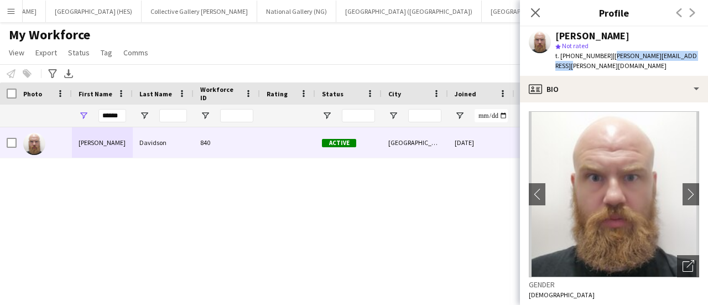
drag, startPoint x: 612, startPoint y: 56, endPoint x: 691, endPoint y: 62, distance: 79.9
click at [691, 62] on div "t. [PHONE_NUMBER] | [PERSON_NAME][EMAIL_ADDRESS][PERSON_NAME][DOMAIN_NAME]" at bounding box center [627, 61] width 144 height 20
copy span "[PERSON_NAME][EMAIL_ADDRESS][PERSON_NAME][DOMAIN_NAME]"
click at [111, 109] on input "******" at bounding box center [112, 115] width 28 height 13
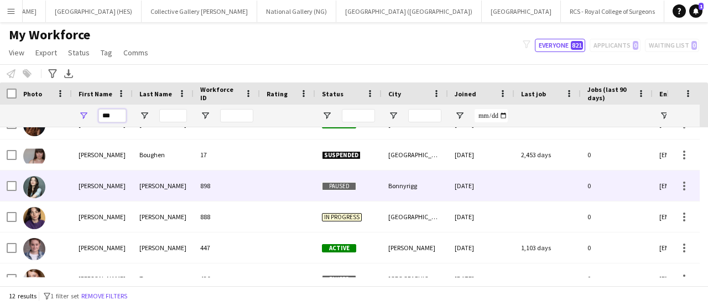
scroll to position [123, 0]
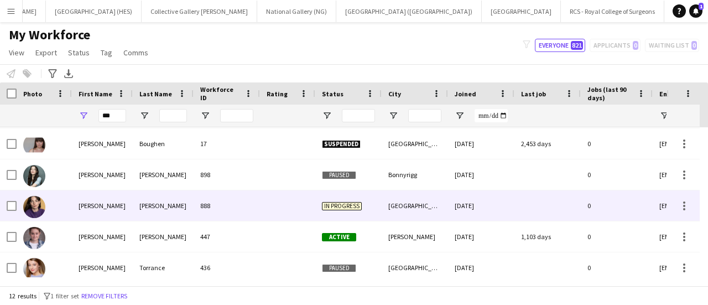
click at [127, 201] on div "[PERSON_NAME]" at bounding box center [102, 205] width 61 height 30
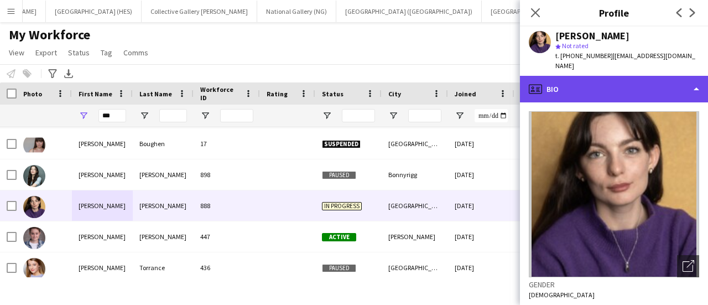
click at [644, 79] on div "profile Bio" at bounding box center [614, 89] width 188 height 27
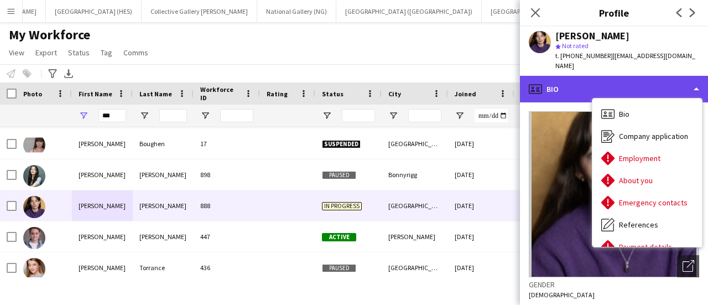
click at [629, 76] on div "profile Bio" at bounding box center [614, 89] width 188 height 27
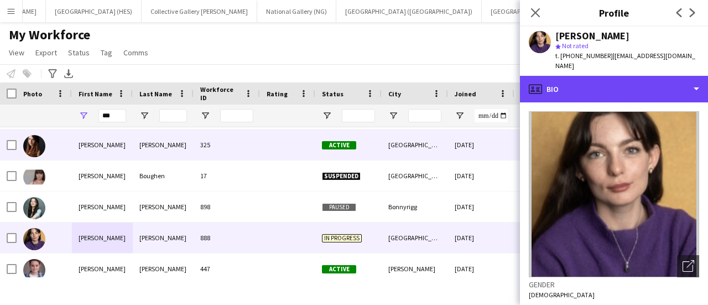
scroll to position [90, 0]
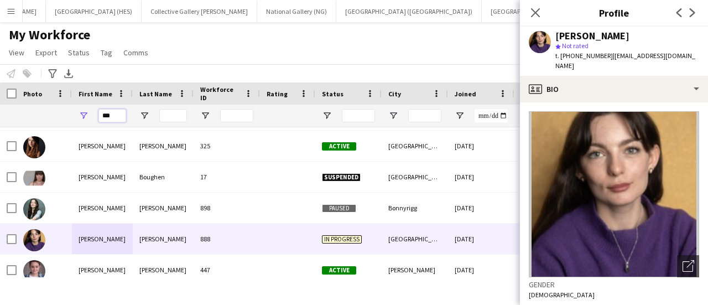
click at [121, 117] on input "***" at bounding box center [112, 115] width 28 height 13
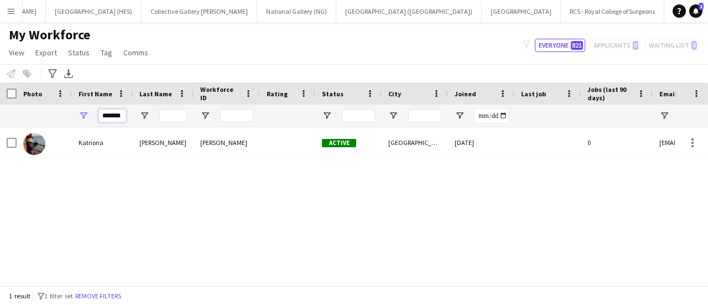
scroll to position [0, 0]
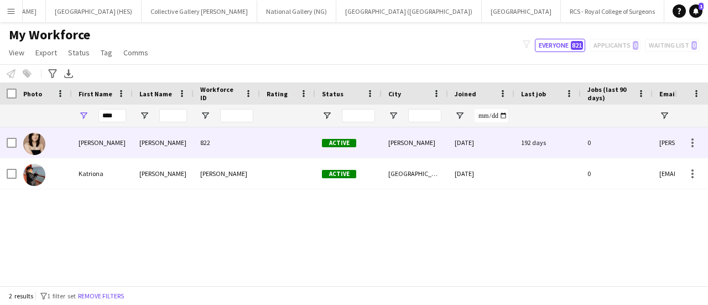
click at [131, 139] on div "[PERSON_NAME]" at bounding box center [102, 142] width 61 height 30
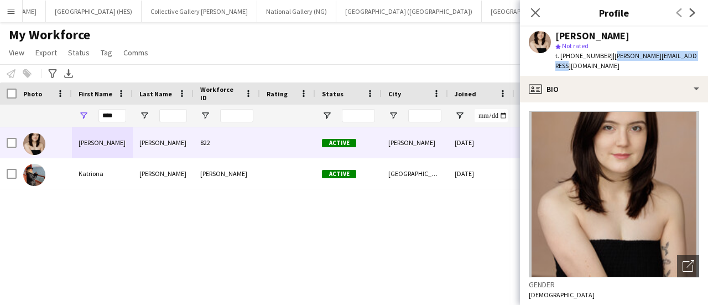
drag, startPoint x: 610, startPoint y: 55, endPoint x: 691, endPoint y: 54, distance: 80.2
click at [691, 54] on span "| [PERSON_NAME][EMAIL_ADDRESS][DOMAIN_NAME]" at bounding box center [626, 60] width 142 height 18
copy span "[PERSON_NAME][EMAIL_ADDRESS][DOMAIN_NAME]"
click at [100, 106] on div "****" at bounding box center [112, 116] width 28 height 22
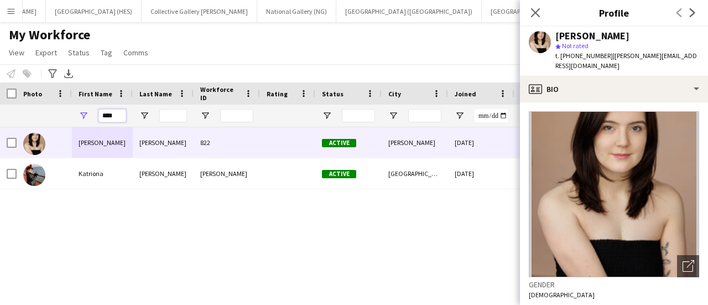
click at [111, 113] on input "****" at bounding box center [112, 115] width 28 height 13
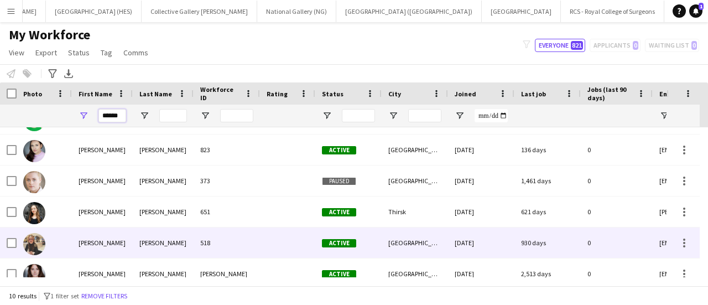
scroll to position [86, 0]
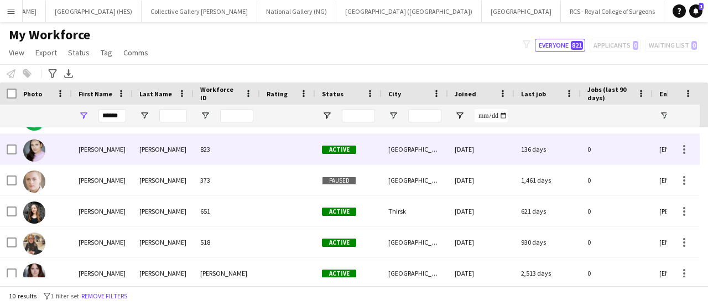
click at [235, 150] on div "823" at bounding box center [227, 149] width 66 height 30
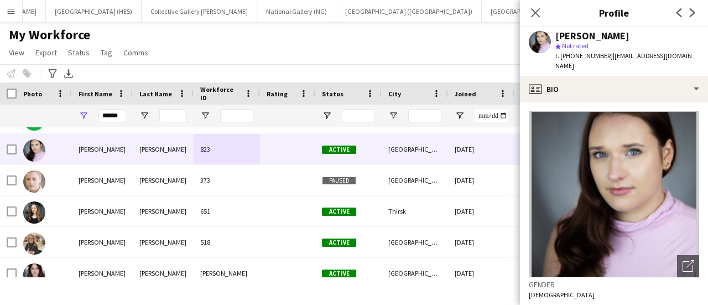
drag, startPoint x: 608, startPoint y: 57, endPoint x: 686, endPoint y: 53, distance: 78.1
click at [686, 53] on span "| [EMAIL_ADDRESS][DOMAIN_NAME]" at bounding box center [625, 60] width 140 height 18
drag, startPoint x: 690, startPoint y: 55, endPoint x: 608, endPoint y: 54, distance: 81.8
click at [608, 54] on div "[PERSON_NAME] star Not rated t. [PHONE_NUMBER] | [EMAIL_ADDRESS][DOMAIN_NAME]" at bounding box center [614, 51] width 188 height 49
copy span "[EMAIL_ADDRESS][DOMAIN_NAME]"
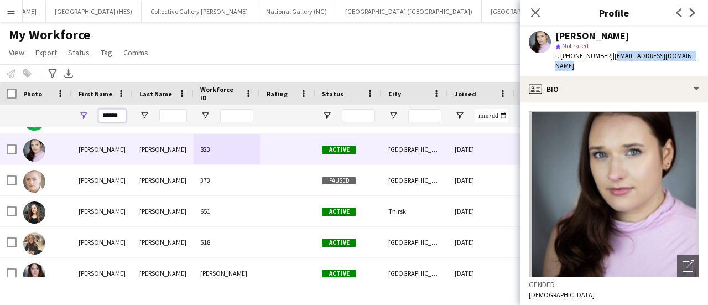
click at [114, 109] on input "******" at bounding box center [112, 115] width 28 height 13
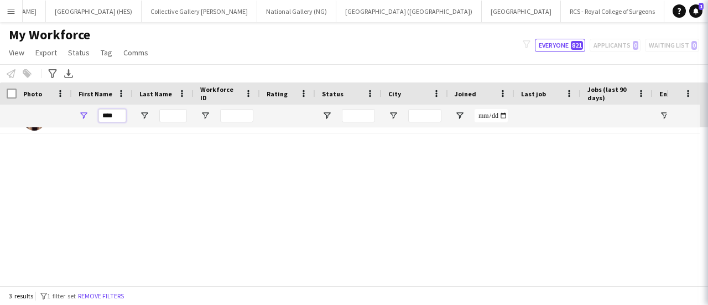
scroll to position [0, 0]
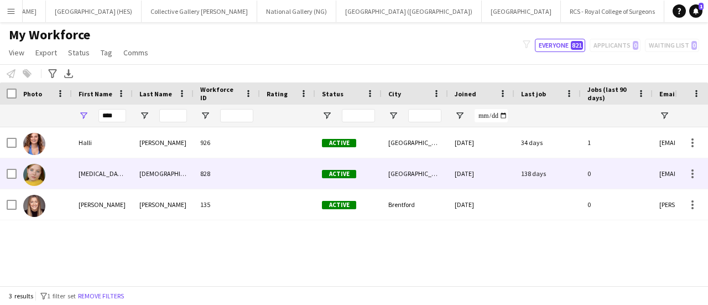
click at [146, 168] on div "[DEMOGRAPHIC_DATA]" at bounding box center [163, 173] width 61 height 30
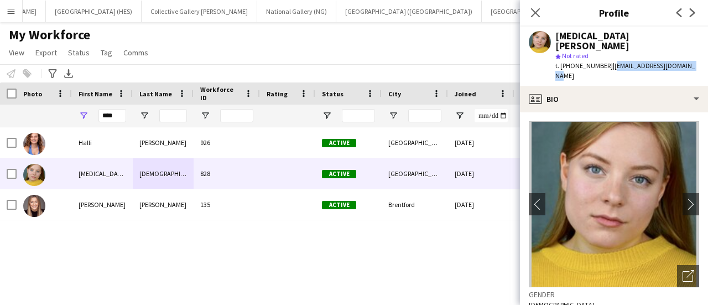
drag, startPoint x: 678, startPoint y: 54, endPoint x: 609, endPoint y: 58, distance: 68.7
click at [609, 61] on span "| [EMAIL_ADDRESS][DOMAIN_NAME]" at bounding box center [625, 70] width 140 height 18
copy span "[EMAIL_ADDRESS][DOMAIN_NAME]"
click at [116, 109] on input "****" at bounding box center [112, 115] width 28 height 13
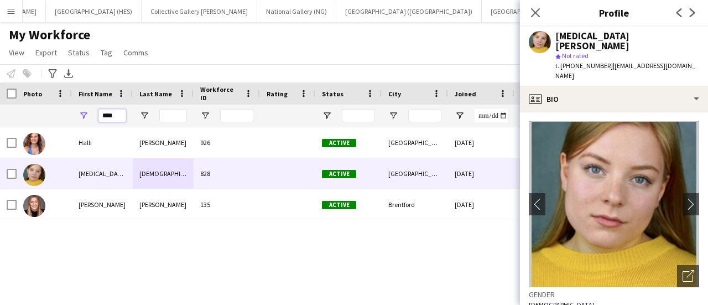
click at [116, 109] on input "****" at bounding box center [112, 115] width 28 height 13
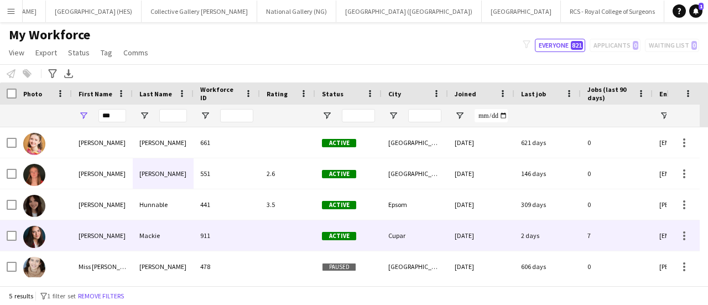
click at [95, 238] on div "[PERSON_NAME]" at bounding box center [102, 235] width 61 height 30
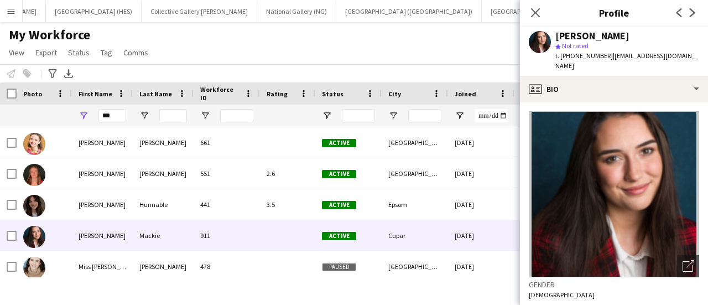
click at [636, 58] on span "| [EMAIL_ADDRESS][DOMAIN_NAME]" at bounding box center [625, 60] width 140 height 18
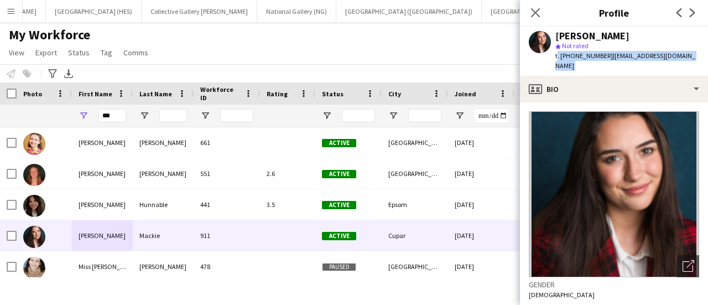
click at [636, 58] on span "| [EMAIL_ADDRESS][DOMAIN_NAME]" at bounding box center [625, 60] width 140 height 18
click at [111, 107] on div "***" at bounding box center [112, 116] width 28 height 22
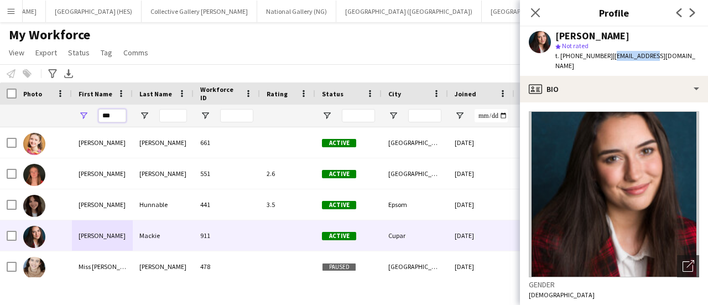
click at [108, 109] on input "***" at bounding box center [112, 115] width 28 height 13
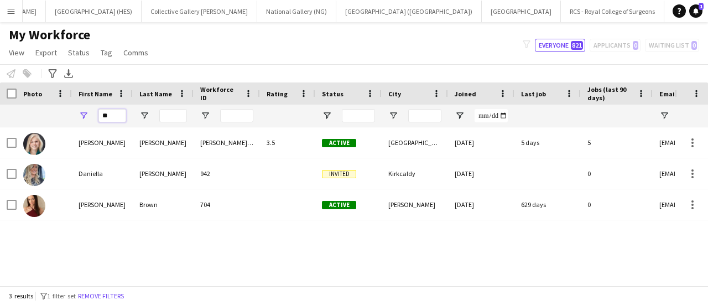
type input "*"
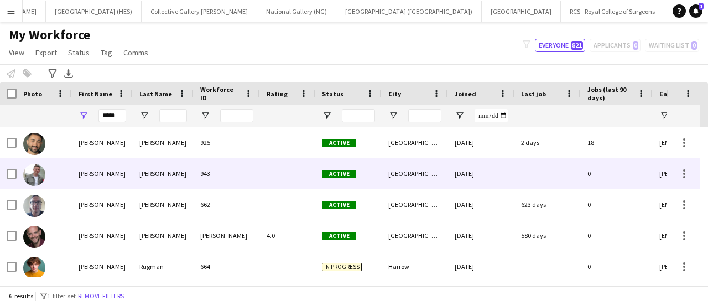
click at [143, 174] on div "[PERSON_NAME]" at bounding box center [163, 173] width 61 height 30
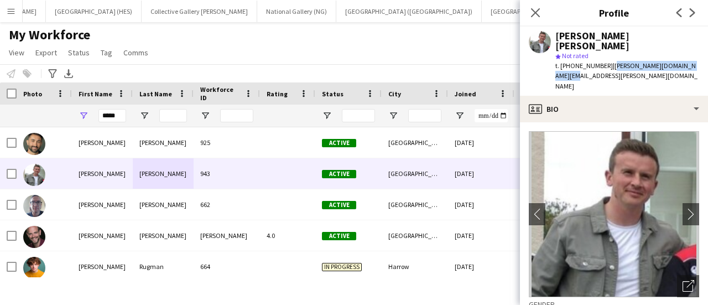
drag, startPoint x: 607, startPoint y: 55, endPoint x: 693, endPoint y: 55, distance: 85.7
click at [693, 61] on span "| [PERSON_NAME][DOMAIN_NAME][EMAIL_ADDRESS][PERSON_NAME][DOMAIN_NAME]" at bounding box center [626, 75] width 142 height 28
click at [622, 61] on span "| [PERSON_NAME][DOMAIN_NAME][EMAIL_ADDRESS][PERSON_NAME][DOMAIN_NAME]" at bounding box center [626, 75] width 142 height 28
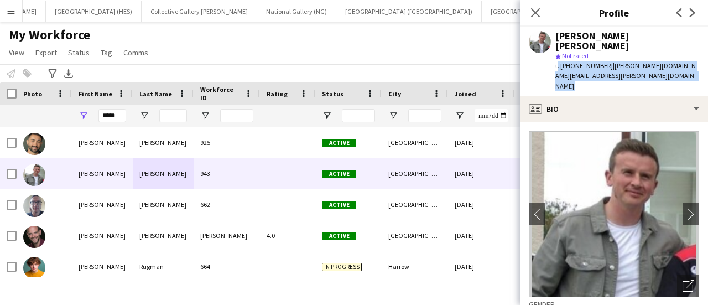
click at [622, 61] on span "| [PERSON_NAME][DOMAIN_NAME][EMAIL_ADDRESS][PERSON_NAME][DOMAIN_NAME]" at bounding box center [626, 75] width 142 height 28
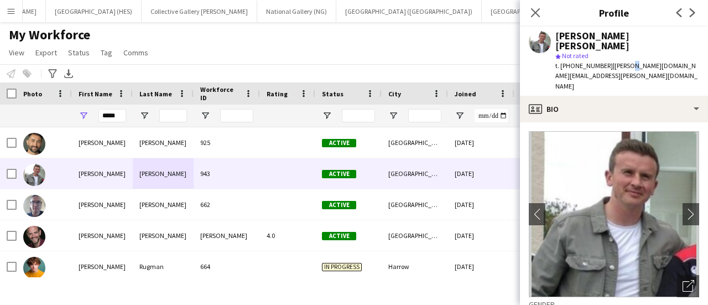
click at [622, 61] on span "| [PERSON_NAME][DOMAIN_NAME][EMAIL_ADDRESS][PERSON_NAME][DOMAIN_NAME]" at bounding box center [626, 75] width 142 height 28
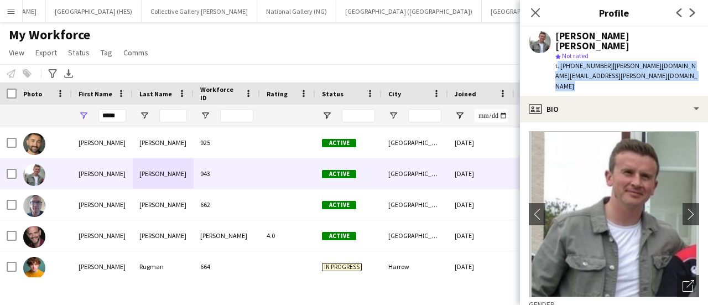
click at [622, 61] on span "| [PERSON_NAME][DOMAIN_NAME][EMAIL_ADDRESS][PERSON_NAME][DOMAIN_NAME]" at bounding box center [626, 75] width 142 height 28
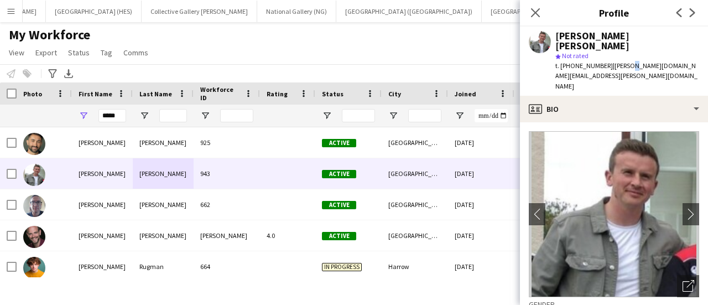
click at [622, 61] on span "| [PERSON_NAME][DOMAIN_NAME][EMAIL_ADDRESS][PERSON_NAME][DOMAIN_NAME]" at bounding box center [626, 75] width 142 height 28
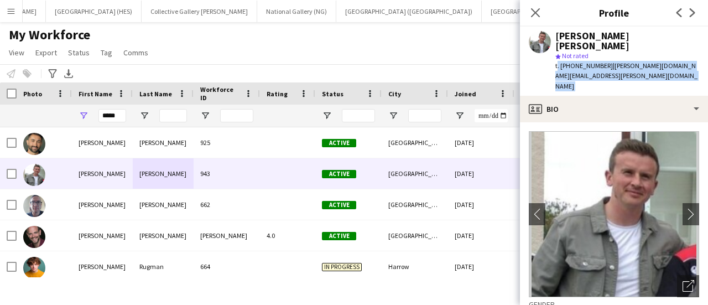
click at [622, 61] on span "| [PERSON_NAME][DOMAIN_NAME][EMAIL_ADDRESS][PERSON_NAME][DOMAIN_NAME]" at bounding box center [626, 75] width 142 height 28
drag, startPoint x: 622, startPoint y: 55, endPoint x: 606, endPoint y: 55, distance: 16.0
click at [606, 61] on span "| [PERSON_NAME][DOMAIN_NAME][EMAIL_ADDRESS][PERSON_NAME][DOMAIN_NAME]" at bounding box center [626, 75] width 142 height 28
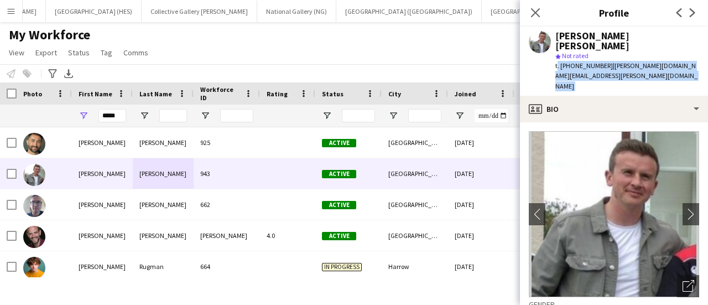
click at [606, 61] on span "| [PERSON_NAME][DOMAIN_NAME][EMAIL_ADDRESS][PERSON_NAME][DOMAIN_NAME]" at bounding box center [626, 75] width 142 height 28
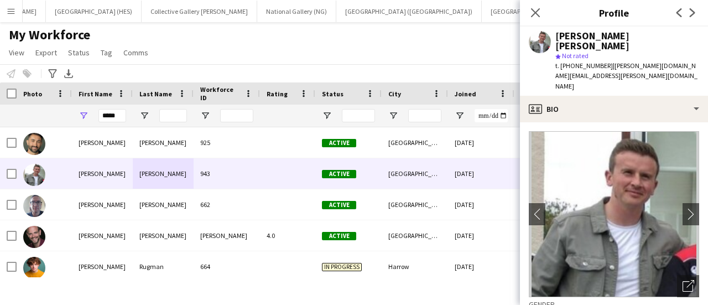
drag, startPoint x: 606, startPoint y: 55, endPoint x: 690, endPoint y: 59, distance: 83.6
click at [690, 61] on span "| [PERSON_NAME][DOMAIN_NAME][EMAIL_ADDRESS][PERSON_NAME][DOMAIN_NAME]" at bounding box center [626, 75] width 142 height 28
click at [692, 61] on span "| [PERSON_NAME][DOMAIN_NAME][EMAIL_ADDRESS][PERSON_NAME][DOMAIN_NAME]" at bounding box center [626, 75] width 142 height 28
drag, startPoint x: 695, startPoint y: 58, endPoint x: 610, endPoint y: 56, distance: 84.6
click at [610, 61] on span "| [PERSON_NAME][DOMAIN_NAME][EMAIL_ADDRESS][PERSON_NAME][DOMAIN_NAME]" at bounding box center [626, 75] width 142 height 28
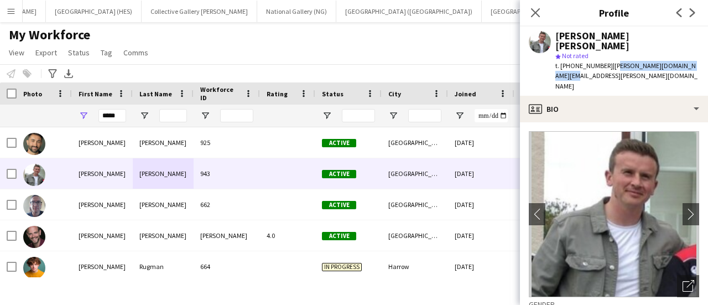
click at [610, 61] on span "| [PERSON_NAME][DOMAIN_NAME][EMAIL_ADDRESS][PERSON_NAME][DOMAIN_NAME]" at bounding box center [626, 75] width 142 height 28
drag, startPoint x: 607, startPoint y: 57, endPoint x: 693, endPoint y: 53, distance: 85.8
click at [693, 61] on span "| [PERSON_NAME][DOMAIN_NAME][EMAIL_ADDRESS][PERSON_NAME][DOMAIN_NAME]" at bounding box center [626, 75] width 142 height 28
copy span "[PERSON_NAME][DOMAIN_NAME][EMAIL_ADDRESS][PERSON_NAME][DOMAIN_NAME]"
click at [103, 114] on input "*****" at bounding box center [112, 115] width 28 height 13
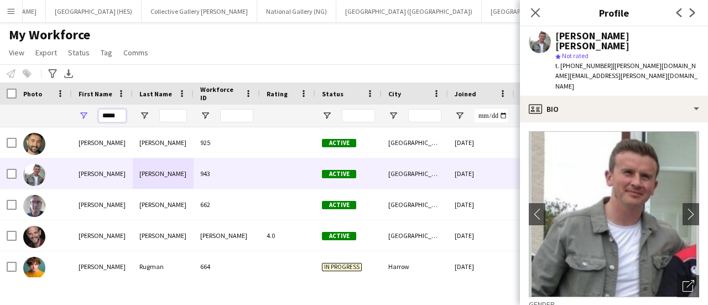
click at [103, 114] on input "*****" at bounding box center [112, 115] width 28 height 13
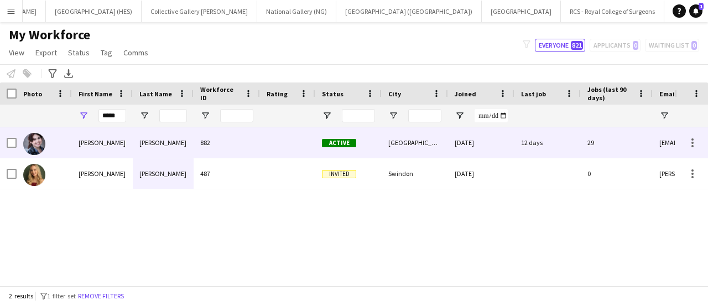
click at [117, 154] on div "[PERSON_NAME]" at bounding box center [102, 142] width 61 height 30
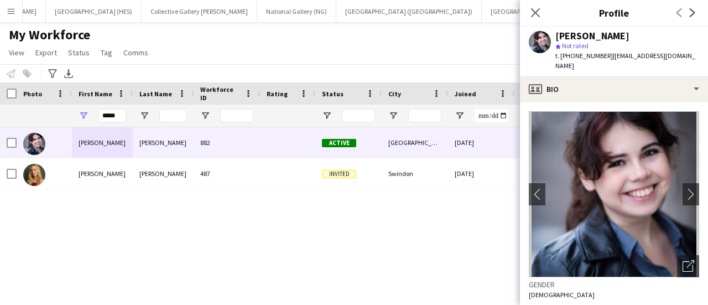
drag, startPoint x: 606, startPoint y: 56, endPoint x: 683, endPoint y: 54, distance: 77.5
click at [683, 54] on span "| [EMAIL_ADDRESS][DOMAIN_NAME]" at bounding box center [625, 60] width 140 height 18
drag, startPoint x: 692, startPoint y: 54, endPoint x: 607, endPoint y: 57, distance: 84.7
click at [607, 57] on span "| [EMAIL_ADDRESS][DOMAIN_NAME]" at bounding box center [625, 60] width 140 height 18
copy span "[EMAIL_ADDRESS][DOMAIN_NAME]"
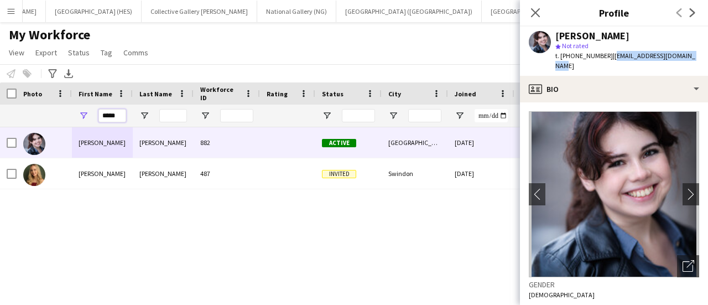
click at [103, 109] on input "*****" at bounding box center [112, 115] width 28 height 13
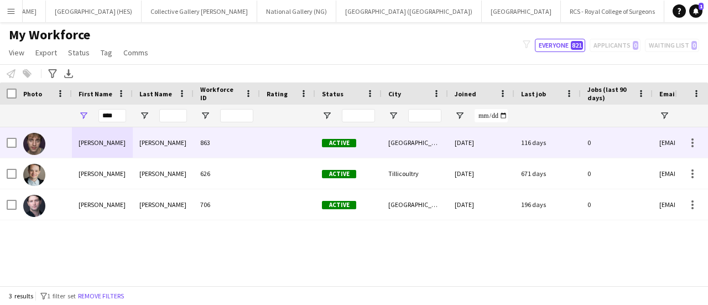
click at [113, 139] on div "[PERSON_NAME]" at bounding box center [102, 142] width 61 height 30
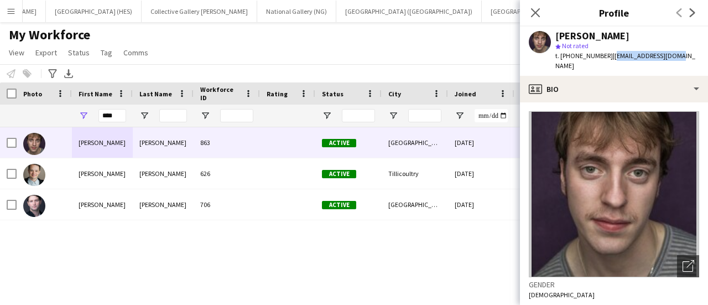
drag, startPoint x: 671, startPoint y: 56, endPoint x: 608, endPoint y: 57, distance: 62.5
click at [608, 57] on span "| [EMAIL_ADDRESS][DOMAIN_NAME]" at bounding box center [625, 60] width 140 height 18
copy span "[EMAIL_ADDRESS][DOMAIN_NAME]"
click at [113, 119] on input "****" at bounding box center [112, 115] width 28 height 13
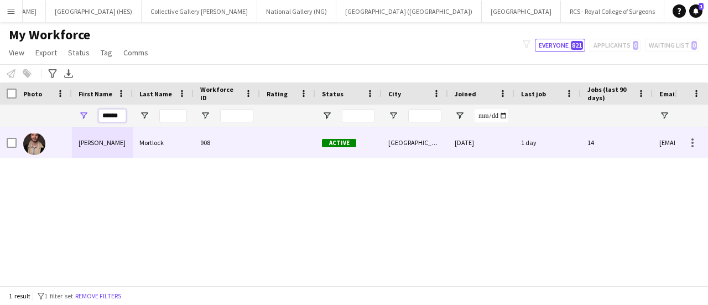
type input "******"
click at [118, 143] on div "[PERSON_NAME]" at bounding box center [102, 142] width 61 height 30
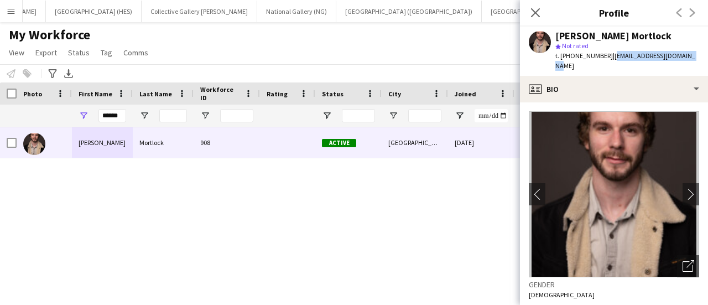
drag, startPoint x: 685, startPoint y: 54, endPoint x: 608, endPoint y: 56, distance: 77.4
click at [608, 56] on span "| [EMAIL_ADDRESS][DOMAIN_NAME]" at bounding box center [625, 60] width 140 height 18
copy span "[EMAIL_ADDRESS][DOMAIN_NAME]"
click at [535, 14] on icon "Close pop-in" at bounding box center [535, 12] width 11 height 11
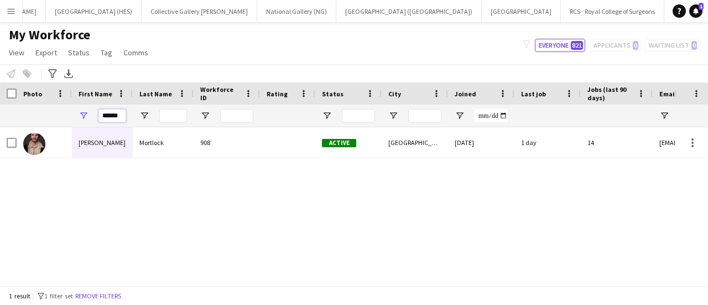
click at [124, 117] on input "******" at bounding box center [112, 115] width 28 height 13
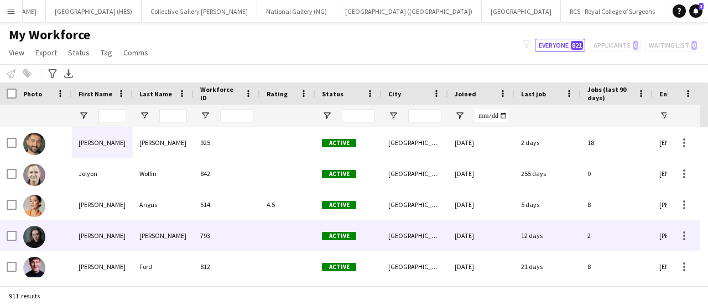
click at [212, 226] on div "793" at bounding box center [227, 235] width 66 height 30
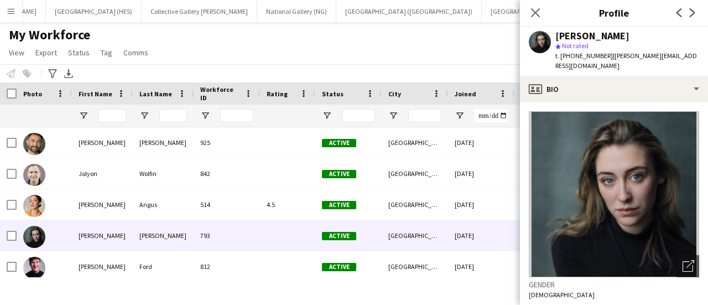
click at [283, 66] on div "Notify workforce Add to tag Select at least one crew to tag him or her. Advance…" at bounding box center [354, 73] width 708 height 18
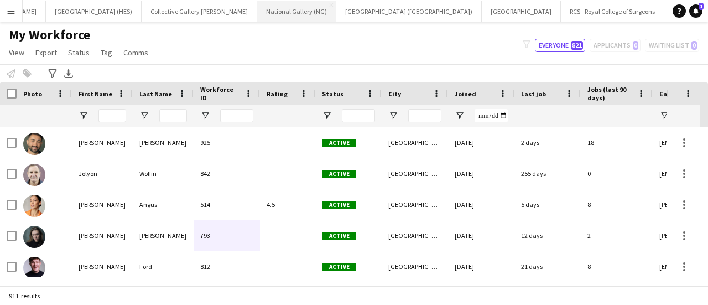
click at [257, 7] on button "National Gallery (NG) Close" at bounding box center [296, 12] width 79 height 22
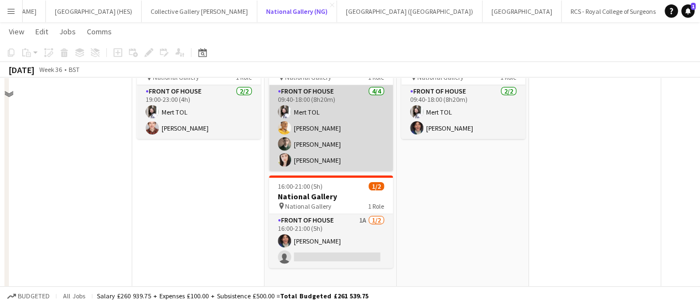
scroll to position [42, 0]
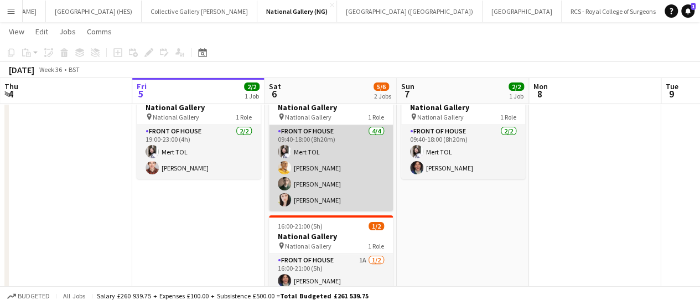
click at [296, 165] on app-card-role "Front of House [DATE] 09:40-18:00 (8h20m) Mert TOL [PERSON_NAME] [PERSON_NAME] …" at bounding box center [331, 168] width 124 height 86
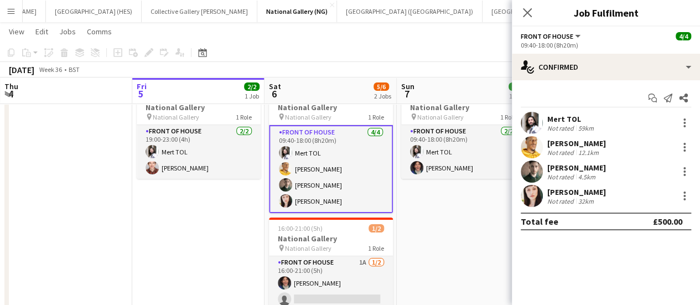
click at [252, 49] on app-toolbar "Copy Paste Paste Ctrl+V Paste with crew Ctrl+Shift+V Paste linked Job [GEOGRAPH…" at bounding box center [350, 52] width 700 height 19
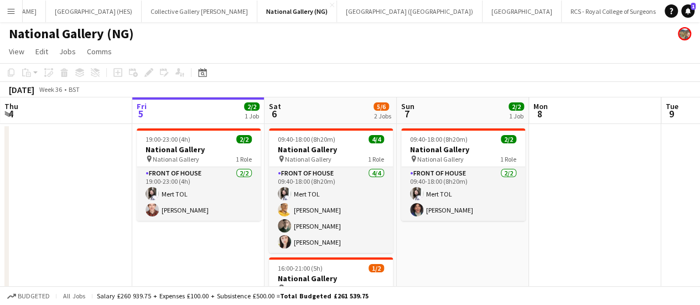
scroll to position [1, 0]
